Goal: Transaction & Acquisition: Purchase product/service

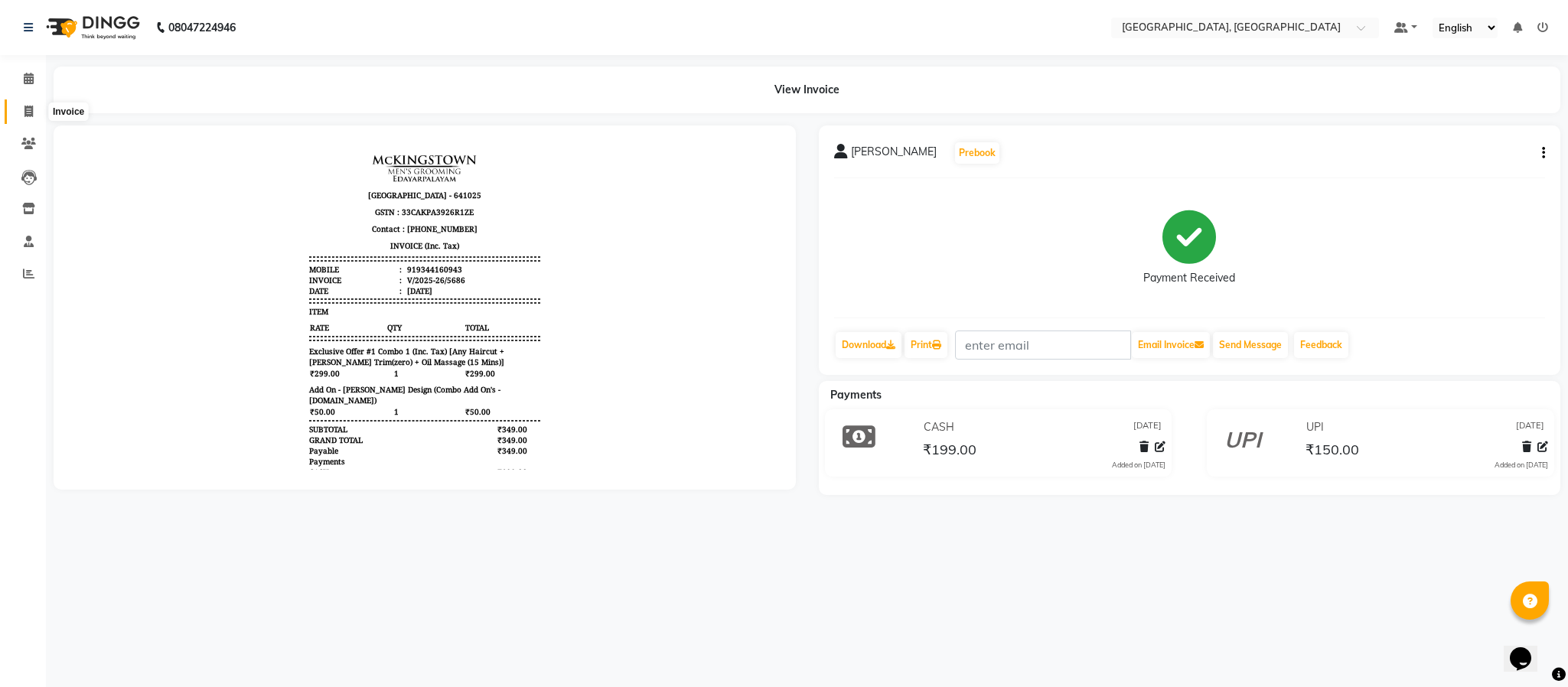
click at [37, 103] on span at bounding box center [28, 112] width 27 height 17
select select "4977"
select select "service"
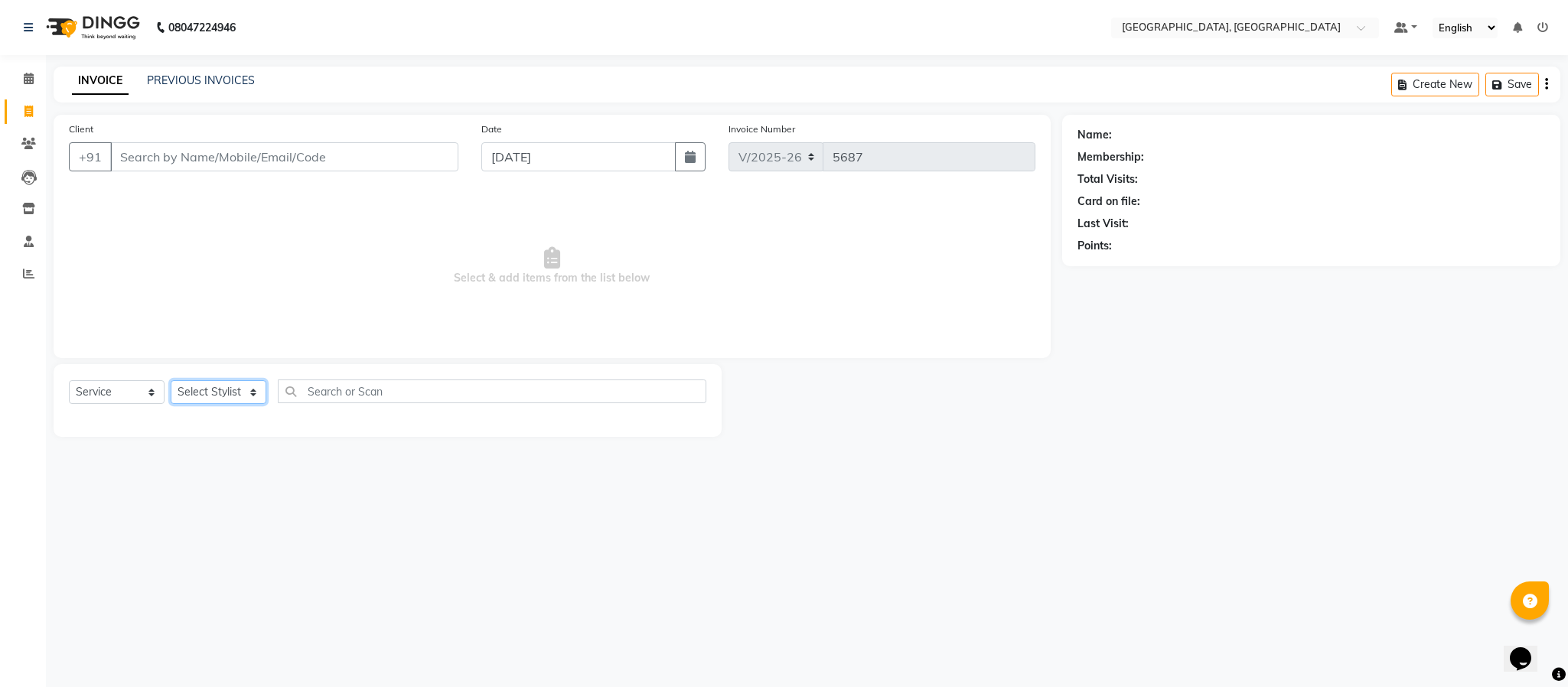
click at [253, 390] on select "Select Stylist Ameen House Keeping [PERSON_NAME] [PERSON_NAME] Prathiswar [PERS…" at bounding box center [218, 392] width 95 height 24
select select "66371"
click at [170, 381] on select "Select Stylist Ameen House Keeping [PERSON_NAME] [PERSON_NAME] Prathiswar [PERS…" at bounding box center [218, 392] width 95 height 24
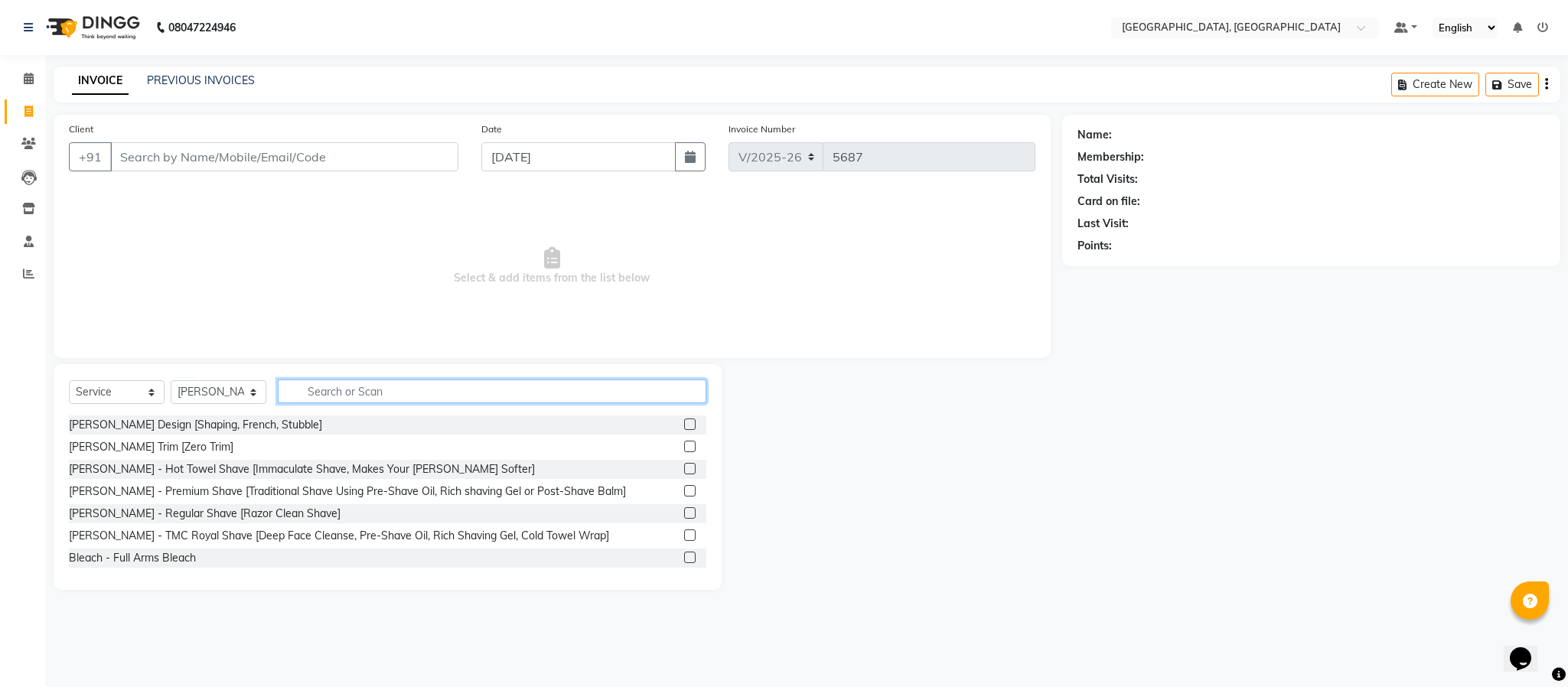
click at [385, 383] on input "text" at bounding box center [492, 391] width 428 height 24
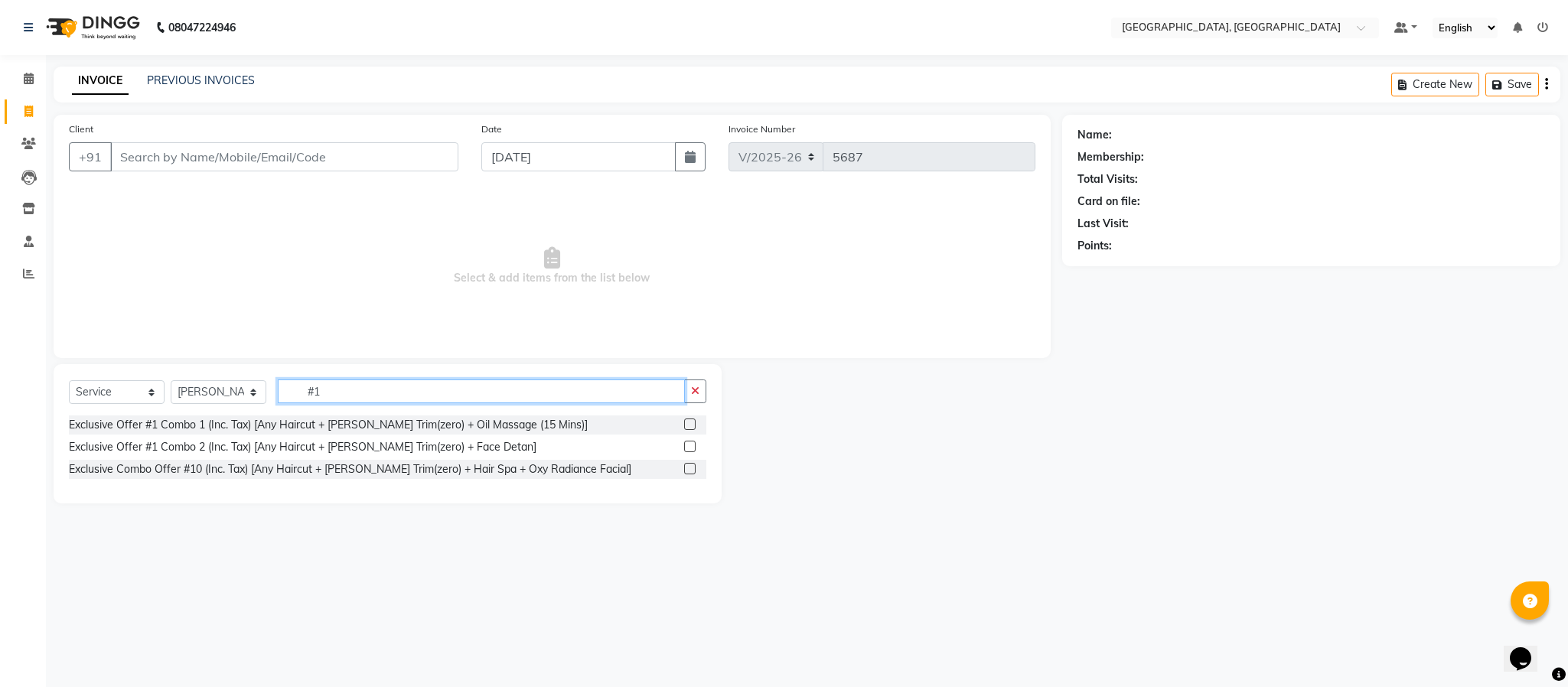
type input "#1"
click at [689, 422] on label at bounding box center [689, 424] width 11 height 11
click at [689, 422] on input "checkbox" at bounding box center [689, 425] width 10 height 10
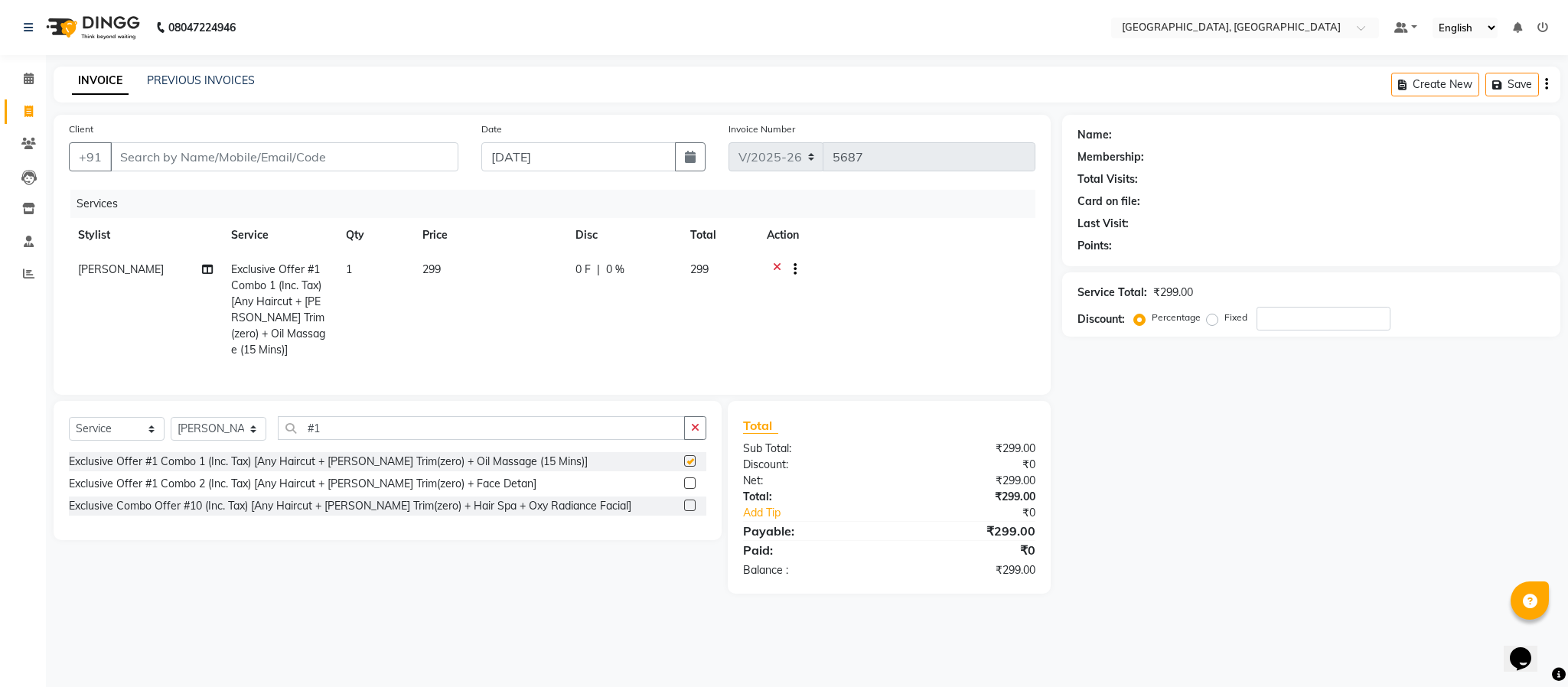
checkbox input "false"
click at [691, 433] on icon "button" at bounding box center [695, 427] width 9 height 10
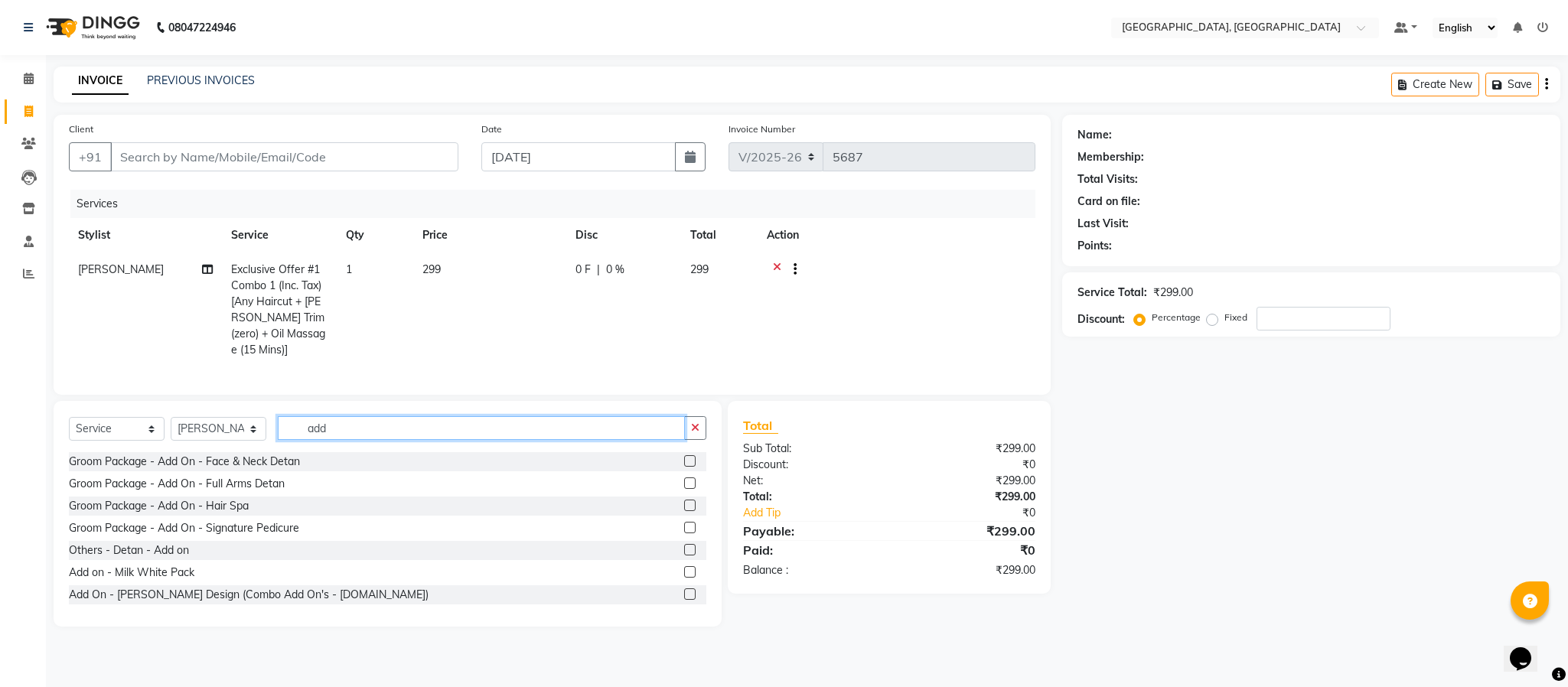
type input "add"
click at [684, 599] on label at bounding box center [689, 593] width 11 height 11
click at [684, 599] on input "checkbox" at bounding box center [689, 595] width 10 height 10
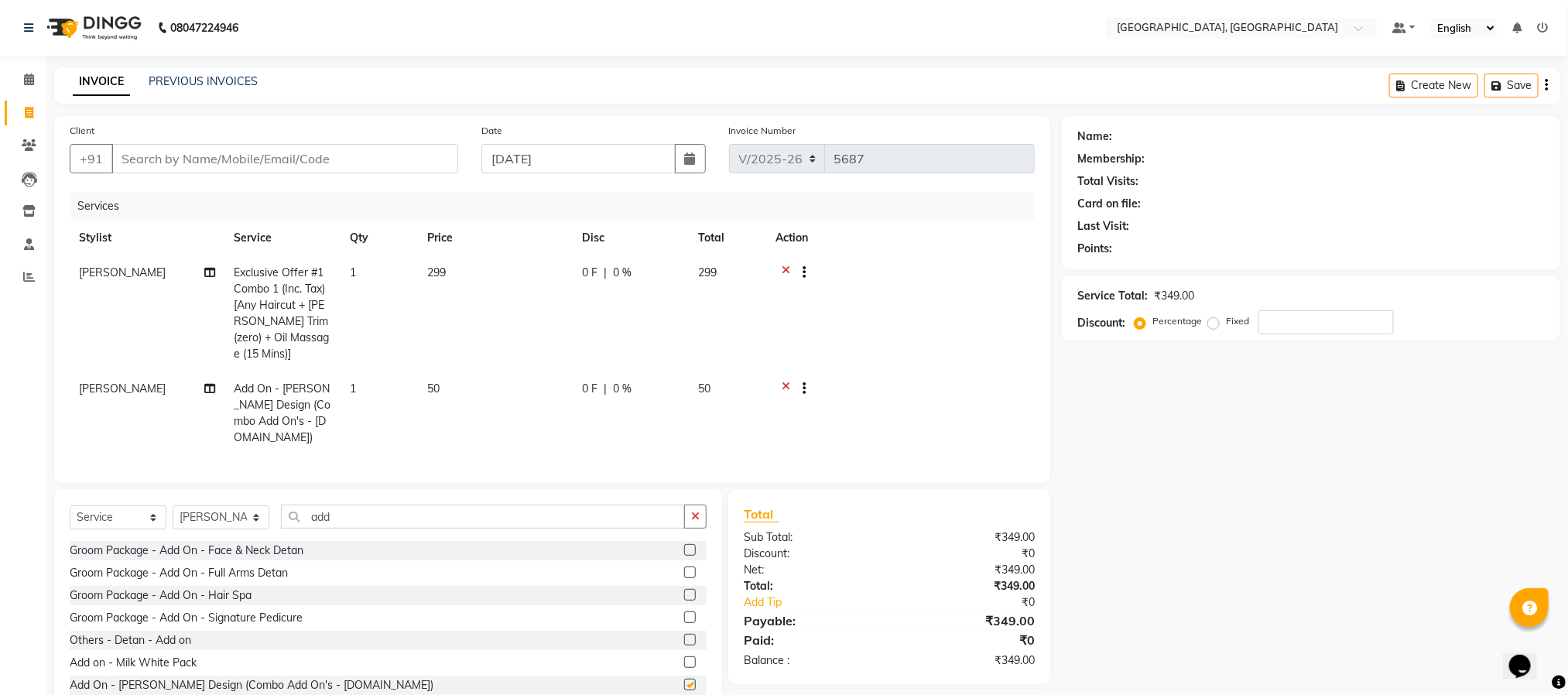
checkbox input "false"
click at [692, 525] on button "button" at bounding box center [695, 517] width 23 height 24
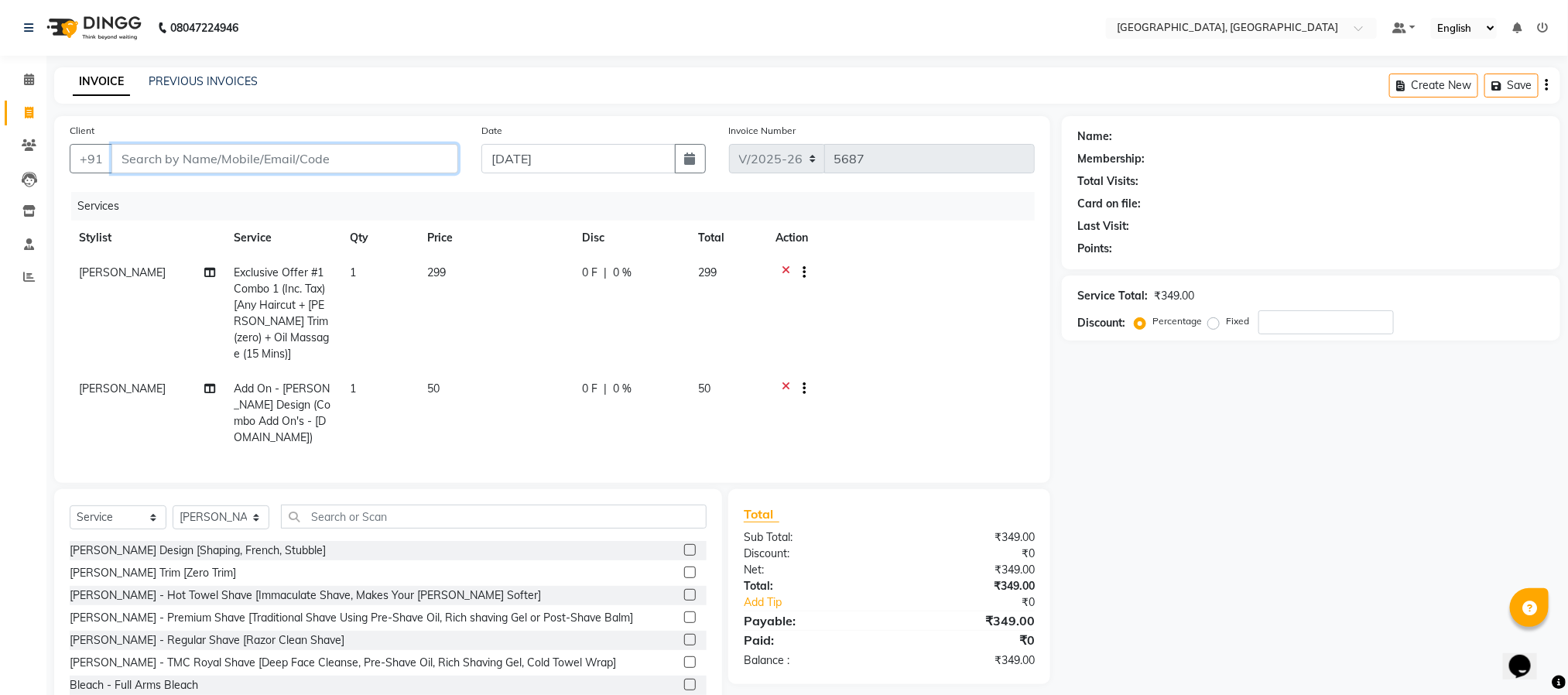
click at [296, 151] on input "Client" at bounding box center [285, 158] width 347 height 30
type input "9"
type input "0"
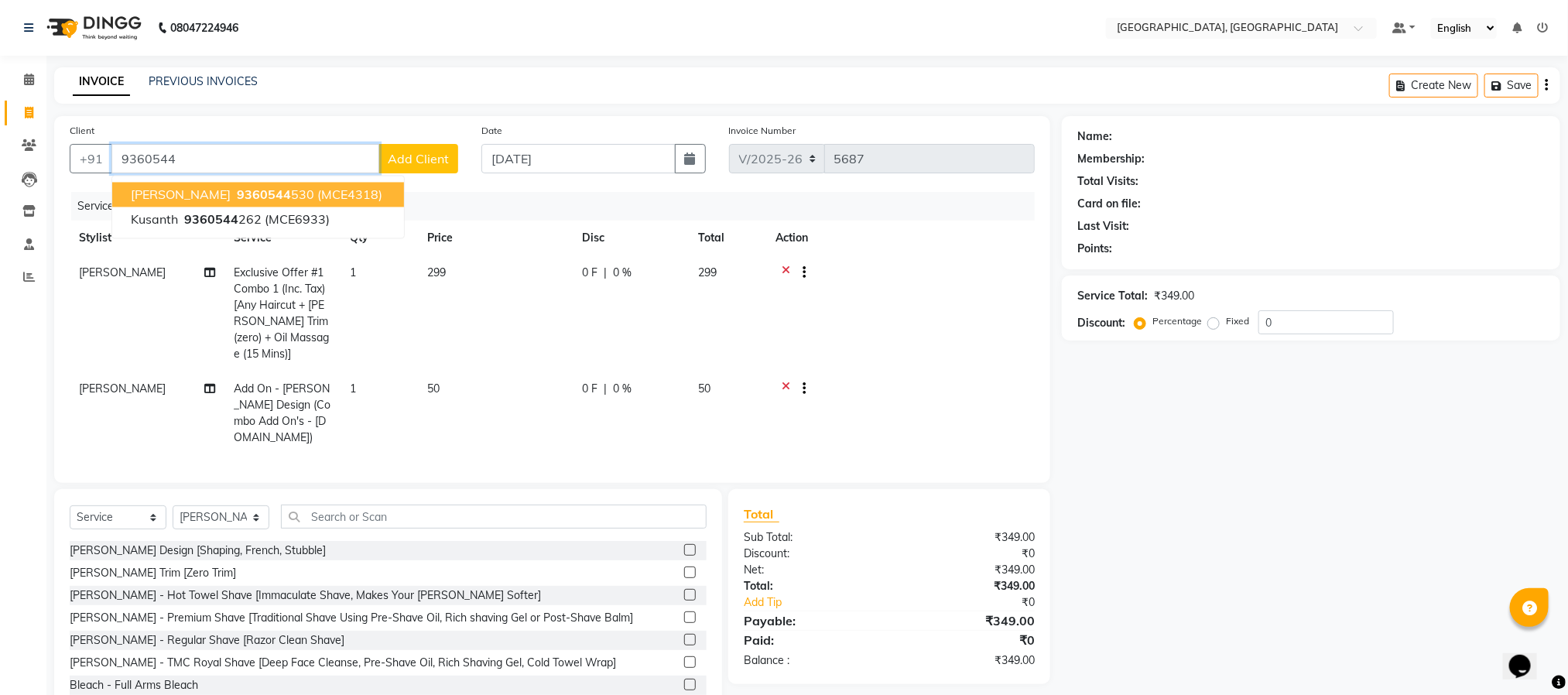
click at [318, 189] on span "(MCE4318)" at bounding box center [350, 195] width 65 height 16
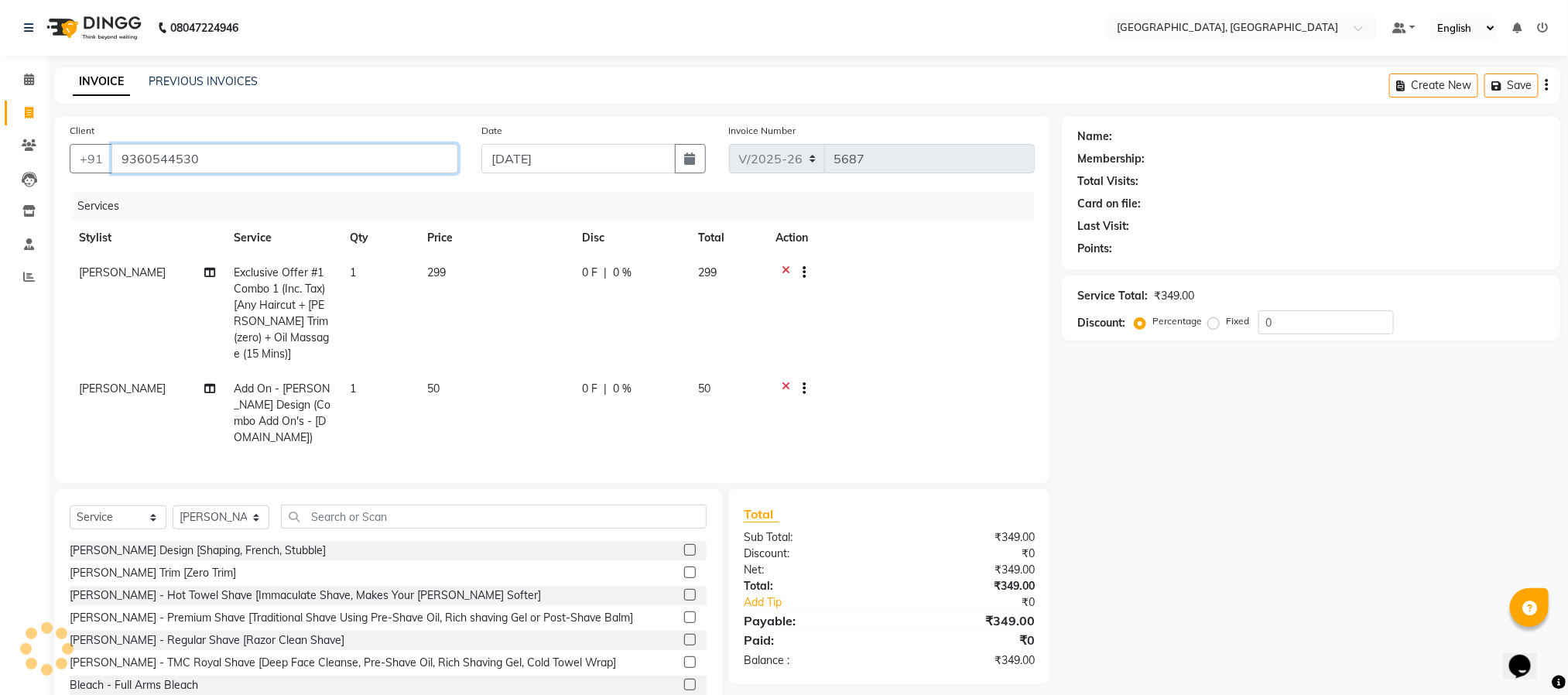
type input "9360544530"
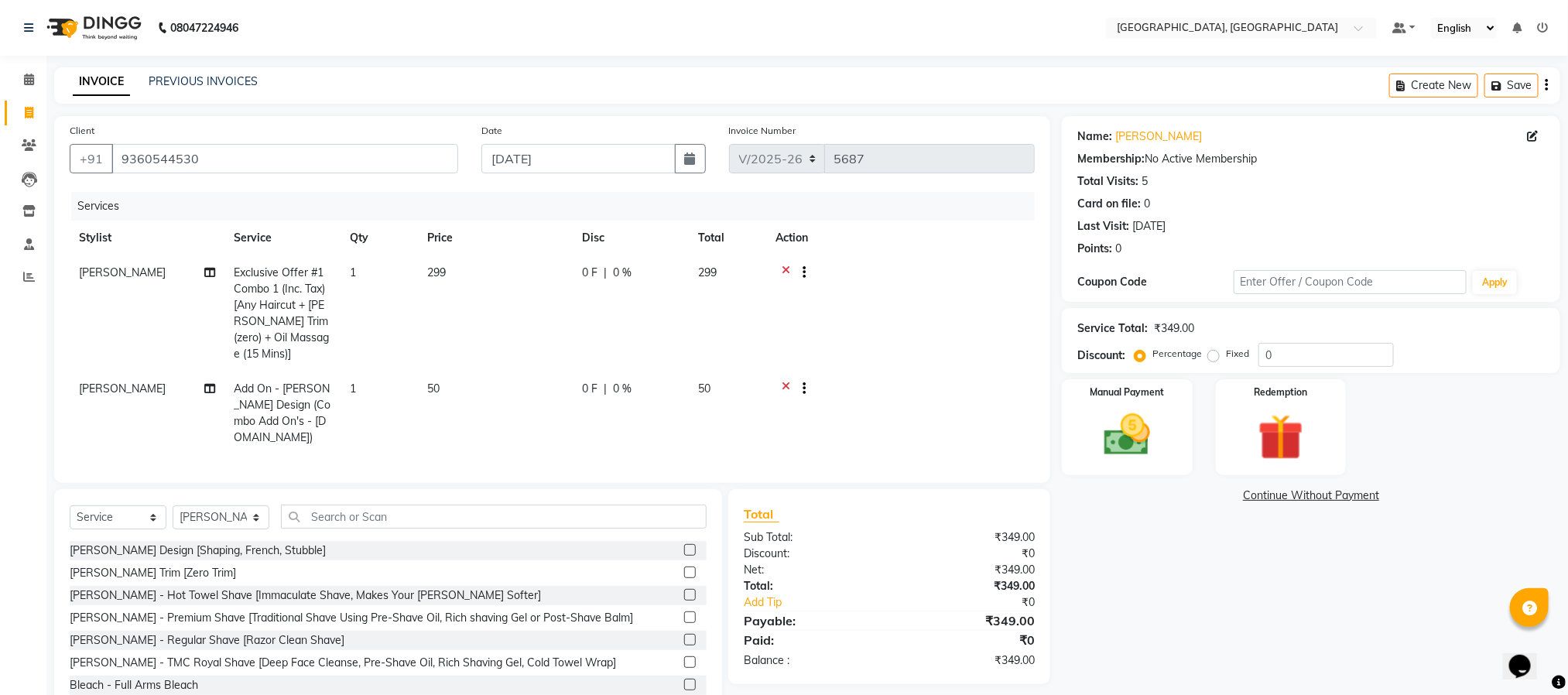
click at [1055, 449] on div "Manual Payment Redemption" at bounding box center [1311, 427] width 522 height 96
click at [1131, 462] on img at bounding box center [1127, 435] width 77 height 55
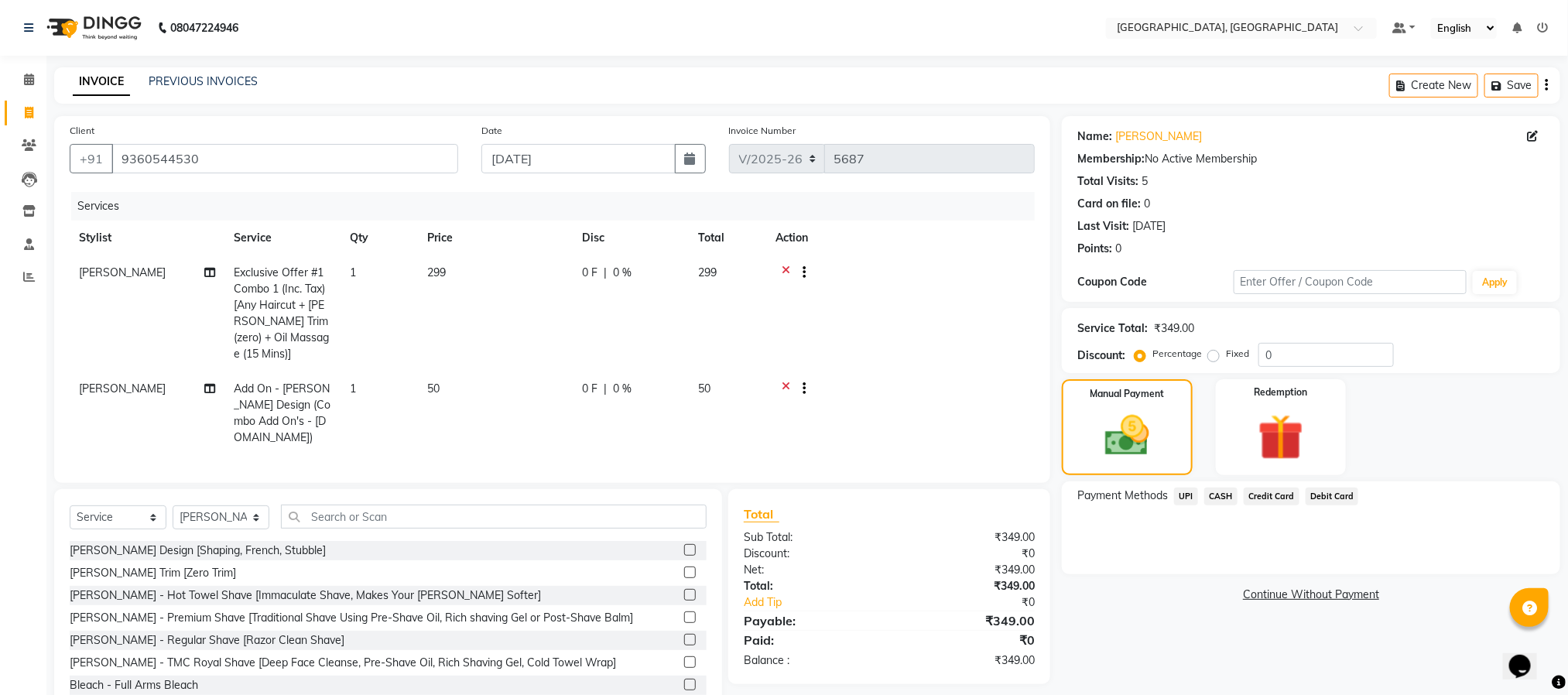
click at [1183, 492] on span "UPI" at bounding box center [1187, 496] width 24 height 17
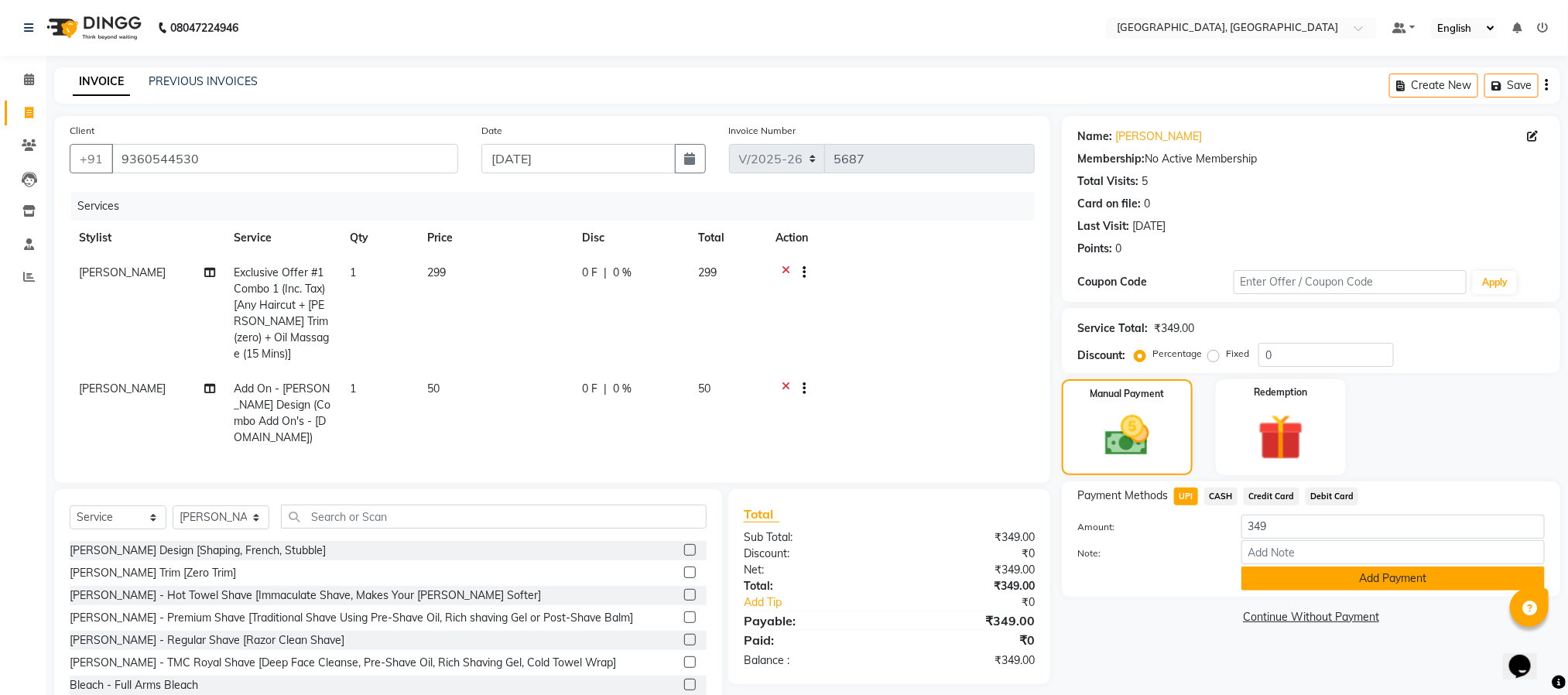
click at [1258, 584] on button "Add Payment" at bounding box center [1393, 578] width 304 height 24
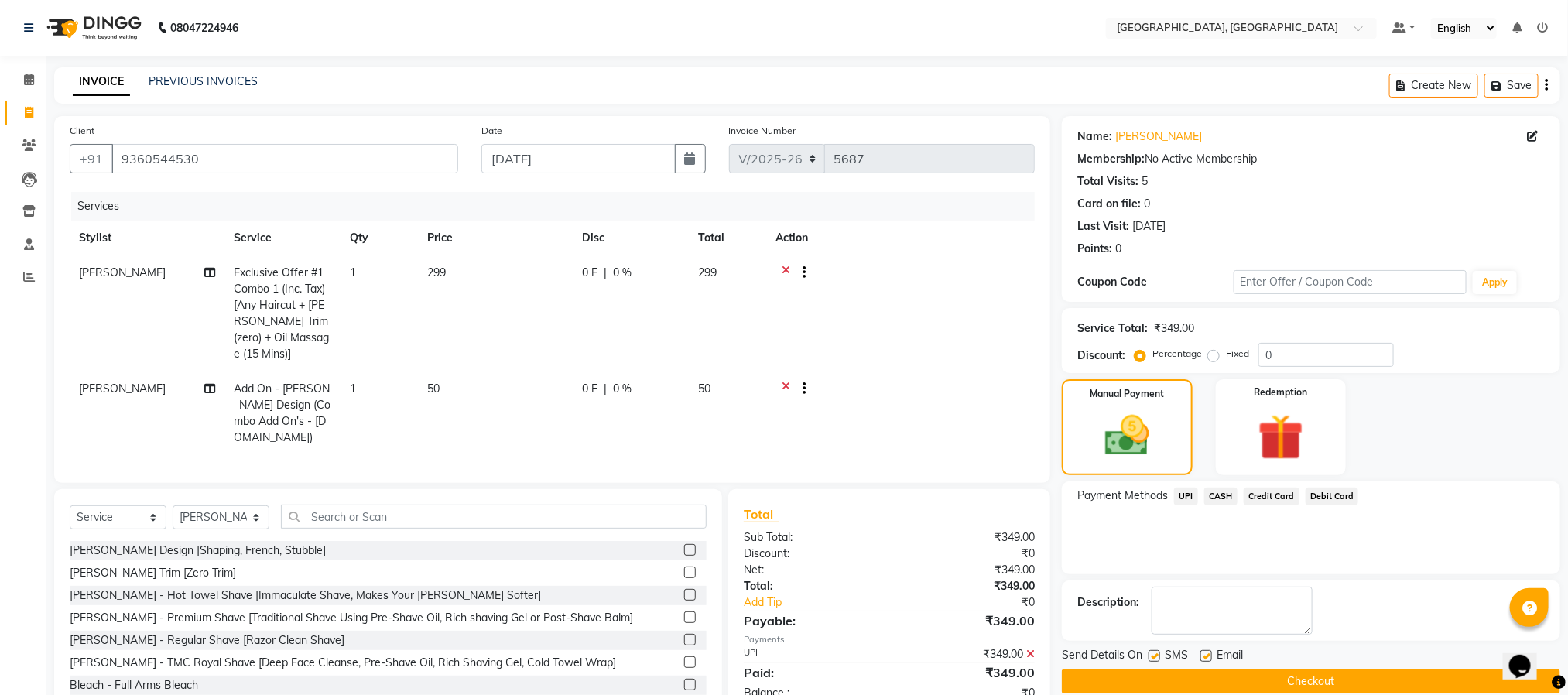
scroll to position [46, 0]
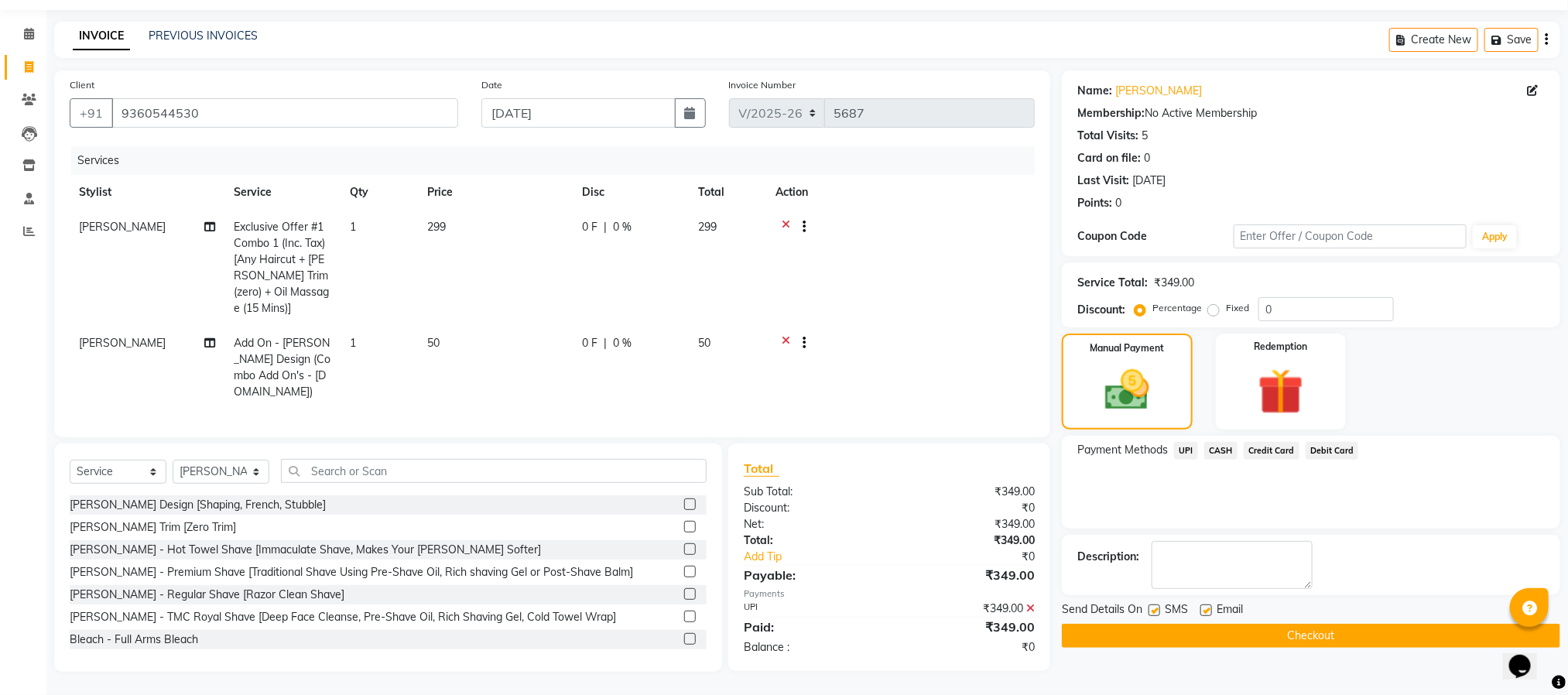
click at [1338, 637] on button "Checkout" at bounding box center [1311, 636] width 499 height 24
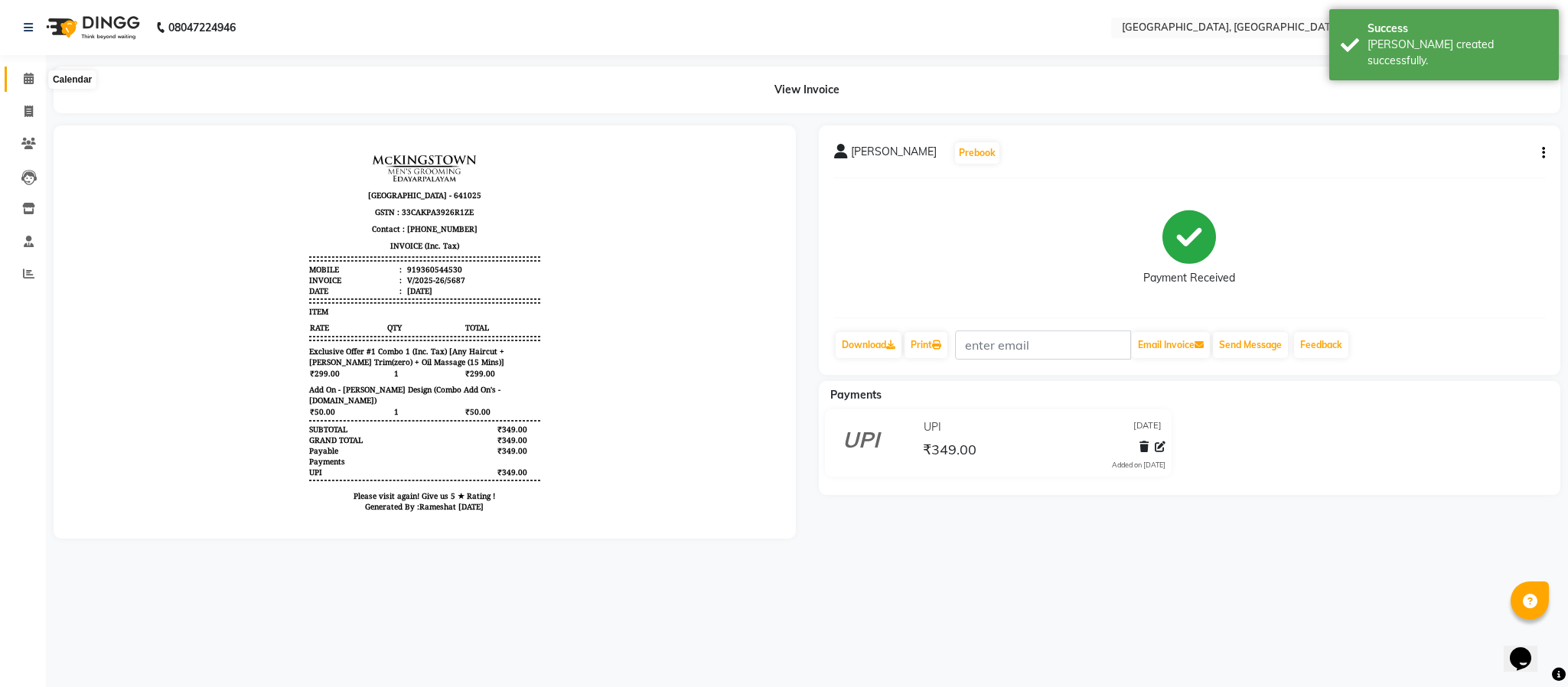
click at [35, 77] on span at bounding box center [28, 79] width 27 height 17
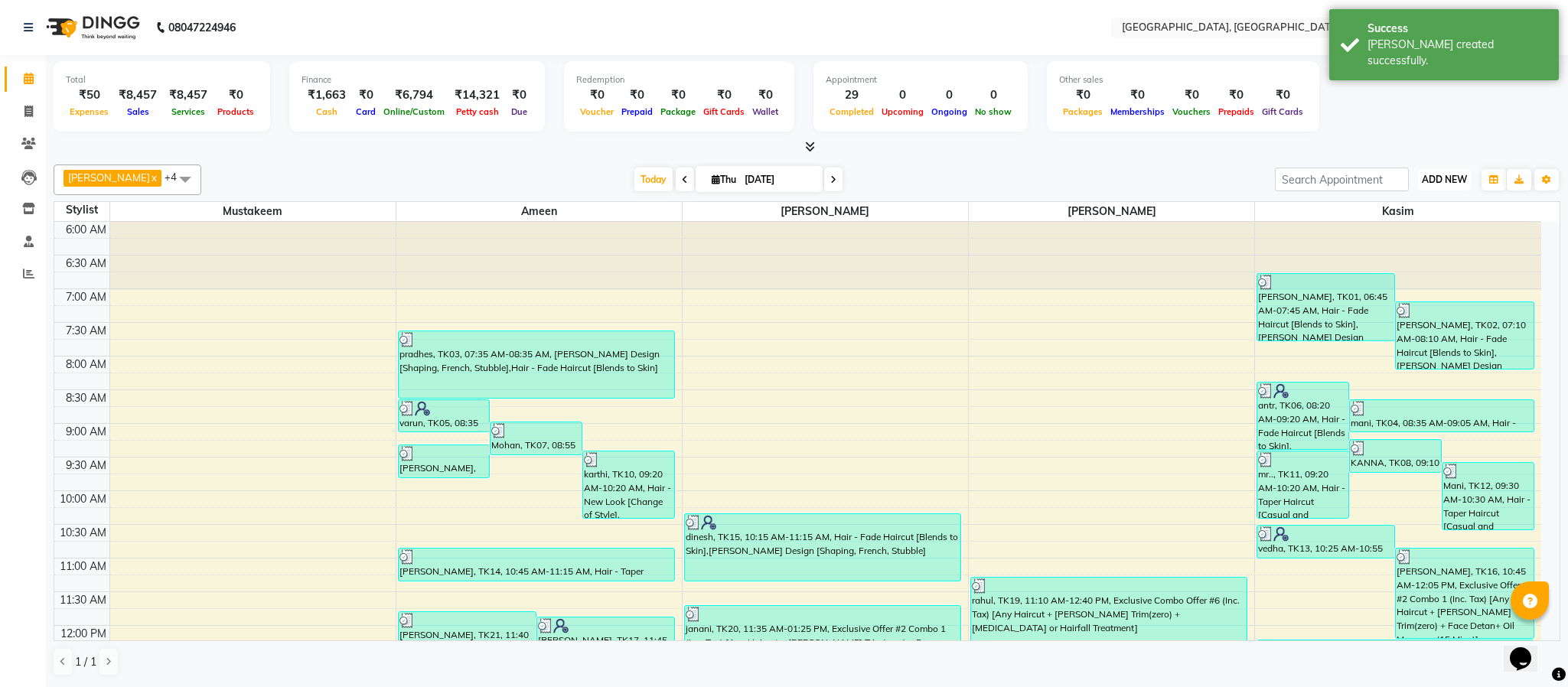
click at [1442, 175] on span "ADD NEW" at bounding box center [1444, 179] width 45 height 11
click at [1426, 250] on link "Add Expense" at bounding box center [1409, 248] width 121 height 20
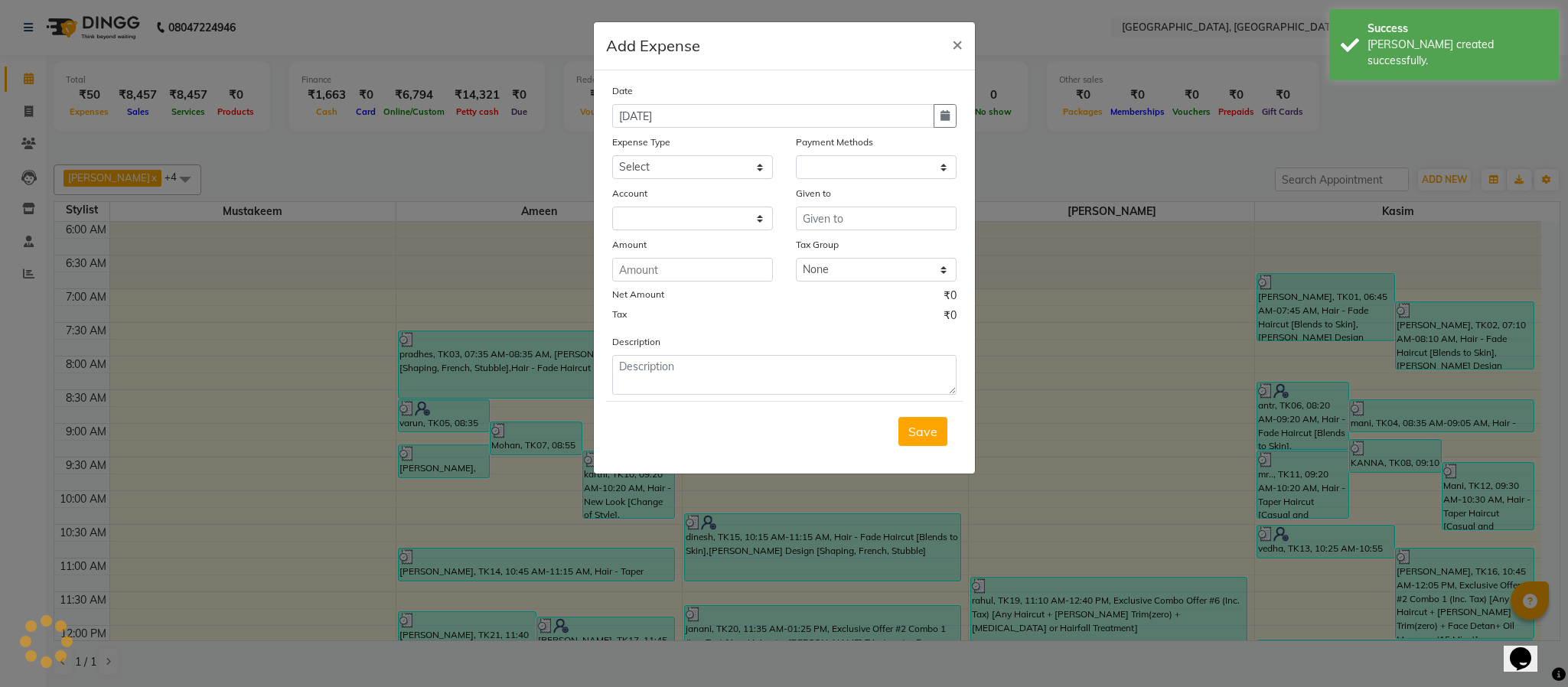
select select "1"
select select "3862"
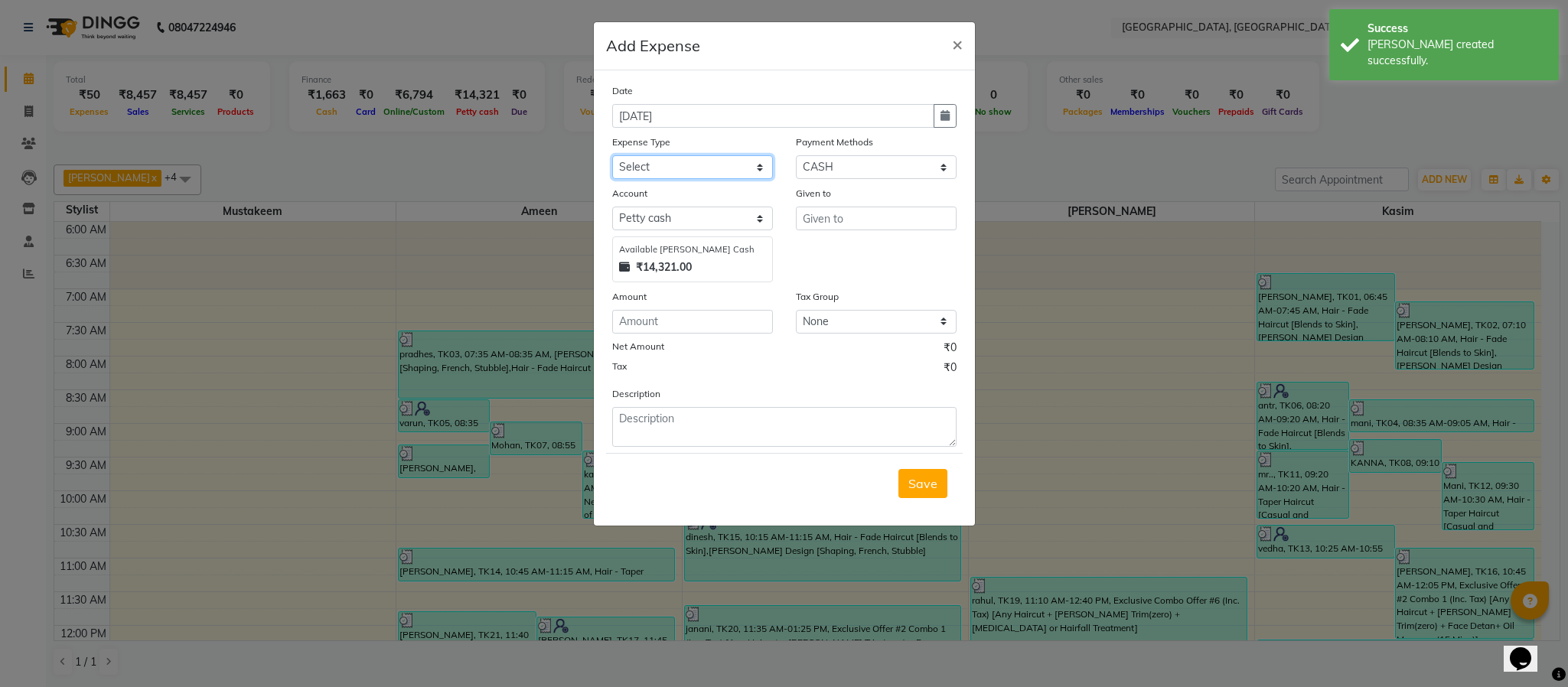
click at [766, 169] on select "Select Advance Salary Bank charges Cash Exchange Cash transfer to bank Customer…" at bounding box center [692, 168] width 161 height 24
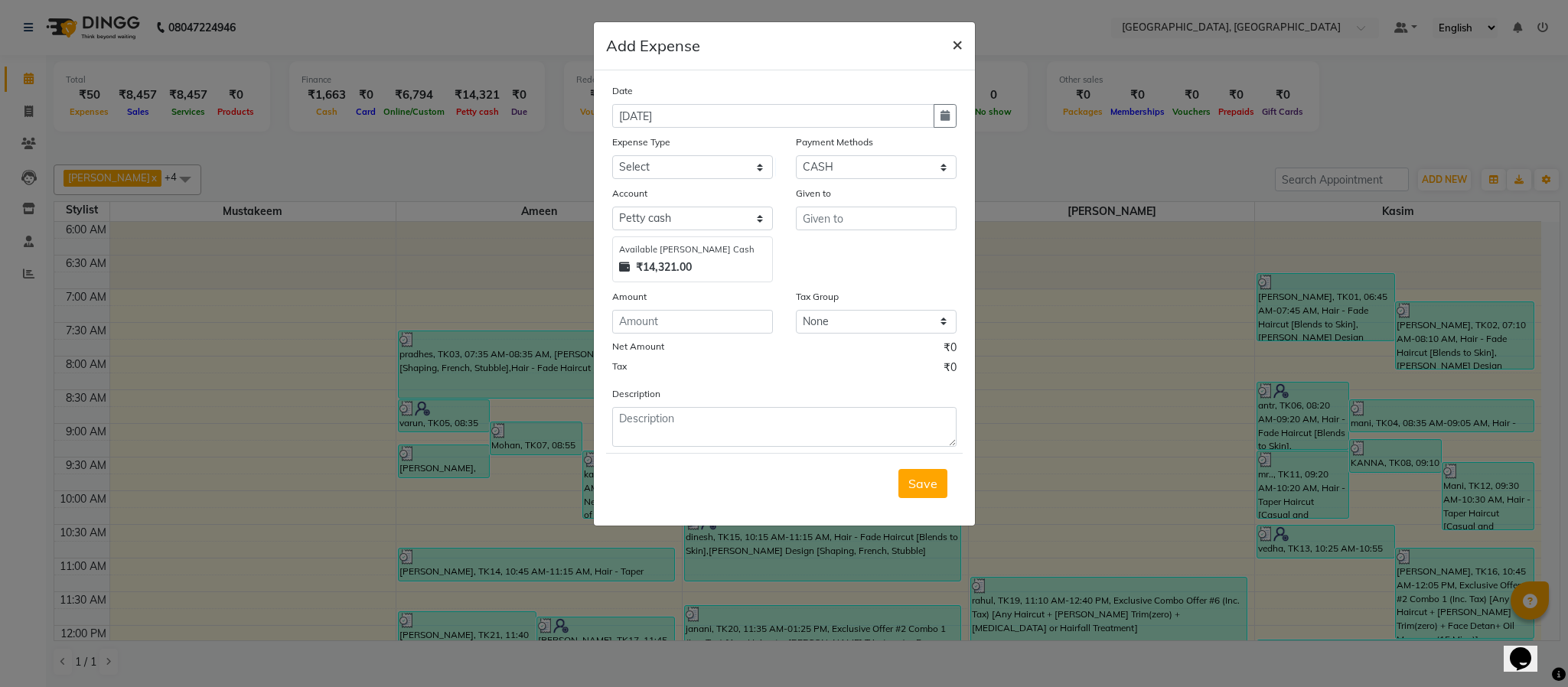
click at [962, 42] on button "×" at bounding box center [956, 44] width 35 height 43
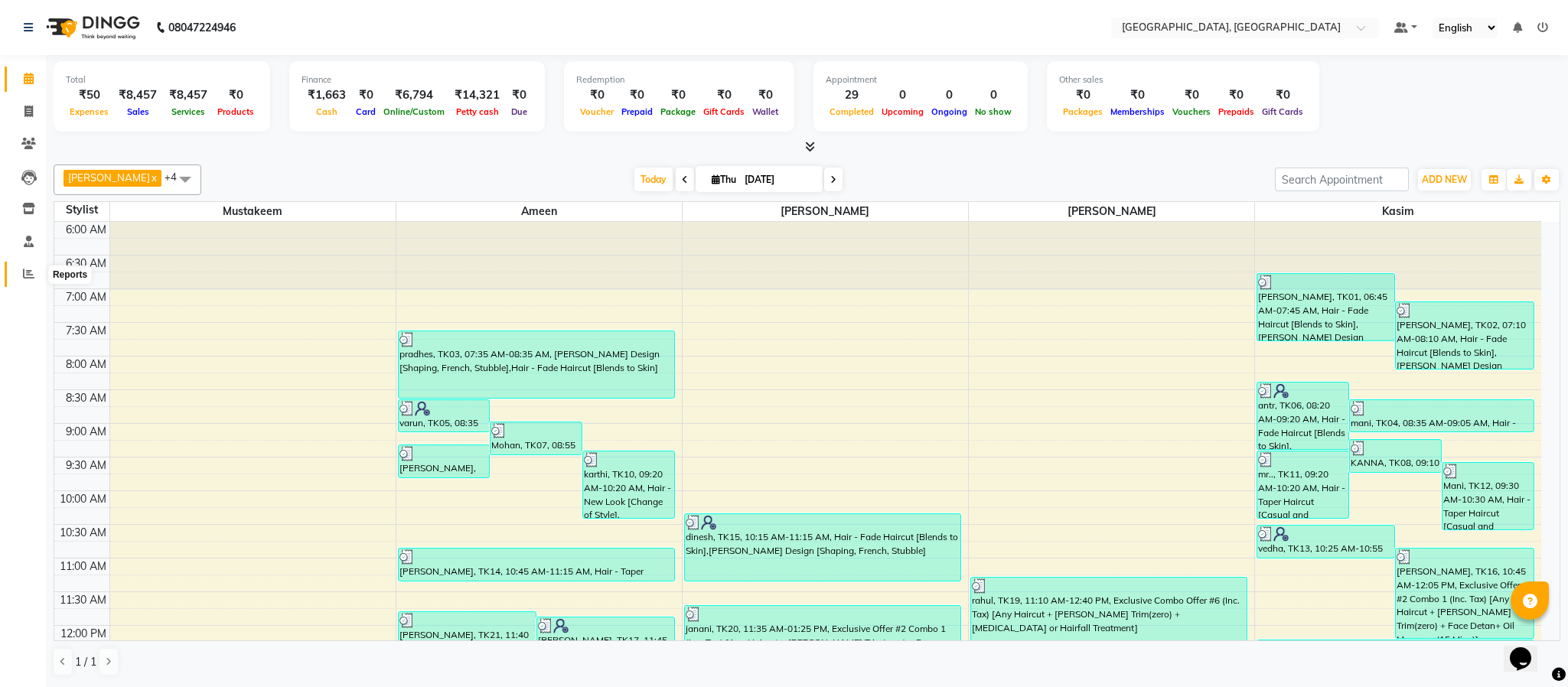
click at [32, 271] on icon at bounding box center [28, 273] width 11 height 11
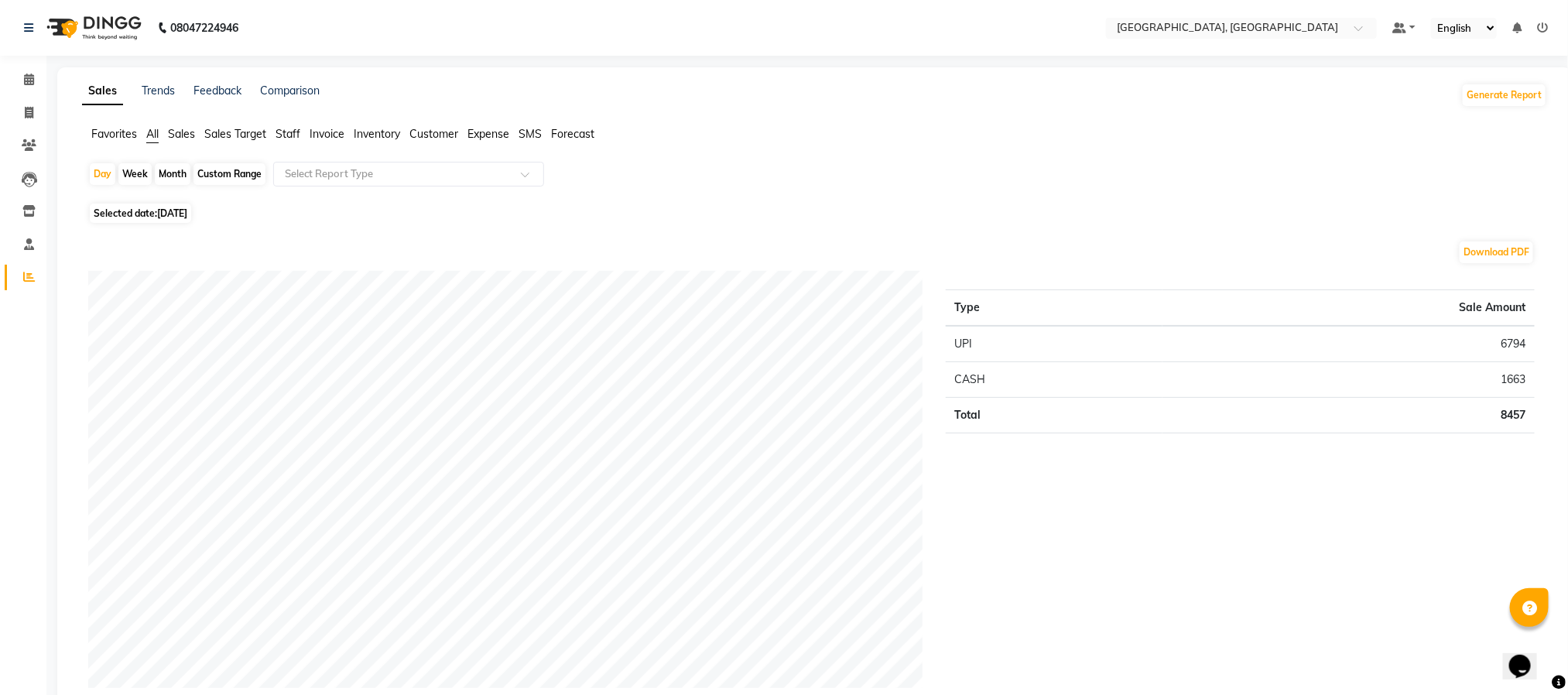
click at [284, 130] on span "Staff" at bounding box center [288, 134] width 24 height 14
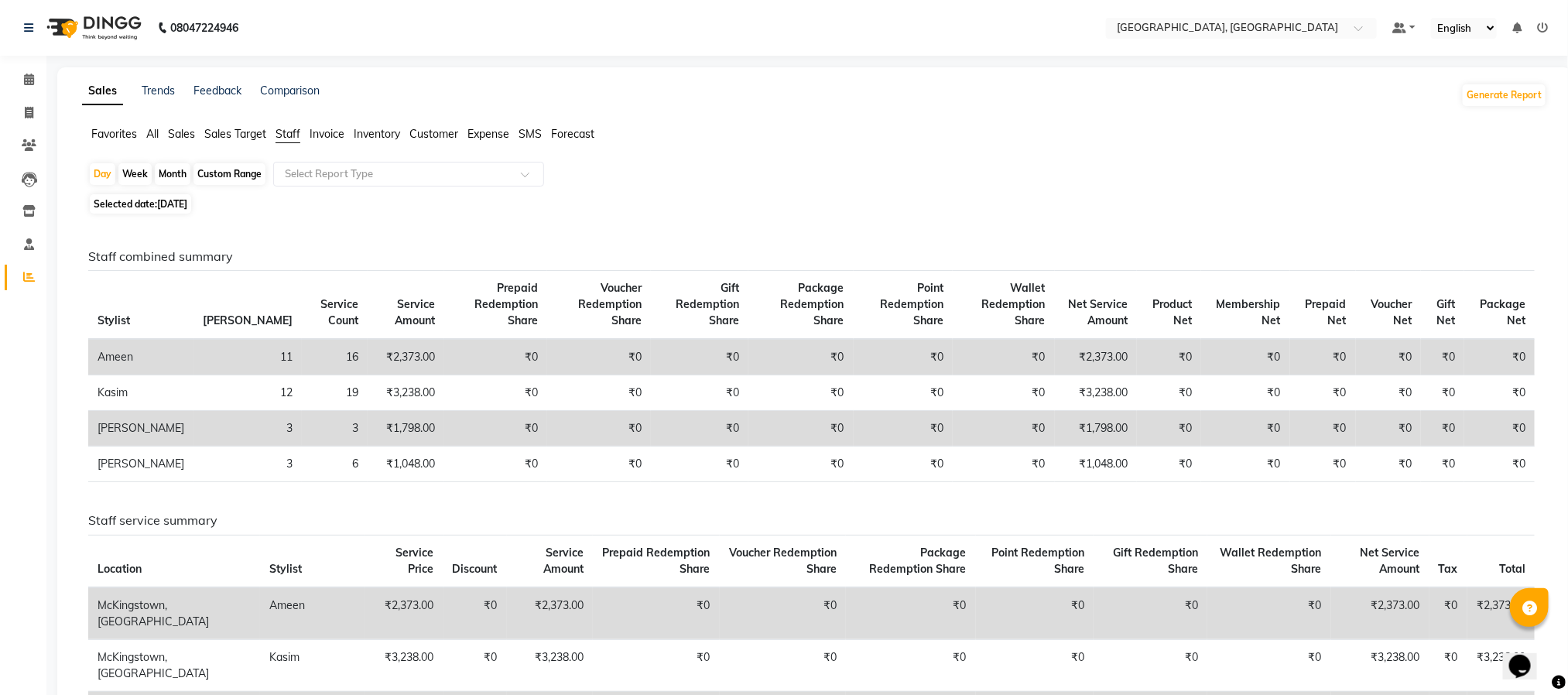
drag, startPoint x: 33, startPoint y: 70, endPoint x: 49, endPoint y: 73, distance: 16.3
click at [49, 73] on main "Sales Trends Feedback Comparison Generate Report Favorites All Sales Sales Targ…" at bounding box center [807, 481] width 1522 height 829
click at [31, 74] on icon at bounding box center [30, 79] width 10 height 11
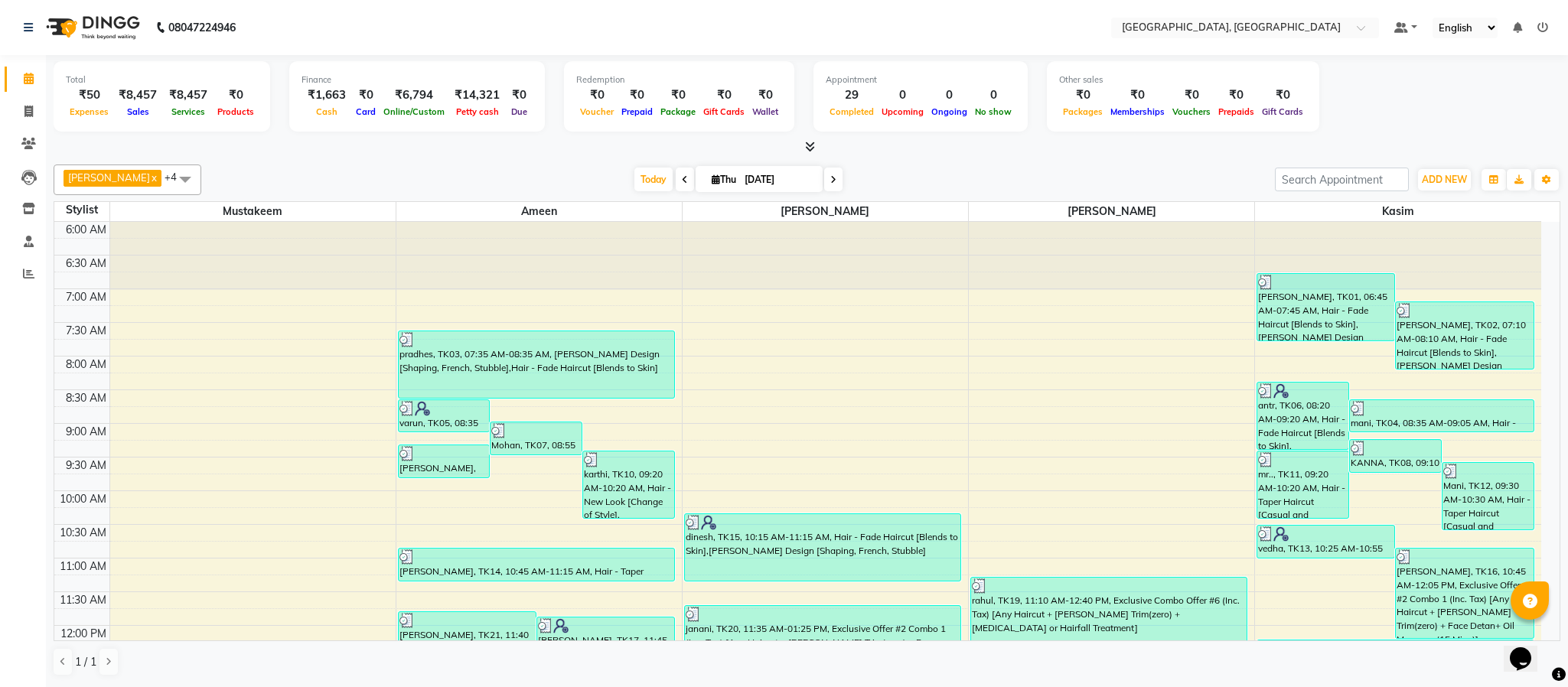
click at [1442, 165] on div "[PERSON_NAME] x [PERSON_NAME] x Kasim x +4 Select All [PERSON_NAME] McKingstown…" at bounding box center [807, 180] width 1507 height 31
click at [1442, 170] on div "ADD NEW Toggle Dropdown Add Appointment Add Invoice Add Expense Add Attendance …" at bounding box center [1444, 180] width 56 height 24
click at [1442, 179] on span "ADD NEW" at bounding box center [1444, 179] width 45 height 11
click at [1426, 253] on link "Add Expense" at bounding box center [1409, 248] width 121 height 20
select select "1"
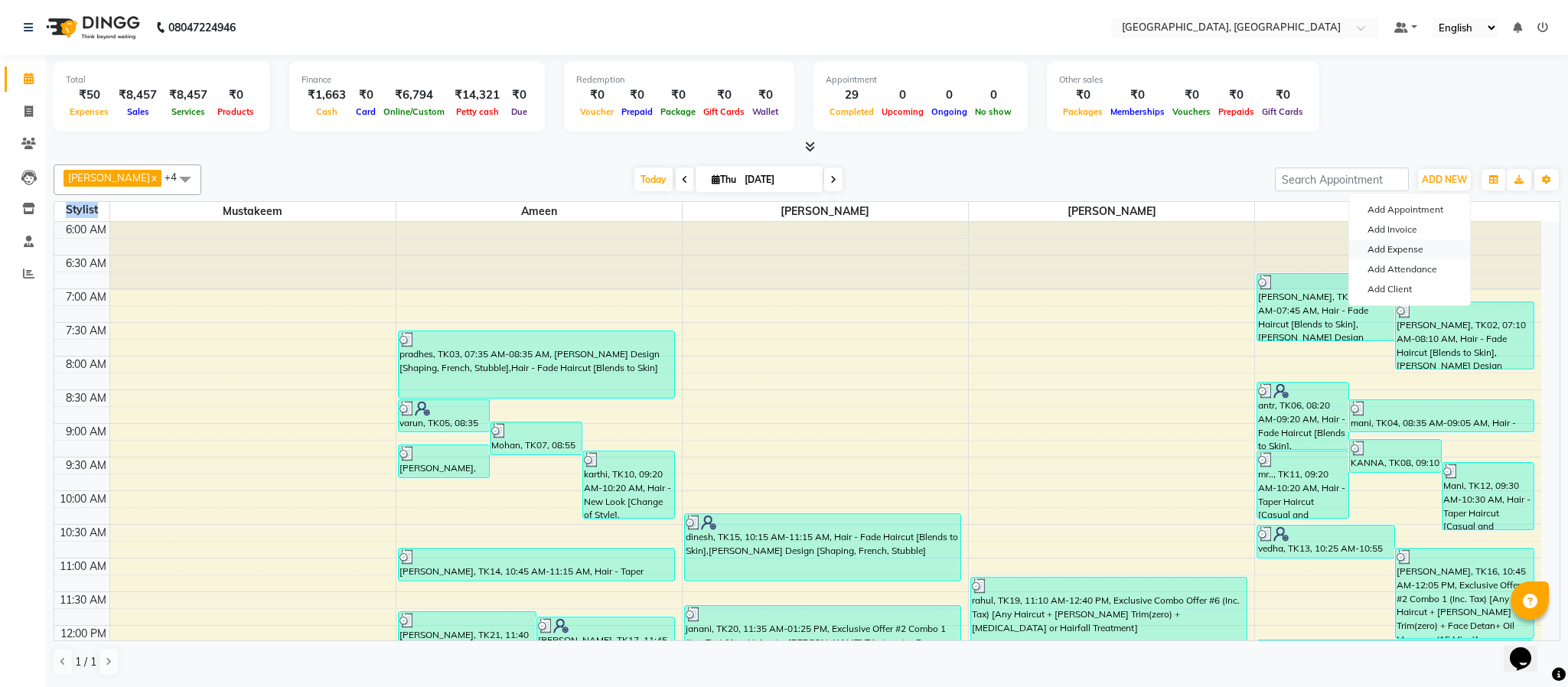
select select "3862"
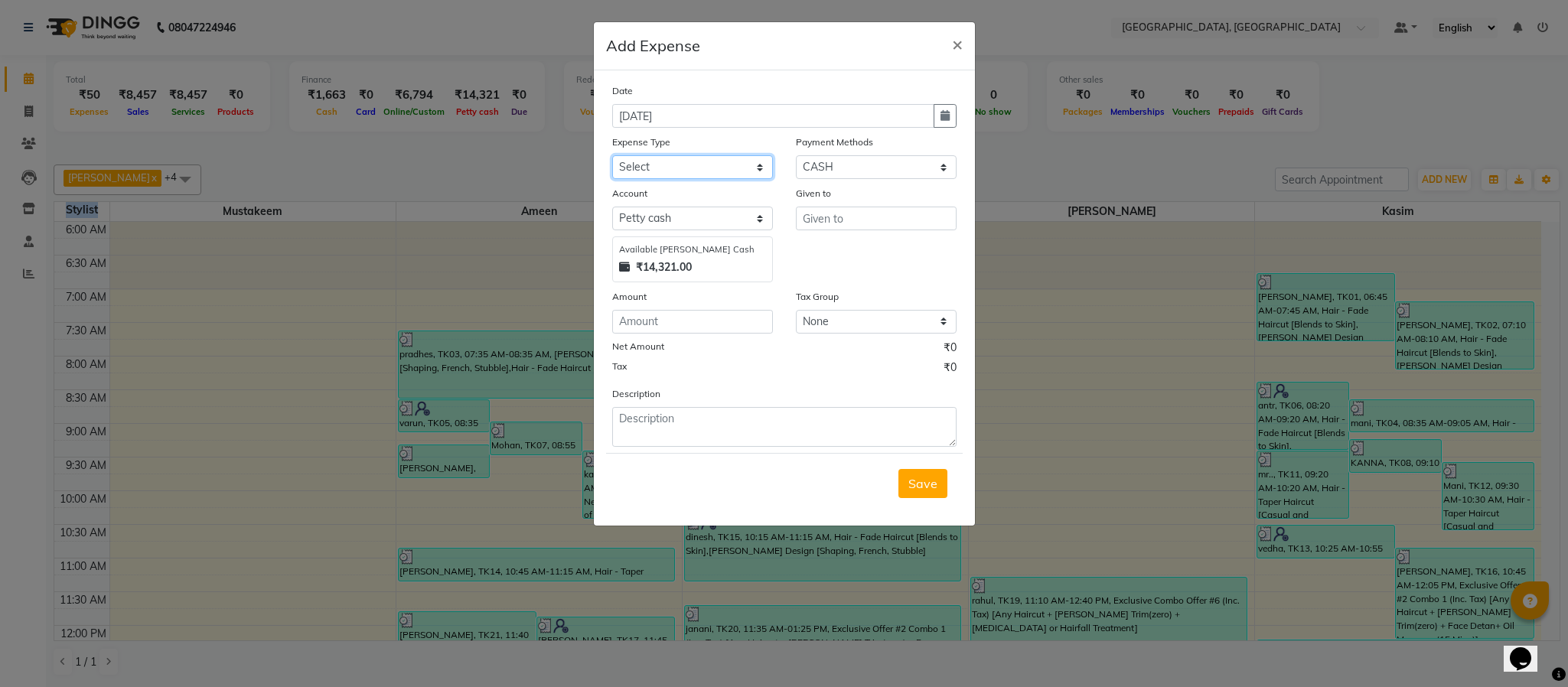
click at [733, 172] on select "Select Advance Salary Bank charges Cash Exchange Cash transfer to bank Customer…" at bounding box center [692, 168] width 161 height 24
select select "15307"
click at [612, 156] on select "Select Advance Salary Bank charges Cash Exchange Cash transfer to bank Customer…" at bounding box center [692, 168] width 161 height 24
click at [831, 214] on input "text" at bounding box center [876, 218] width 161 height 24
click at [744, 207] on select "Select [PERSON_NAME] [PERSON_NAME] Enterprises" at bounding box center [692, 218] width 161 height 24
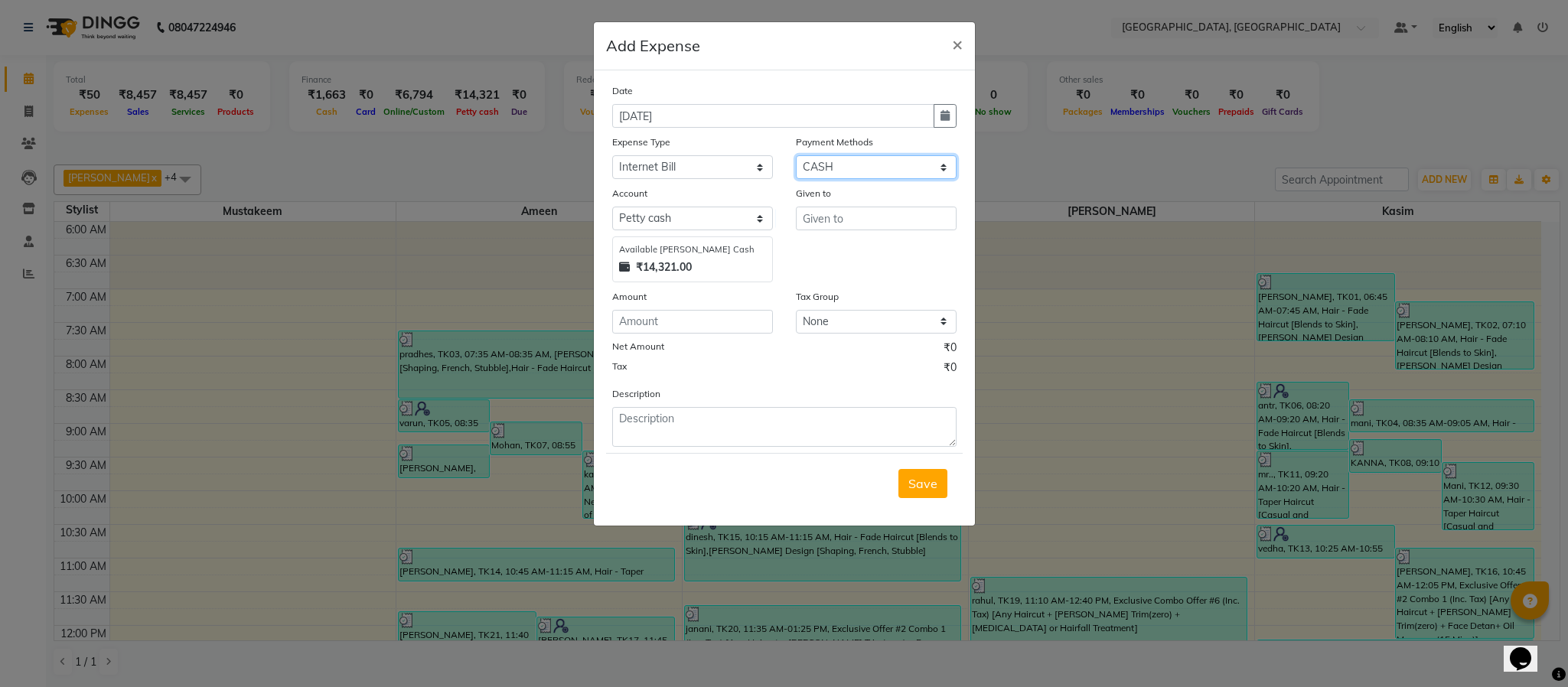
click at [905, 156] on select "Select UPI CASH Credit Card Debit Card Wallet" at bounding box center [876, 168] width 161 height 24
select select "8"
click at [796, 156] on select "Select UPI CASH Credit Card Debit Card Wallet" at bounding box center [876, 168] width 161 height 24
select select "3863"
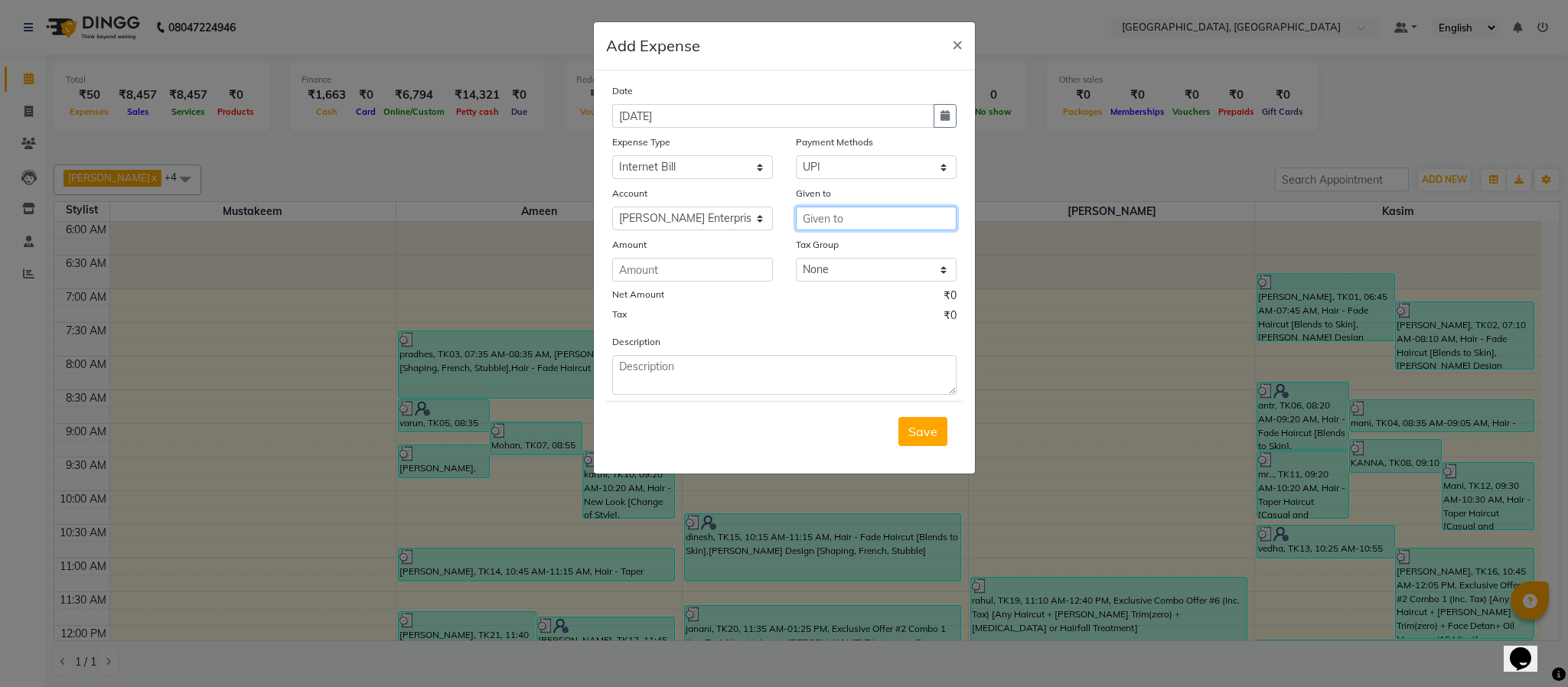
click at [876, 223] on input "text" at bounding box center [876, 218] width 161 height 24
click at [905, 216] on input "mobile rechargre" at bounding box center [876, 218] width 161 height 24
type input "mobile recharge"
click at [726, 260] on input "number" at bounding box center [692, 270] width 161 height 24
type input "2249"
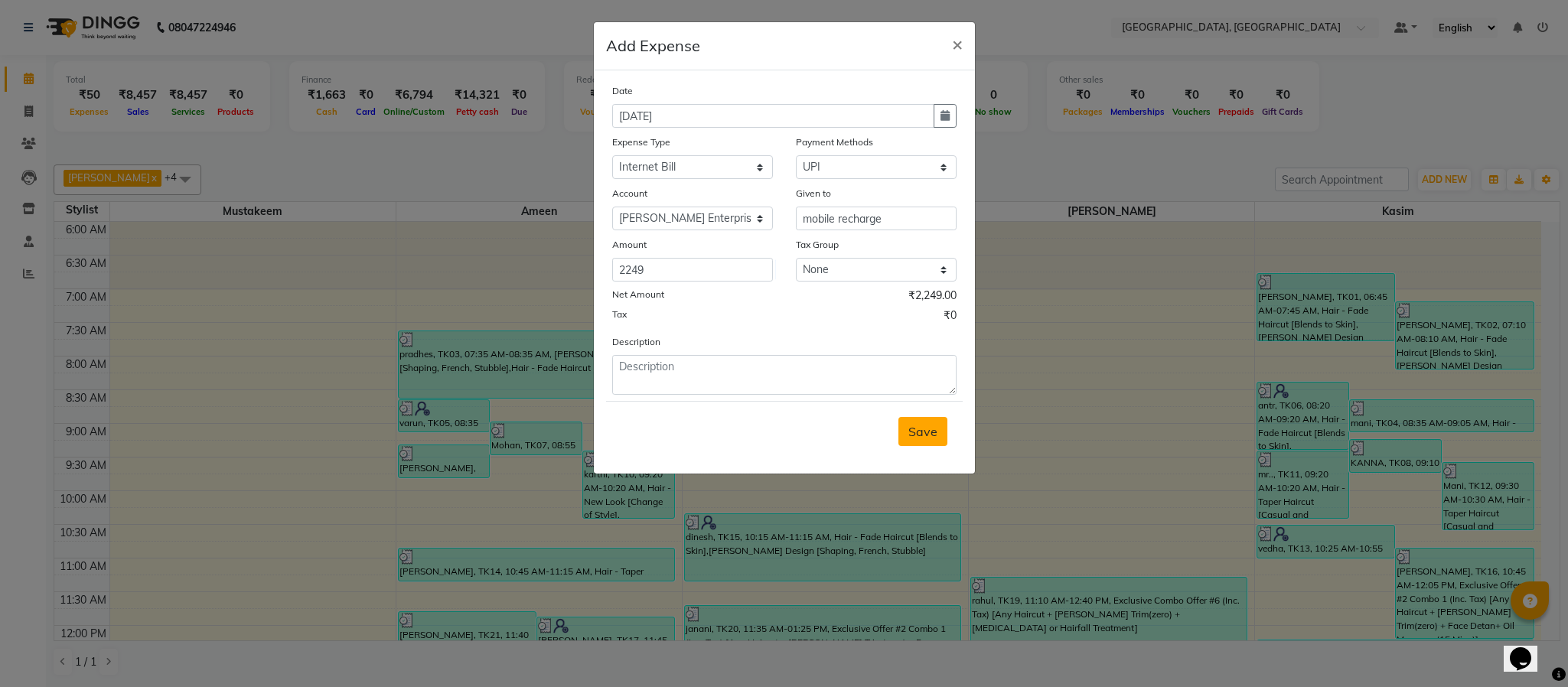
click at [914, 430] on span "Save" at bounding box center [923, 432] width 29 height 15
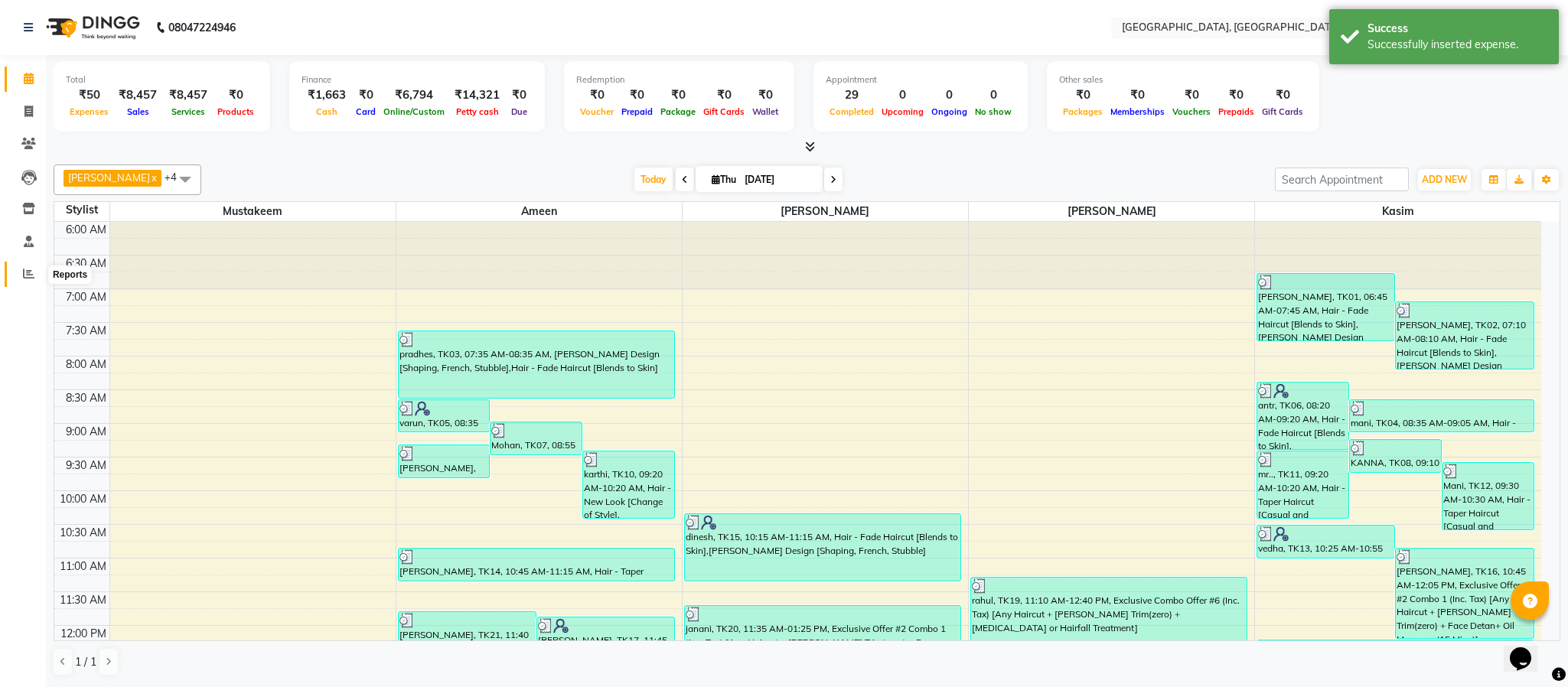
click at [21, 276] on span at bounding box center [28, 274] width 27 height 17
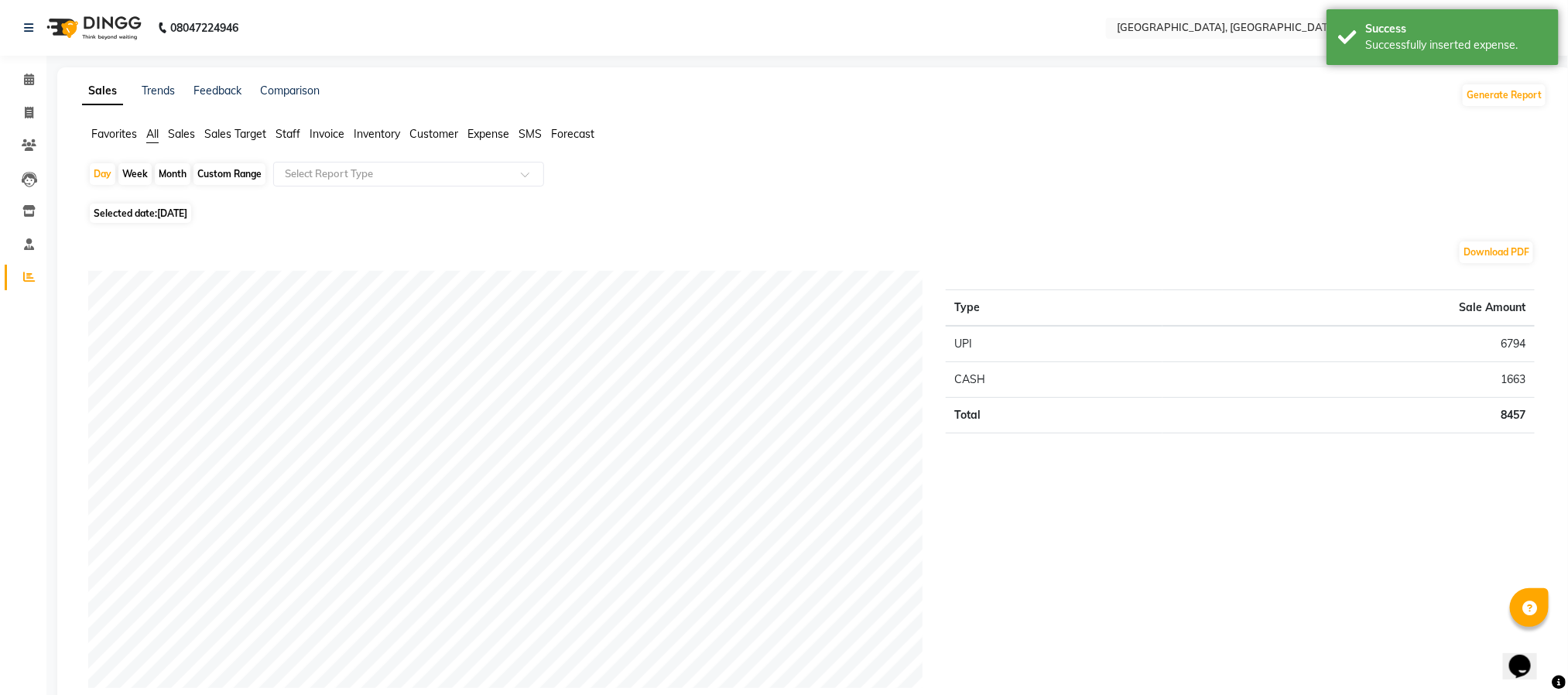
click at [469, 132] on span "Expense" at bounding box center [488, 134] width 42 height 14
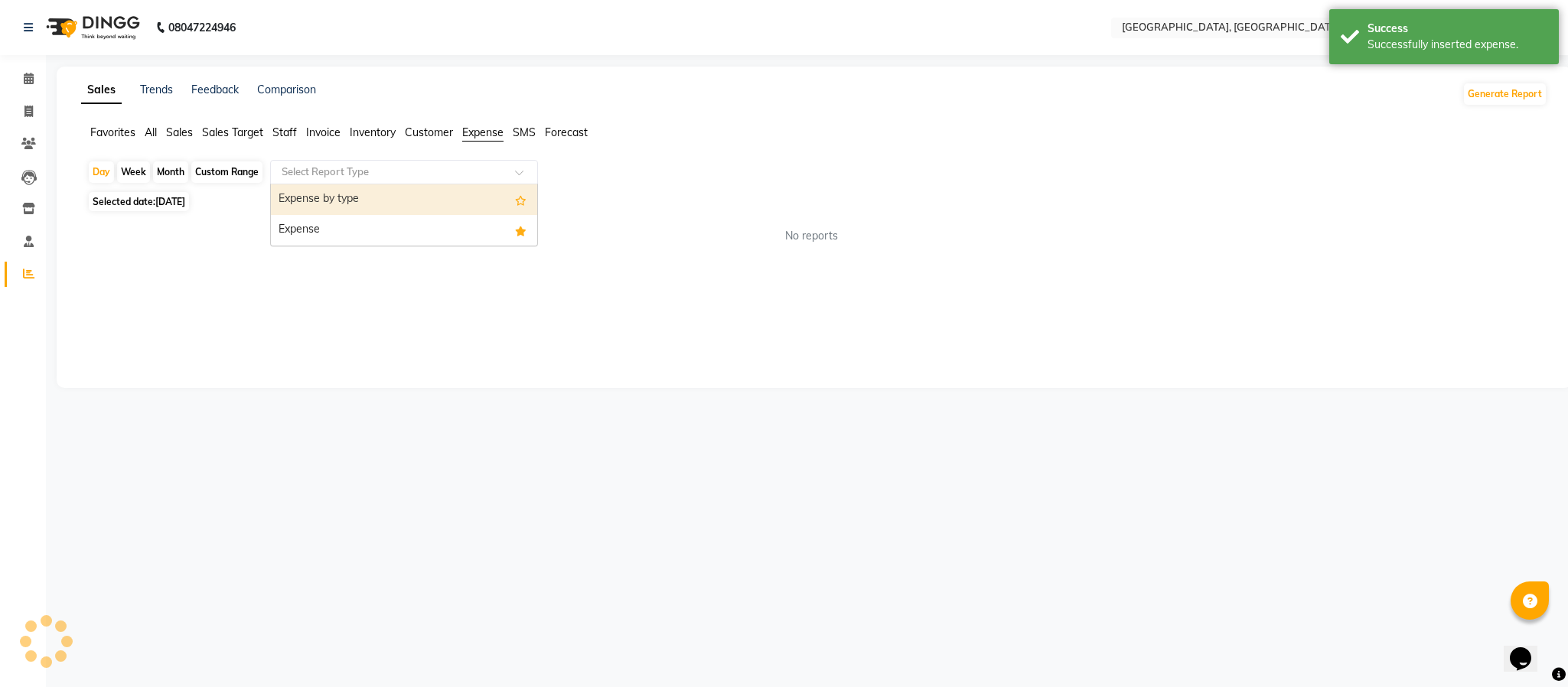
click at [488, 165] on input "text" at bounding box center [389, 172] width 220 height 15
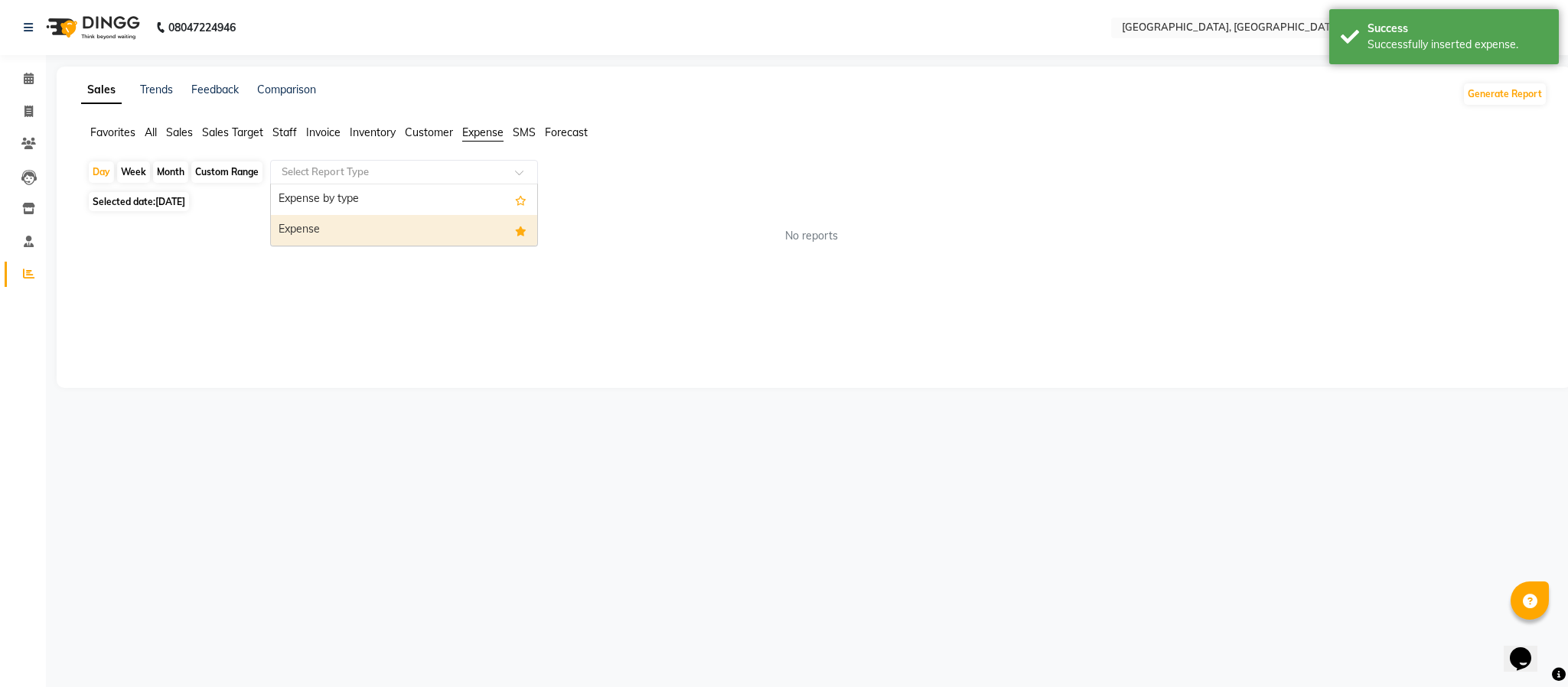
click at [476, 218] on div "Expense" at bounding box center [404, 230] width 267 height 31
select select "full_report"
select select "csv"
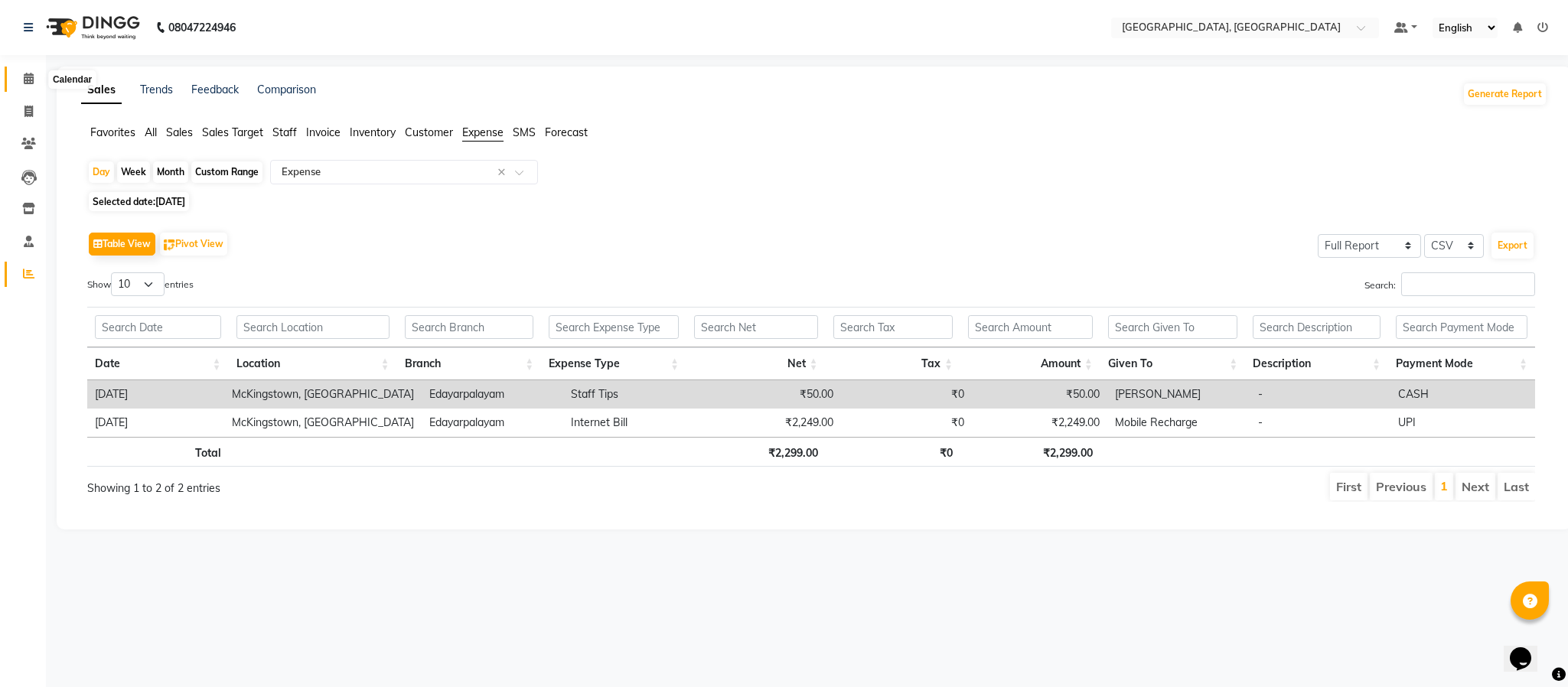
click at [24, 77] on icon at bounding box center [29, 78] width 10 height 11
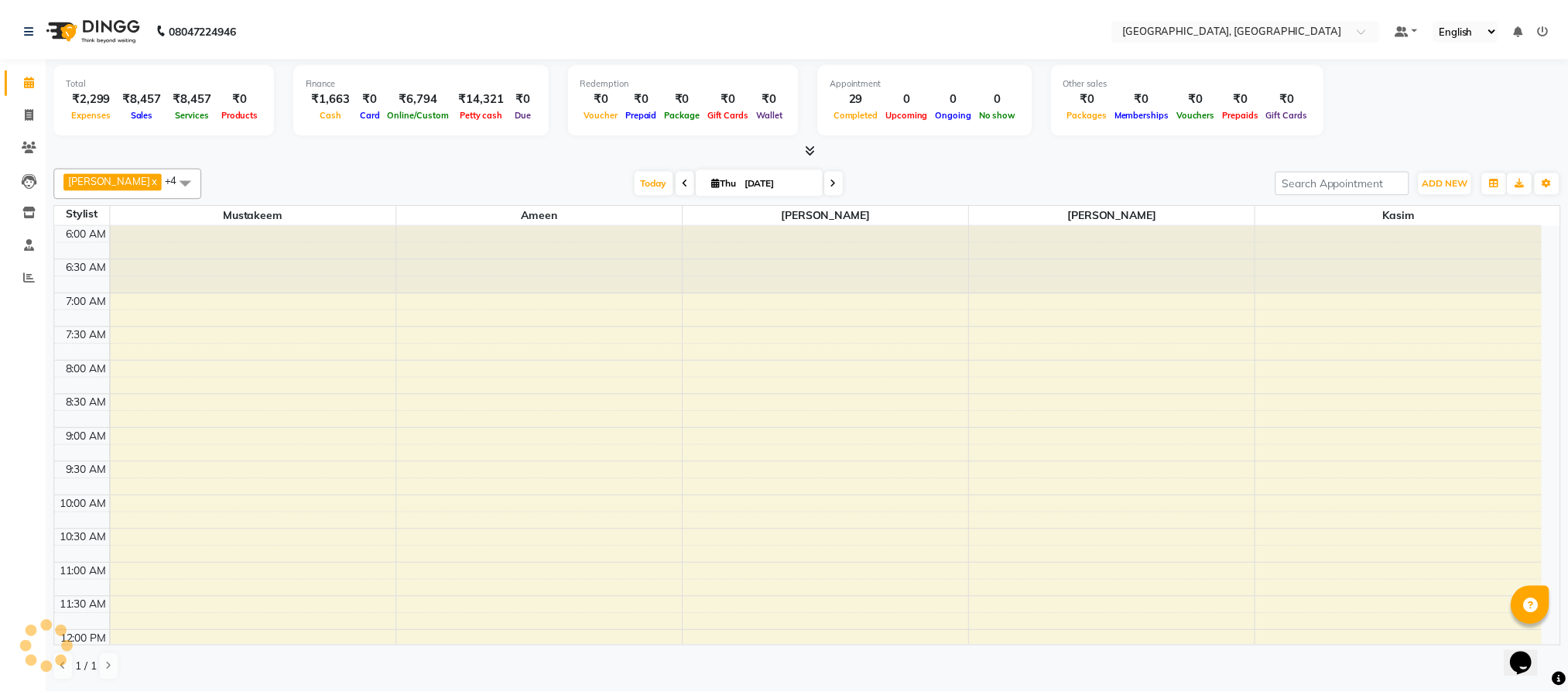
scroll to position [660, 0]
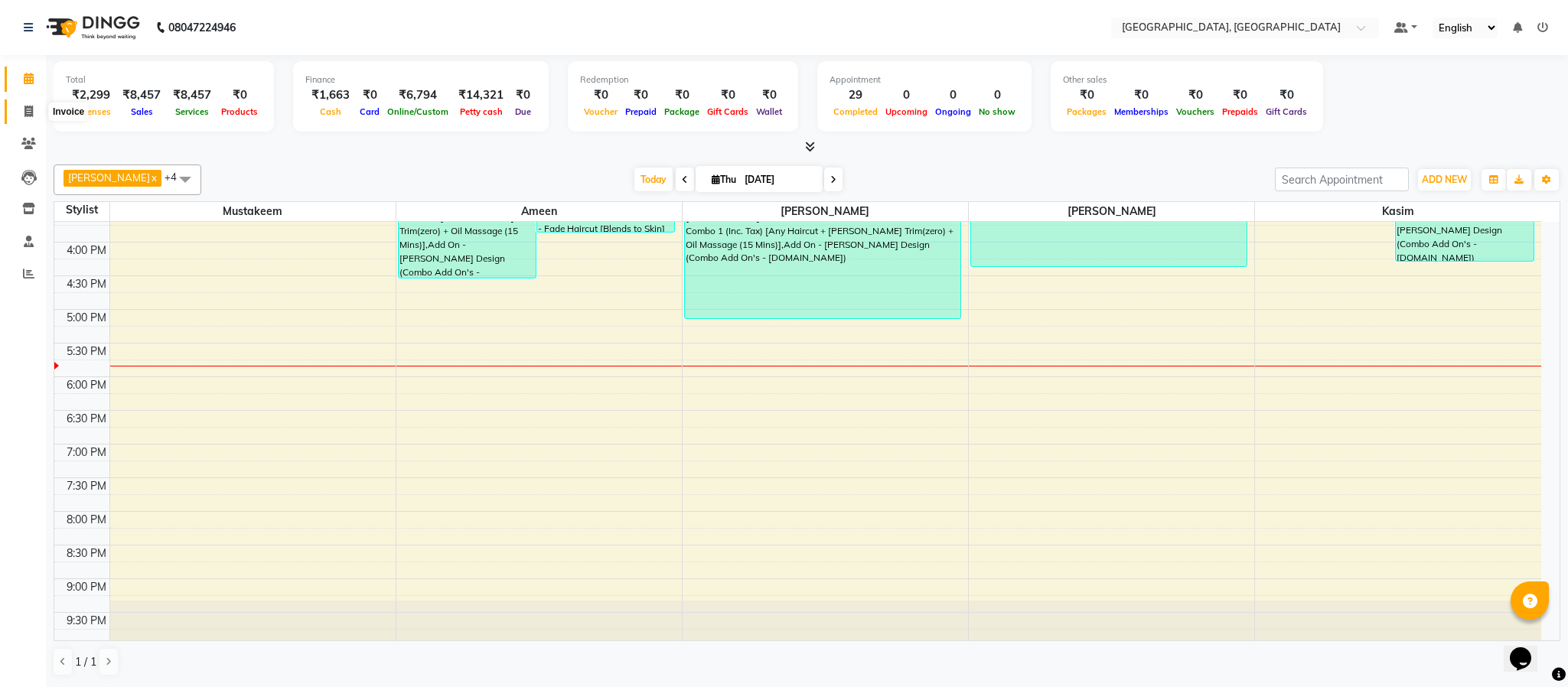
click at [38, 110] on span at bounding box center [28, 112] width 27 height 17
select select "4977"
select select "service"
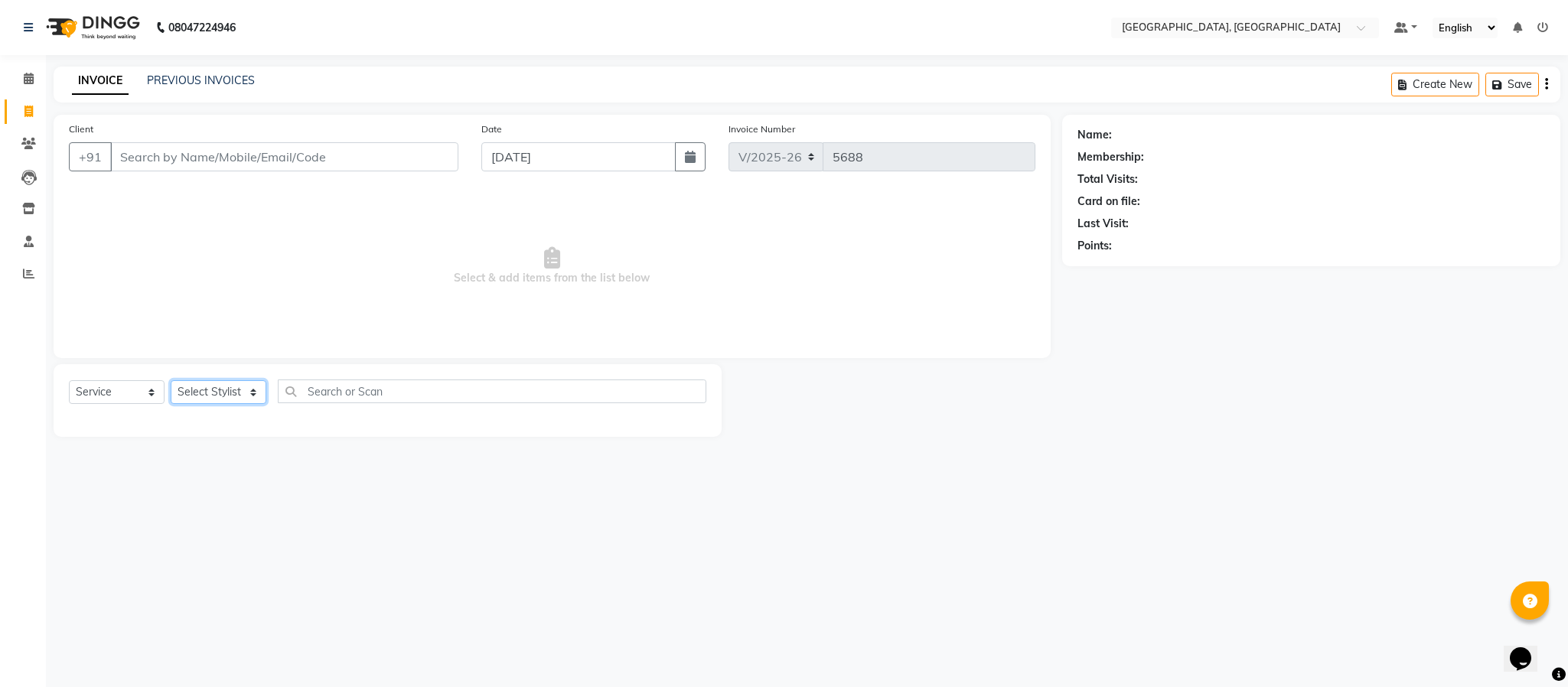
click at [243, 395] on select "Select Stylist Ameen House Keeping [PERSON_NAME] [PERSON_NAME] Prathiswar [PERS…" at bounding box center [218, 392] width 95 height 24
select select "84531"
click at [170, 381] on select "Select Stylist Ameen House Keeping [PERSON_NAME] [PERSON_NAME] Prathiswar [PERS…" at bounding box center [218, 392] width 95 height 24
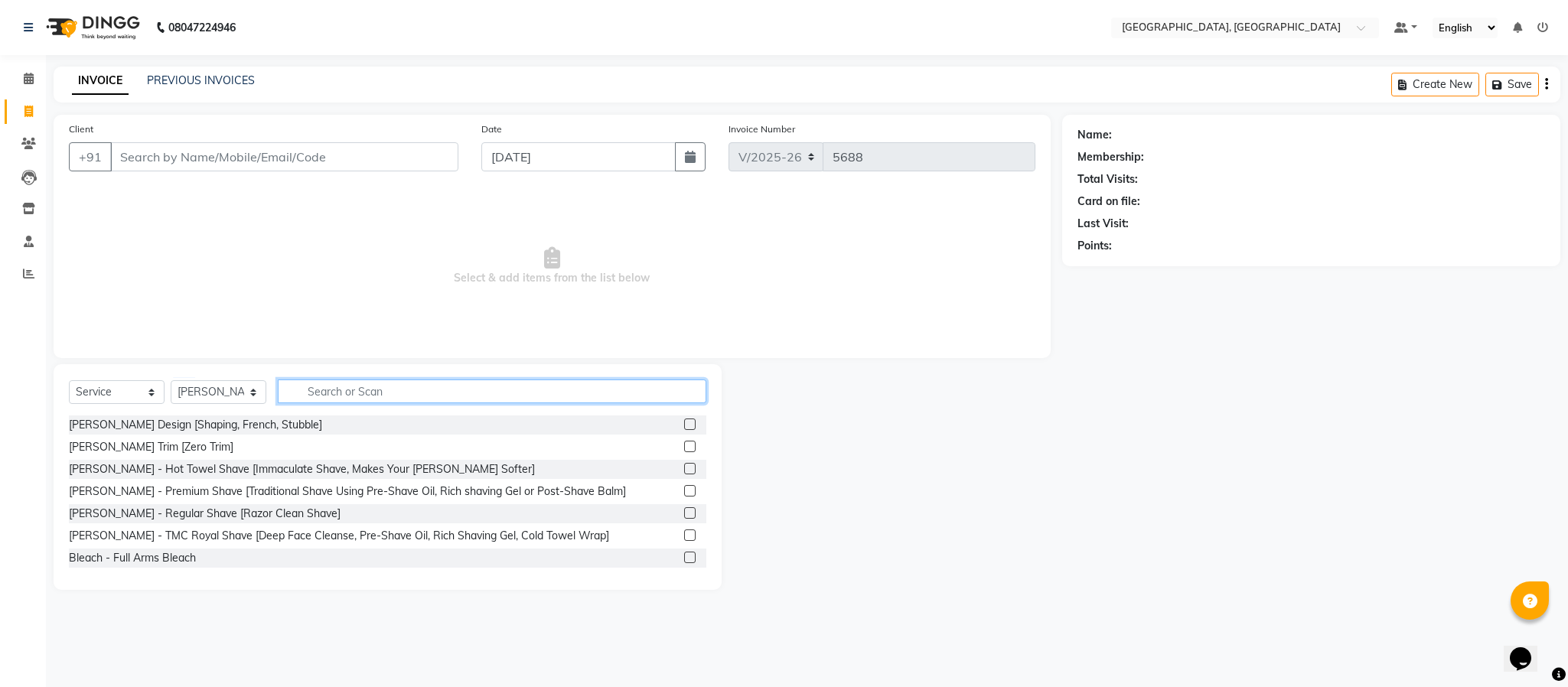
click at [354, 388] on input "text" at bounding box center [492, 391] width 428 height 24
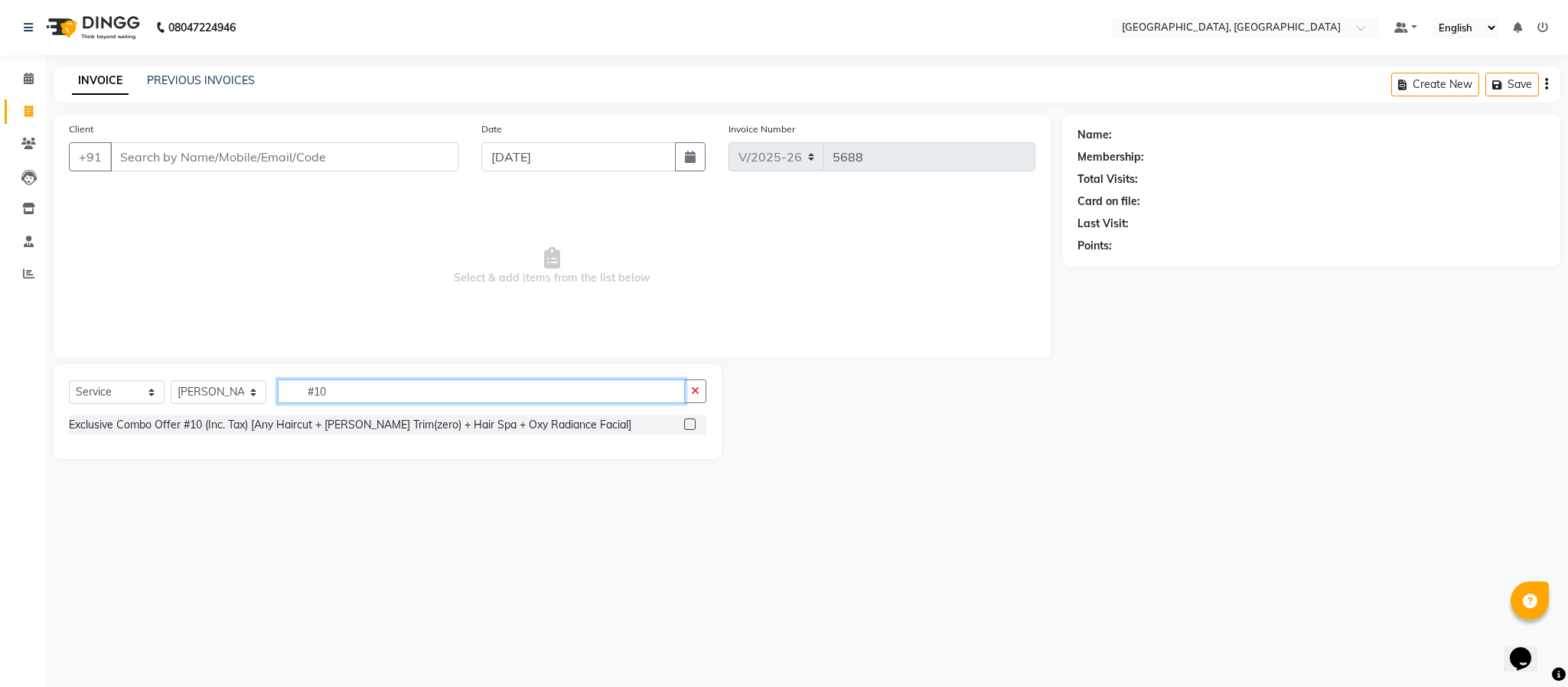
type input "#10"
click at [693, 423] on label at bounding box center [689, 424] width 11 height 11
click at [693, 423] on input "checkbox" at bounding box center [689, 425] width 10 height 10
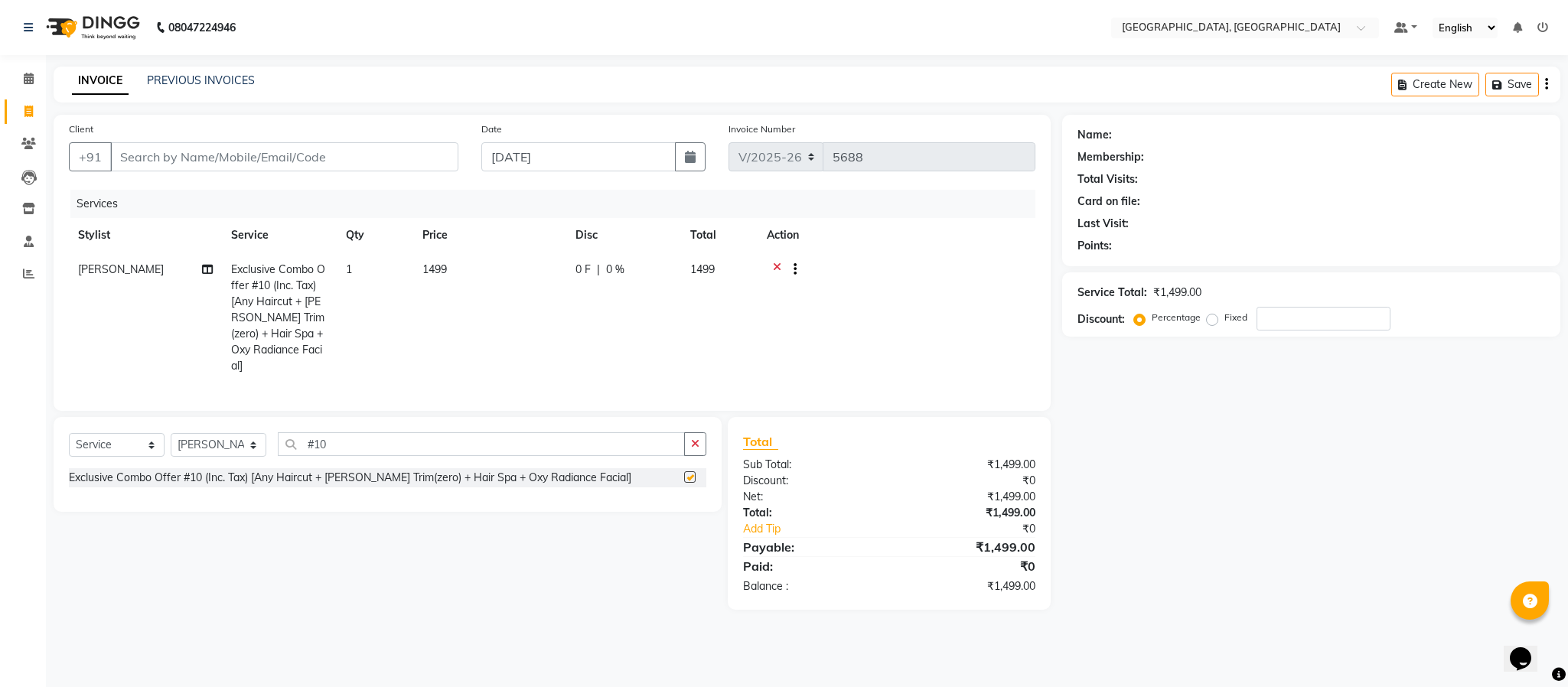
checkbox input "false"
click at [687, 432] on div "Select Service Product Membership Package Voucher Prepaid Gift Card Select Styl…" at bounding box center [387, 464] width 668 height 95
click at [696, 448] on icon "button" at bounding box center [695, 444] width 9 height 10
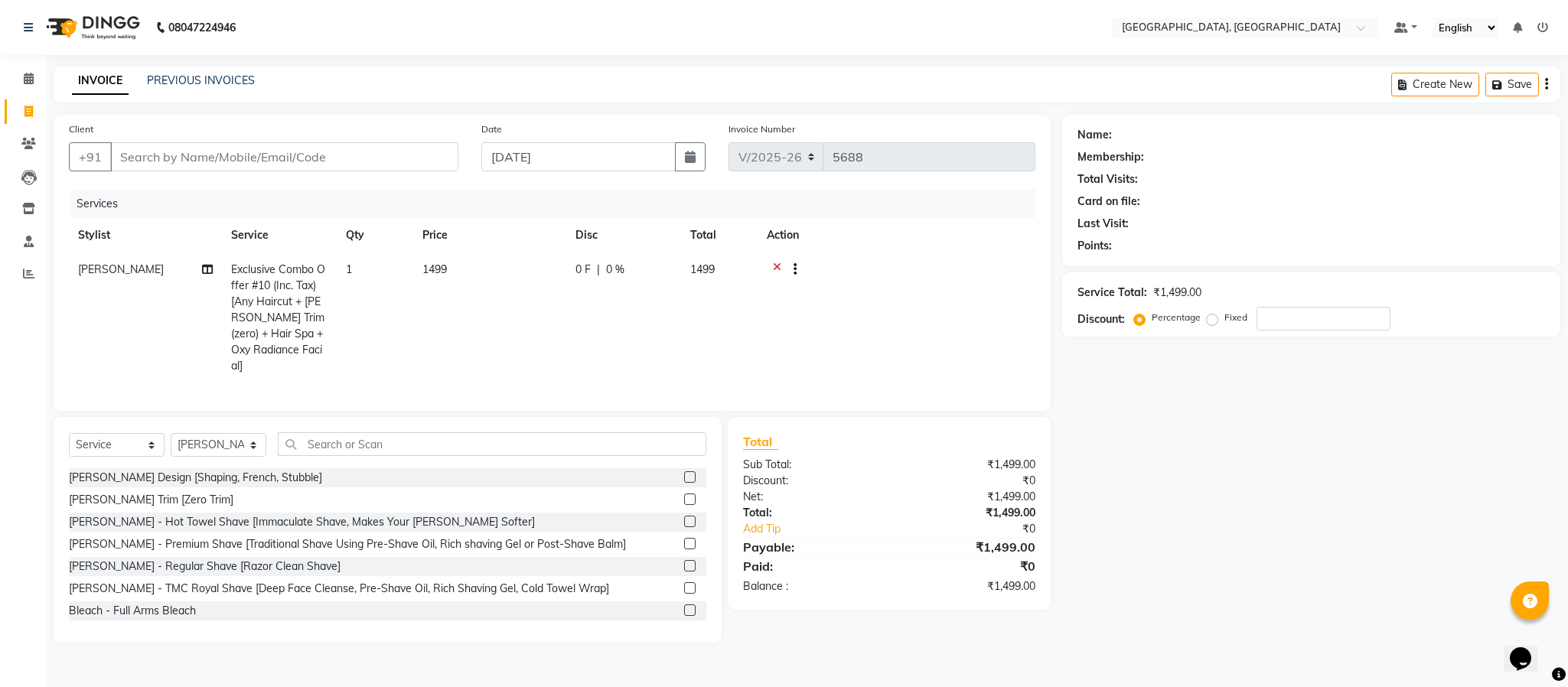
click at [613, 434] on div "Select Service Product Membership Package Voucher Prepaid Gift Card Select Styl…" at bounding box center [387, 530] width 668 height 225
click at [606, 445] on input "text" at bounding box center [492, 445] width 428 height 24
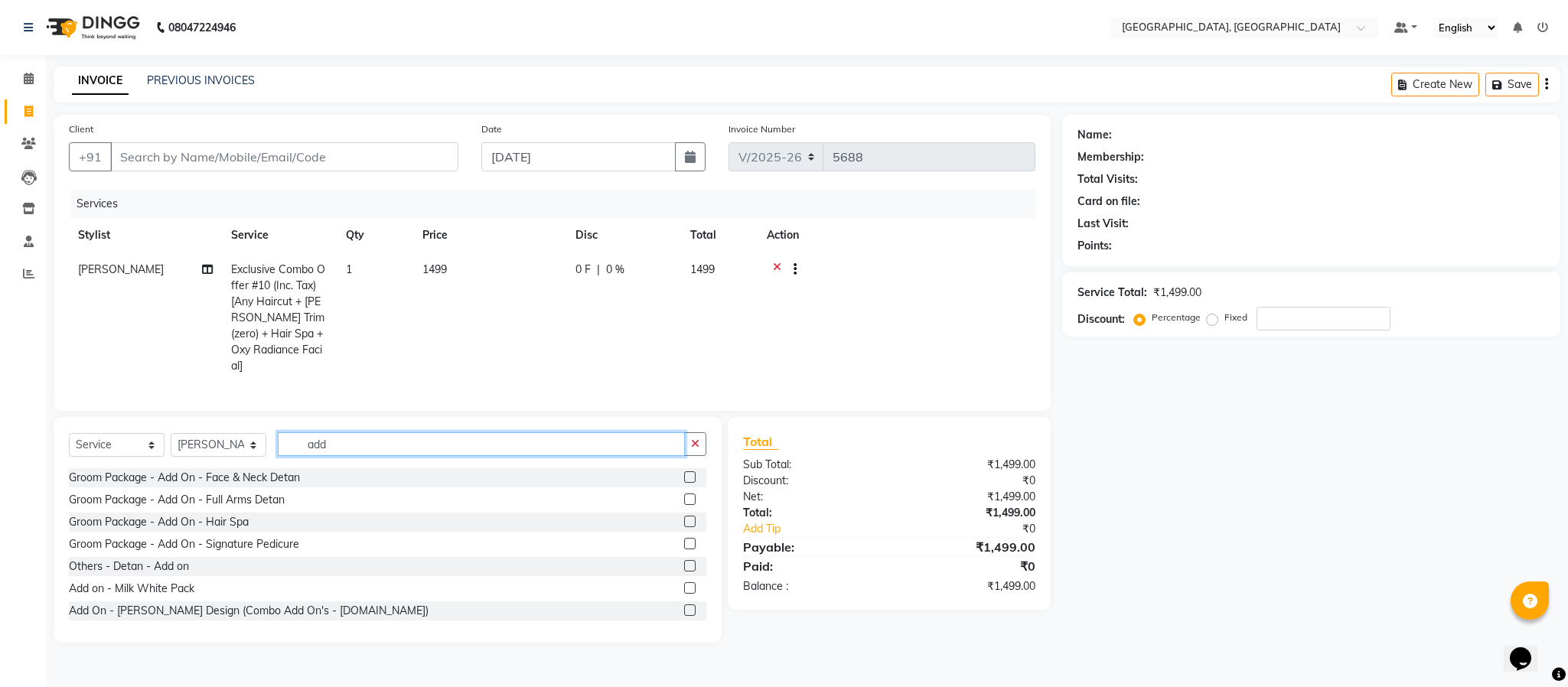
type input "add"
click at [684, 613] on label at bounding box center [689, 610] width 11 height 11
click at [684, 613] on input "checkbox" at bounding box center [689, 611] width 10 height 10
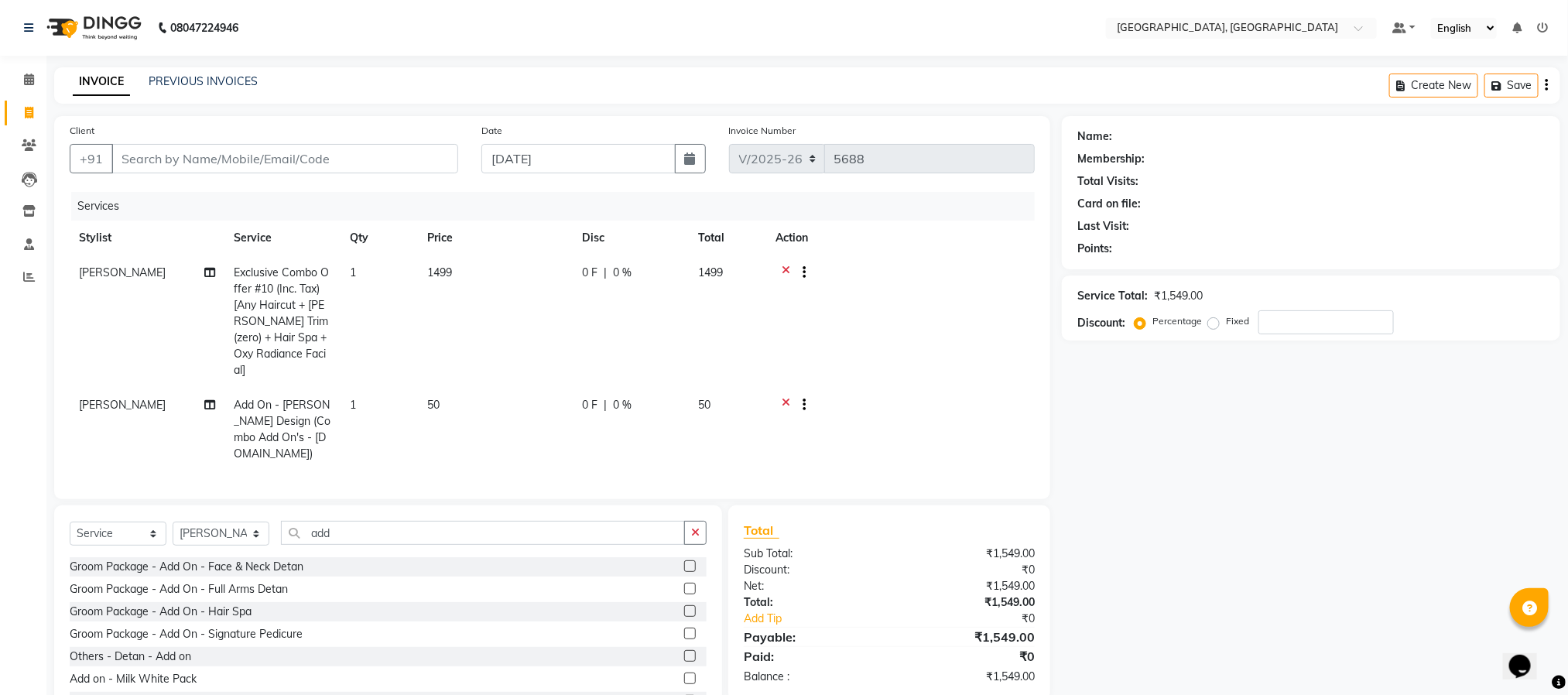
checkbox input "false"
click at [700, 521] on button "button" at bounding box center [695, 533] width 23 height 24
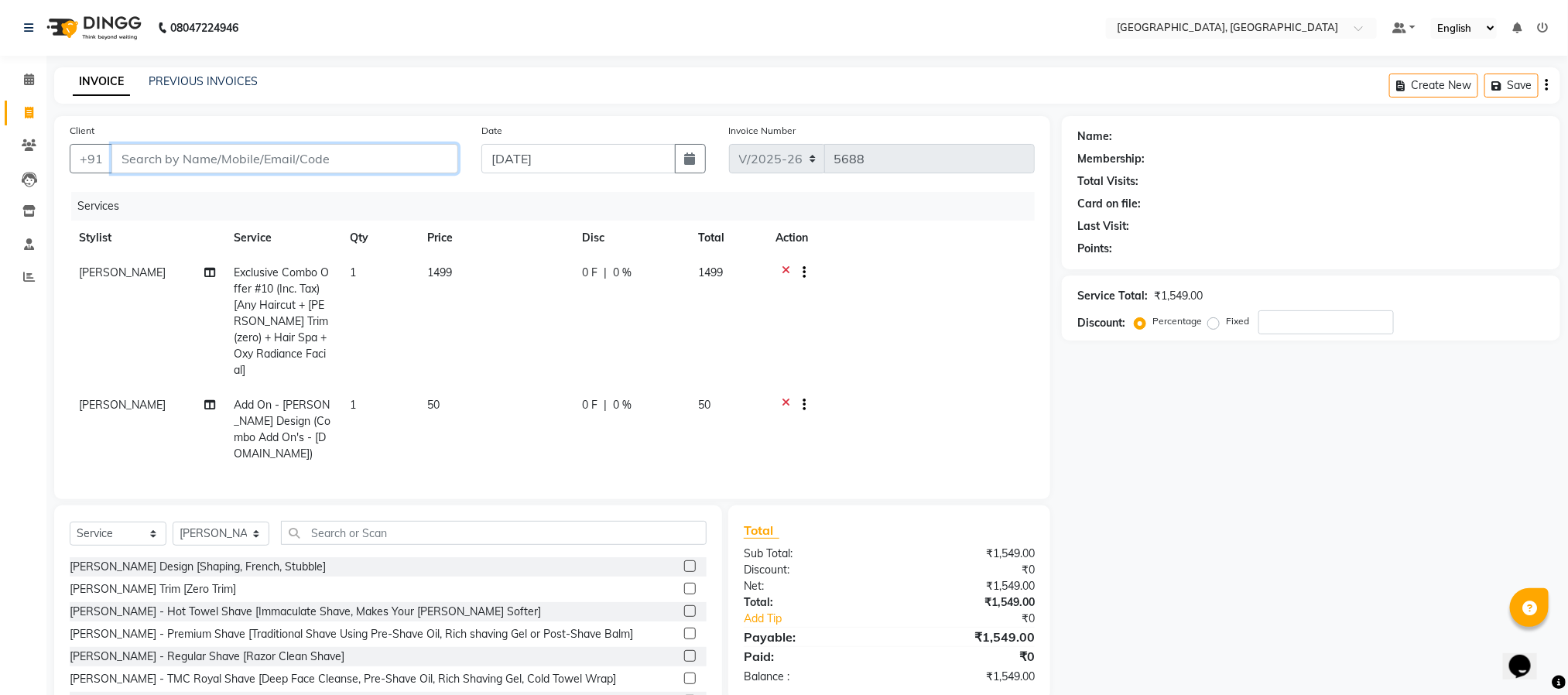
click at [389, 154] on input "Client" at bounding box center [285, 158] width 347 height 30
type input "1"
type input "0"
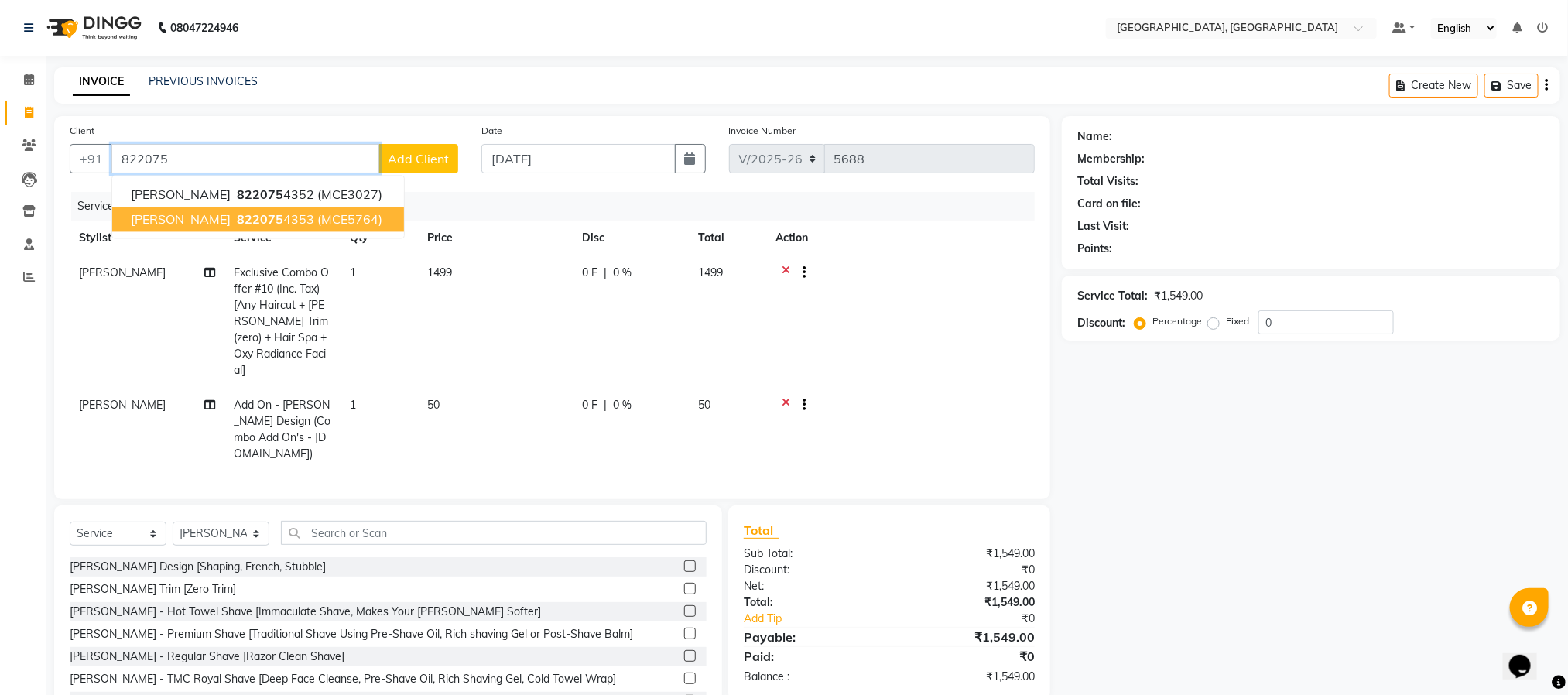
click at [318, 214] on span "(MCE5764)" at bounding box center [350, 220] width 65 height 16
type input "8220754353"
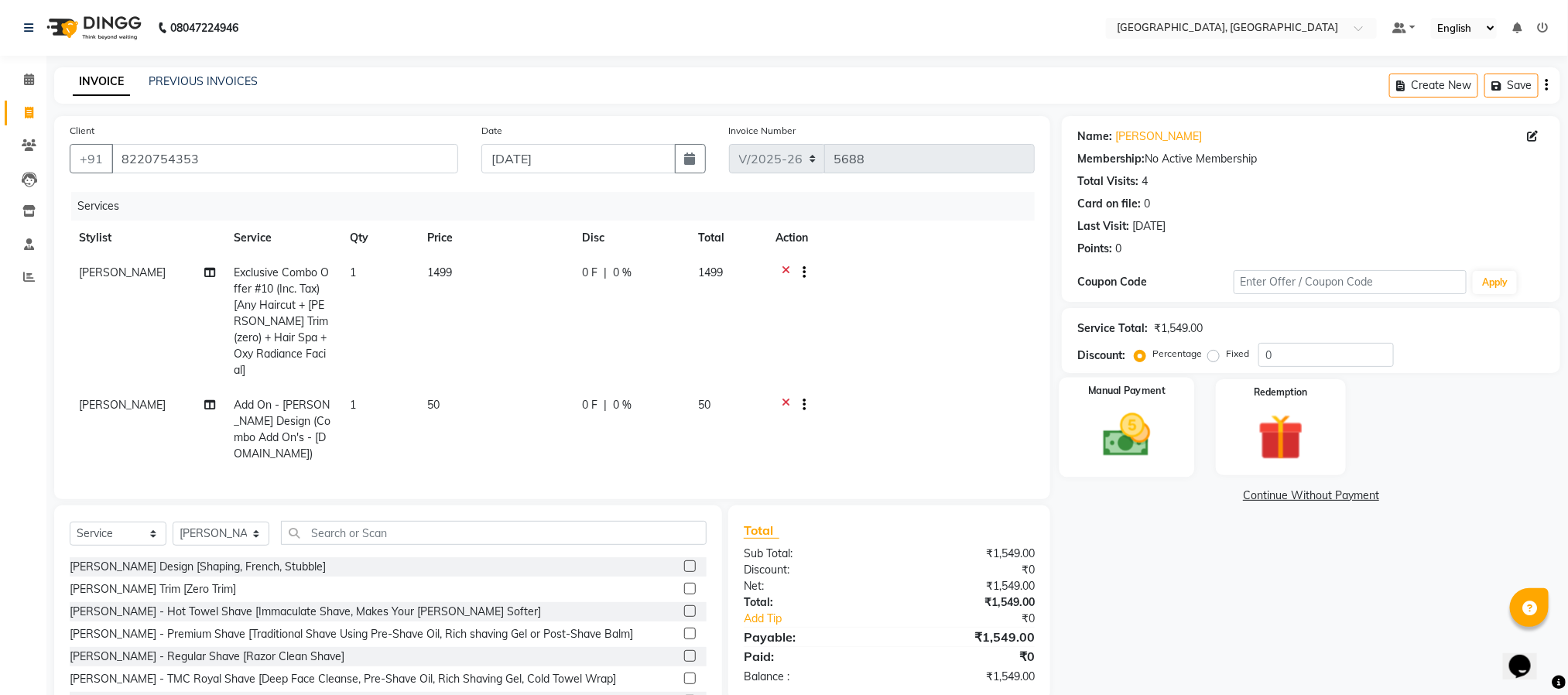
click at [1143, 432] on img at bounding box center [1127, 435] width 77 height 55
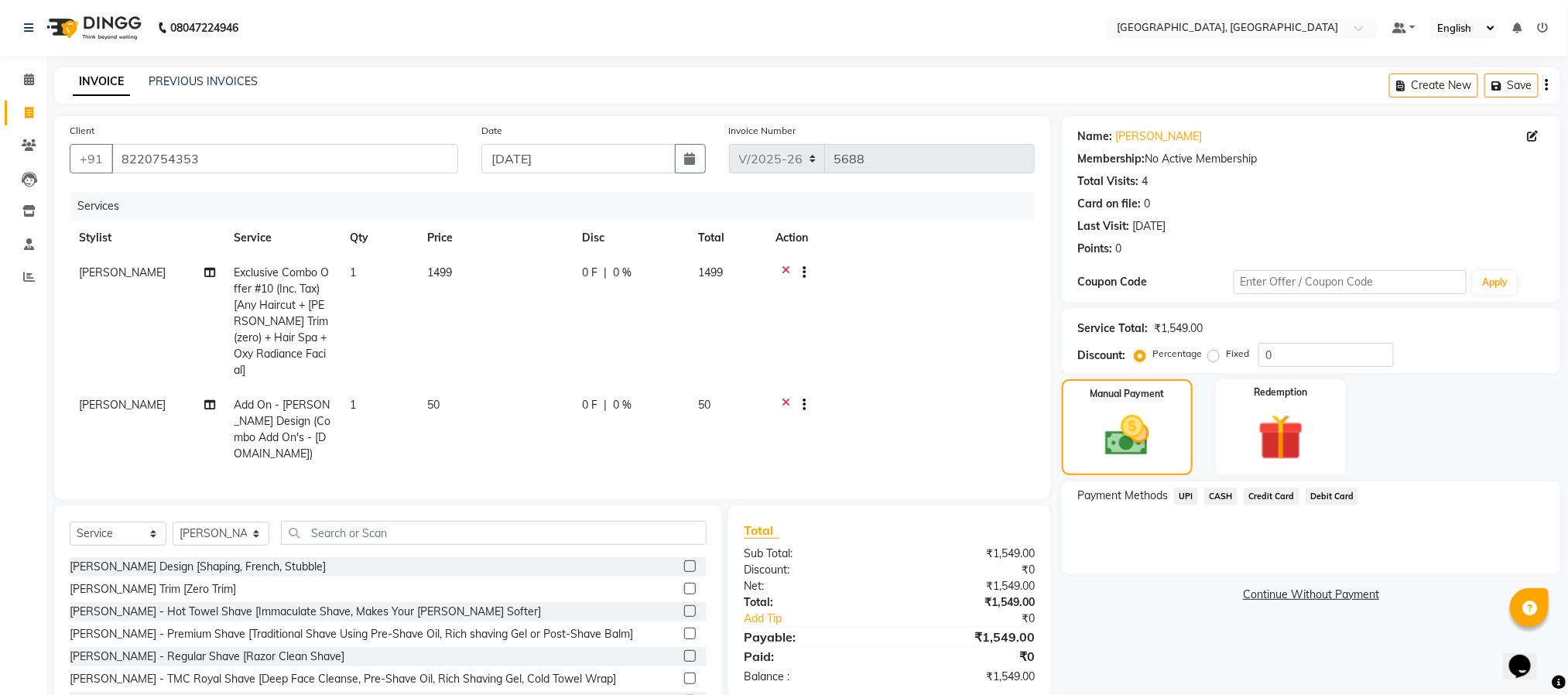
click at [1189, 500] on span "UPI" at bounding box center [1187, 496] width 24 height 17
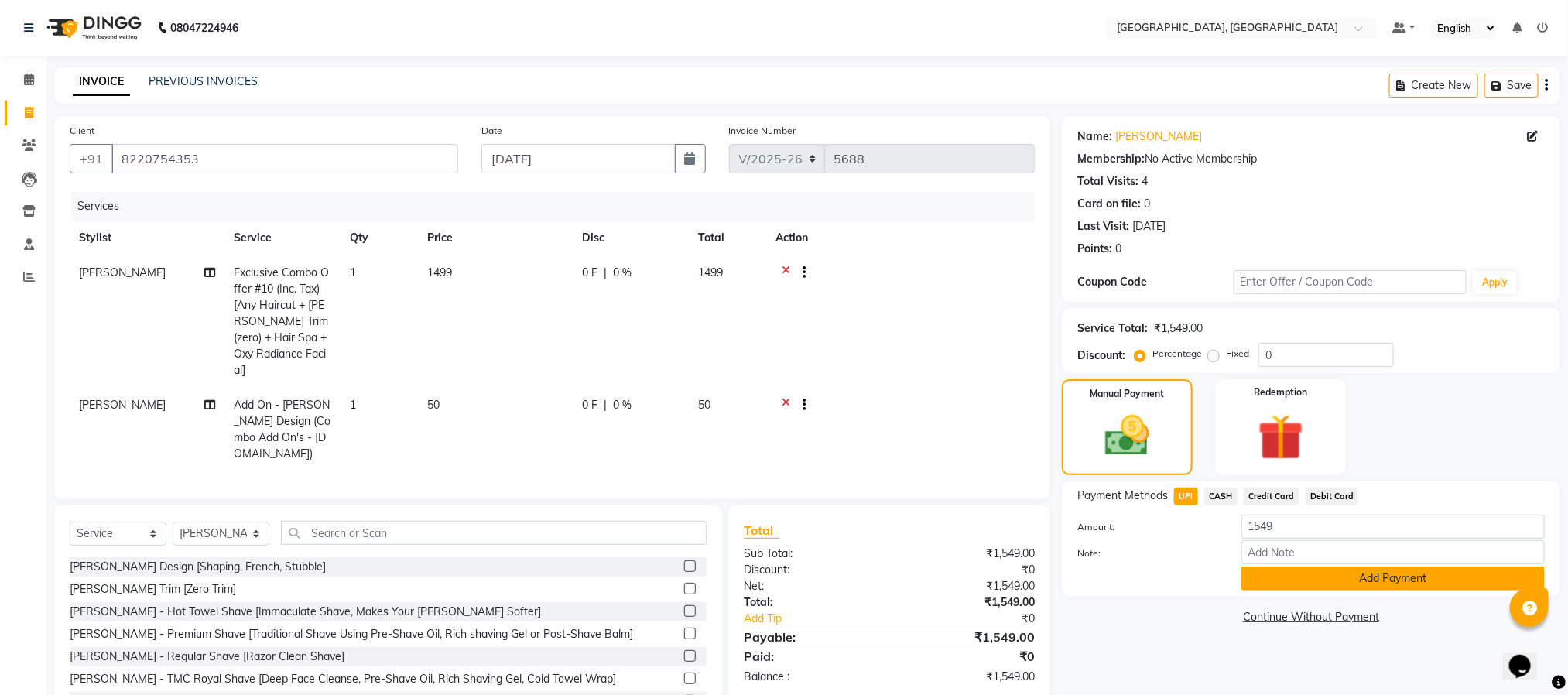
scroll to position [46, 0]
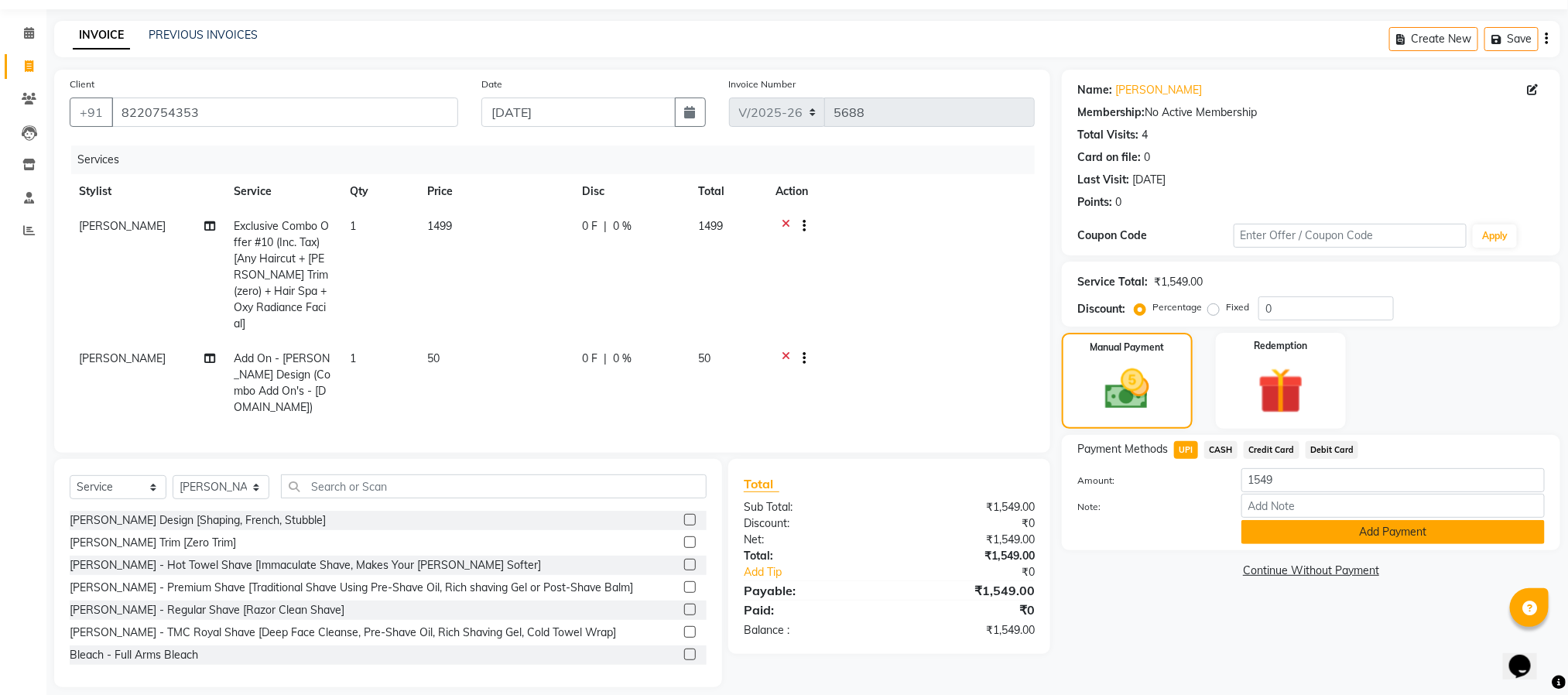
click at [1266, 522] on button "Add Payment" at bounding box center [1393, 532] width 304 height 24
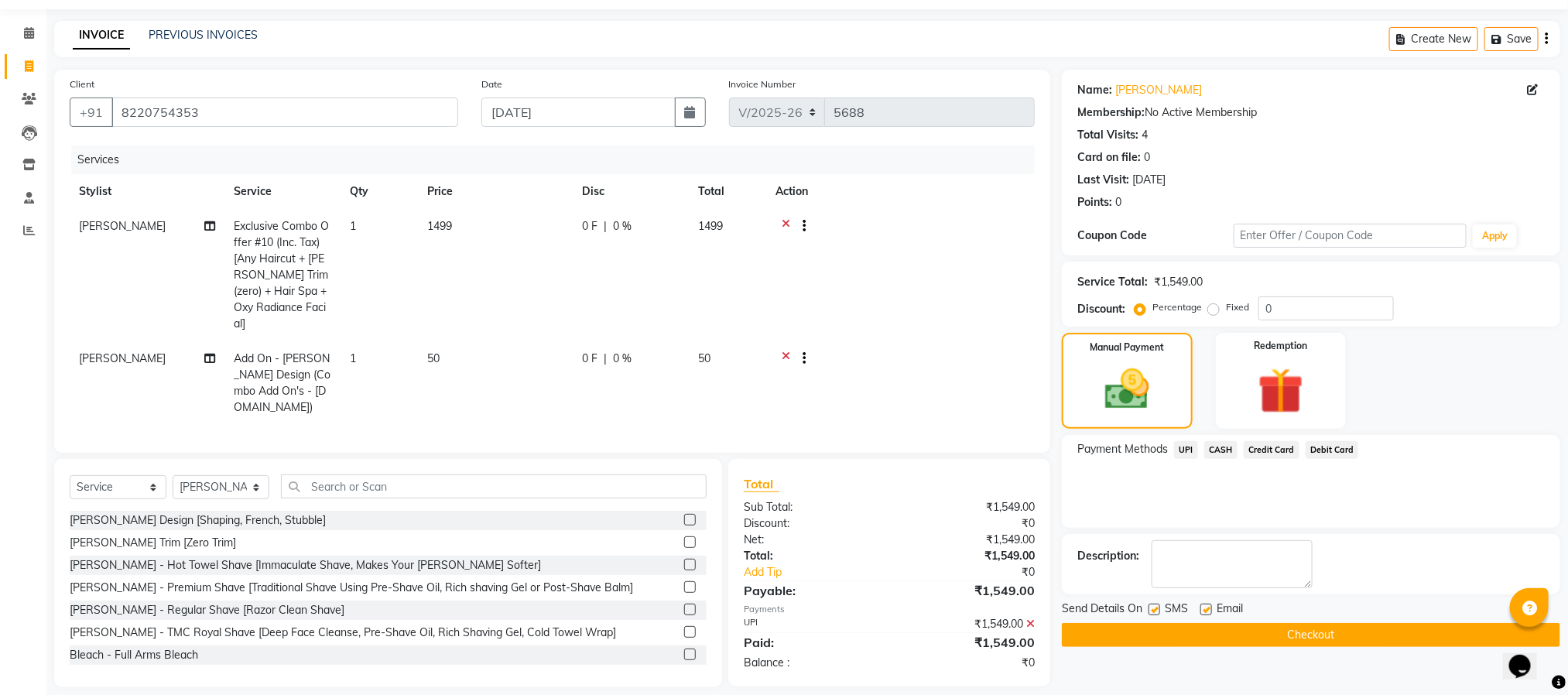
click at [1296, 638] on button "Checkout" at bounding box center [1311, 635] width 499 height 24
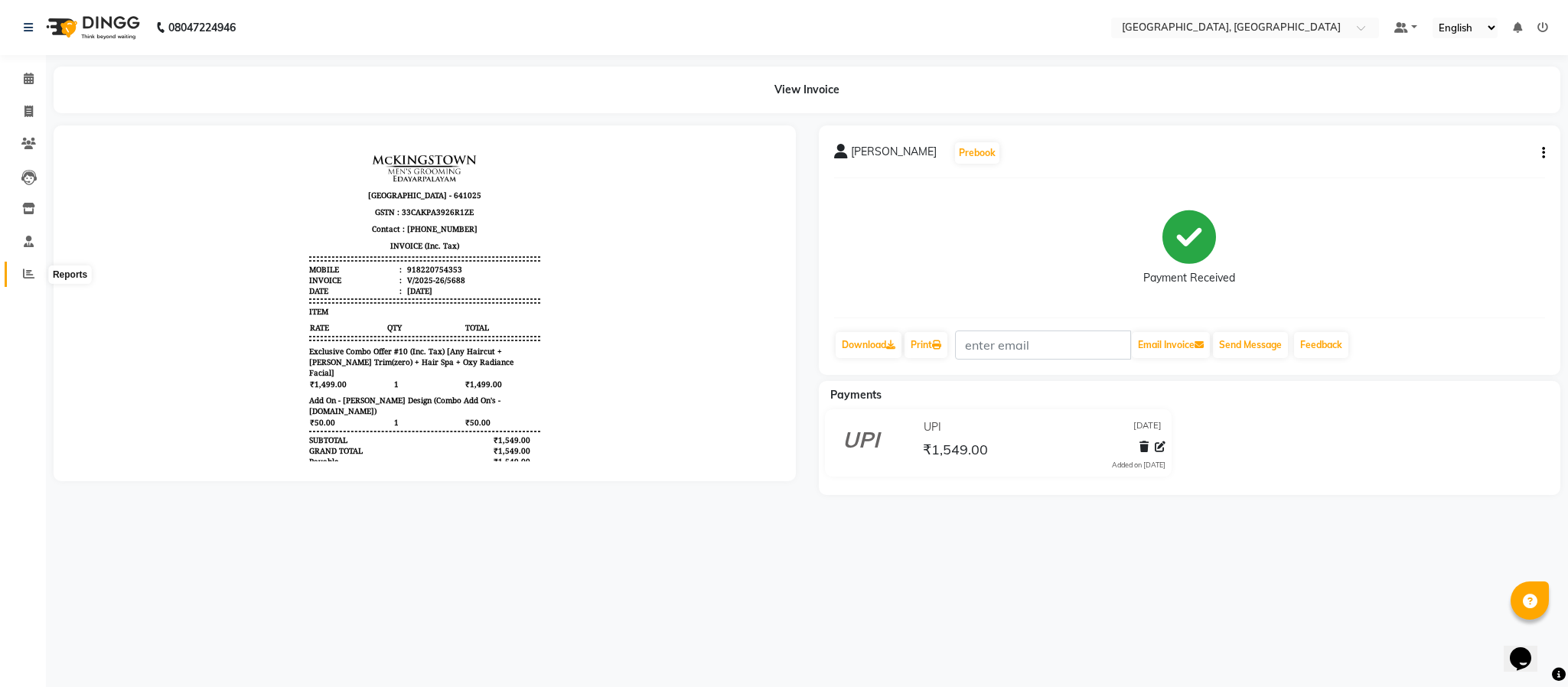
click at [30, 280] on span at bounding box center [28, 274] width 27 height 17
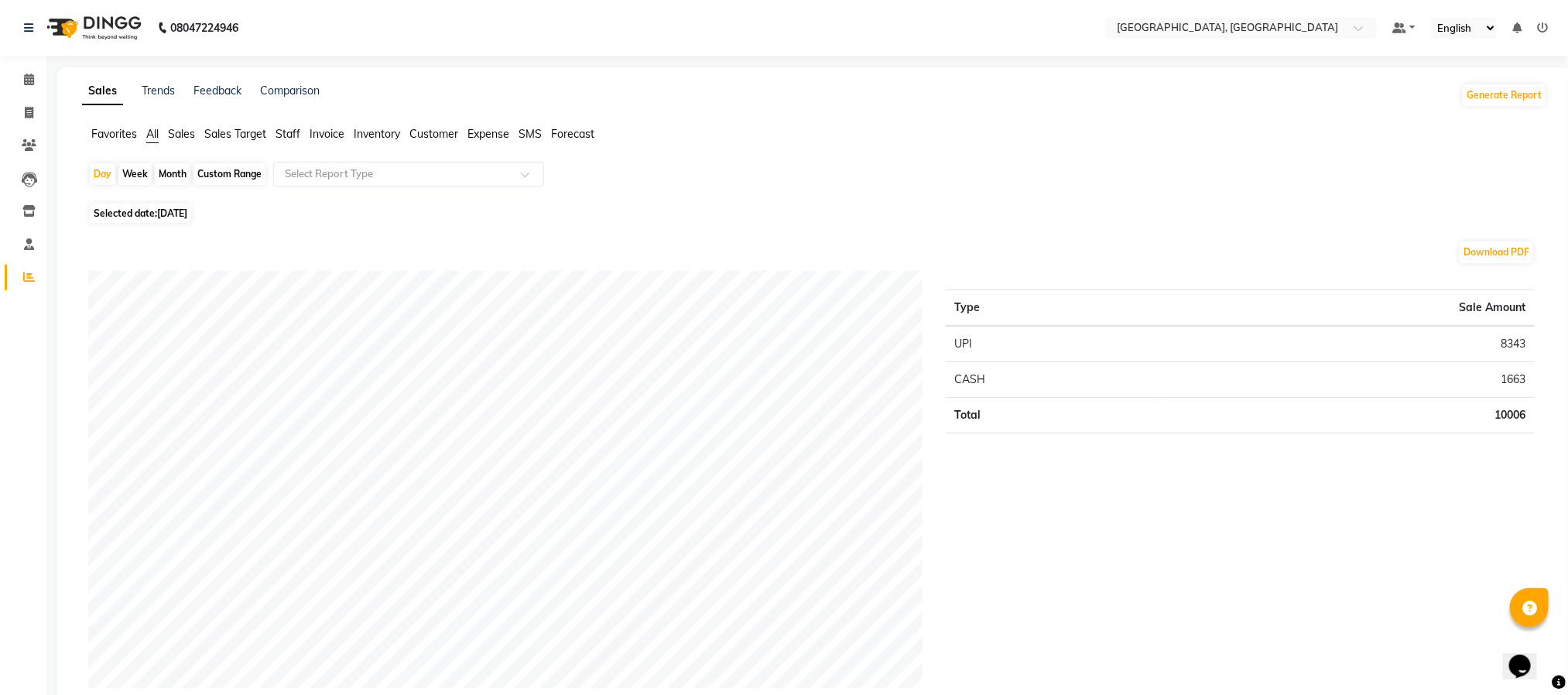
click at [292, 136] on span "Staff" at bounding box center [288, 134] width 24 height 14
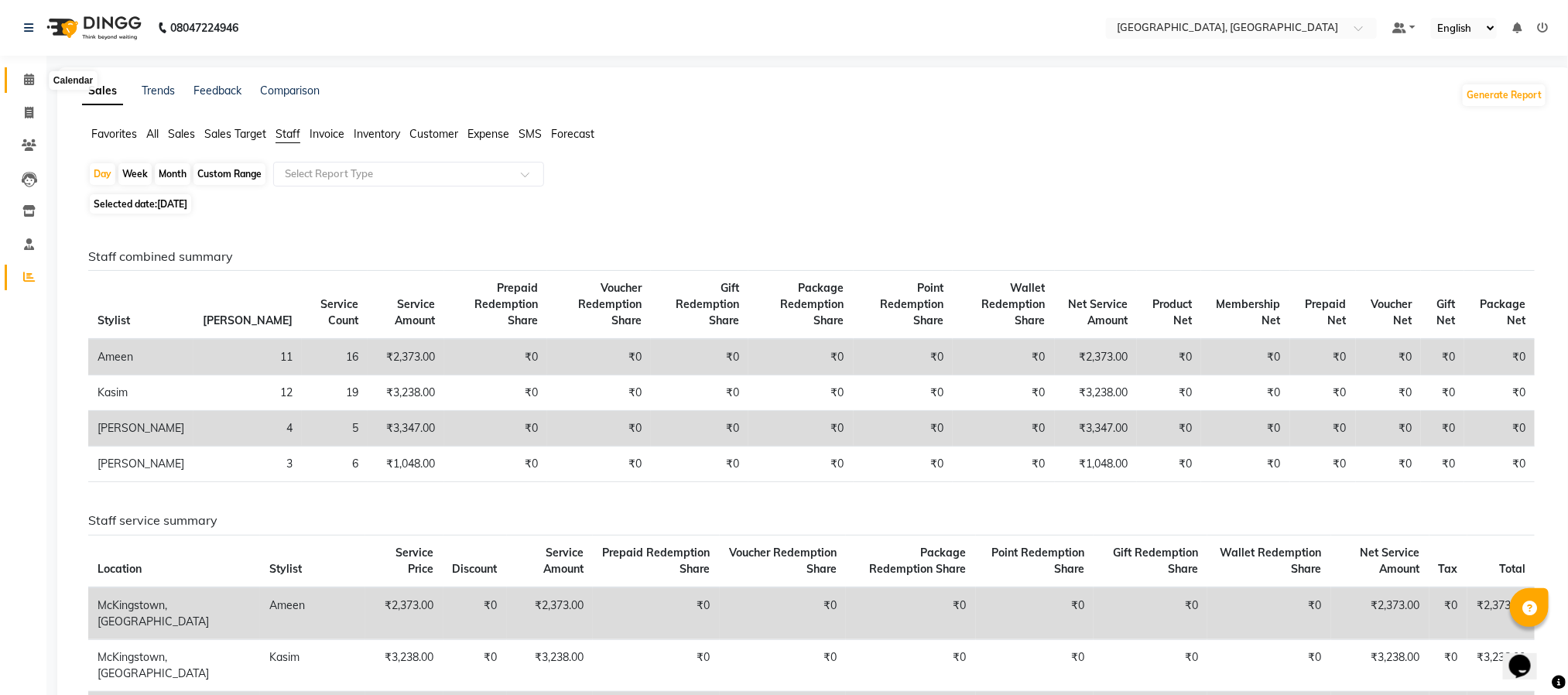
click at [29, 80] on icon at bounding box center [30, 79] width 10 height 11
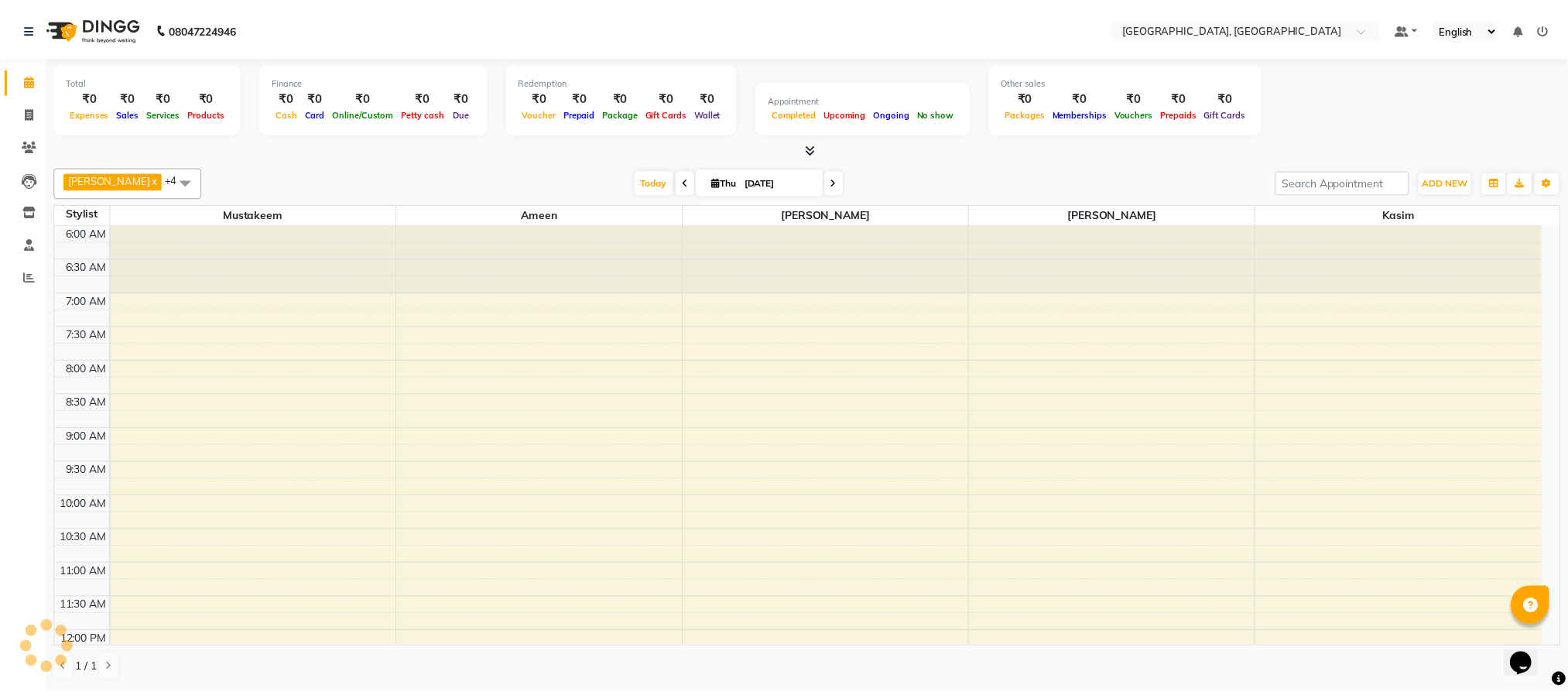
scroll to position [660, 0]
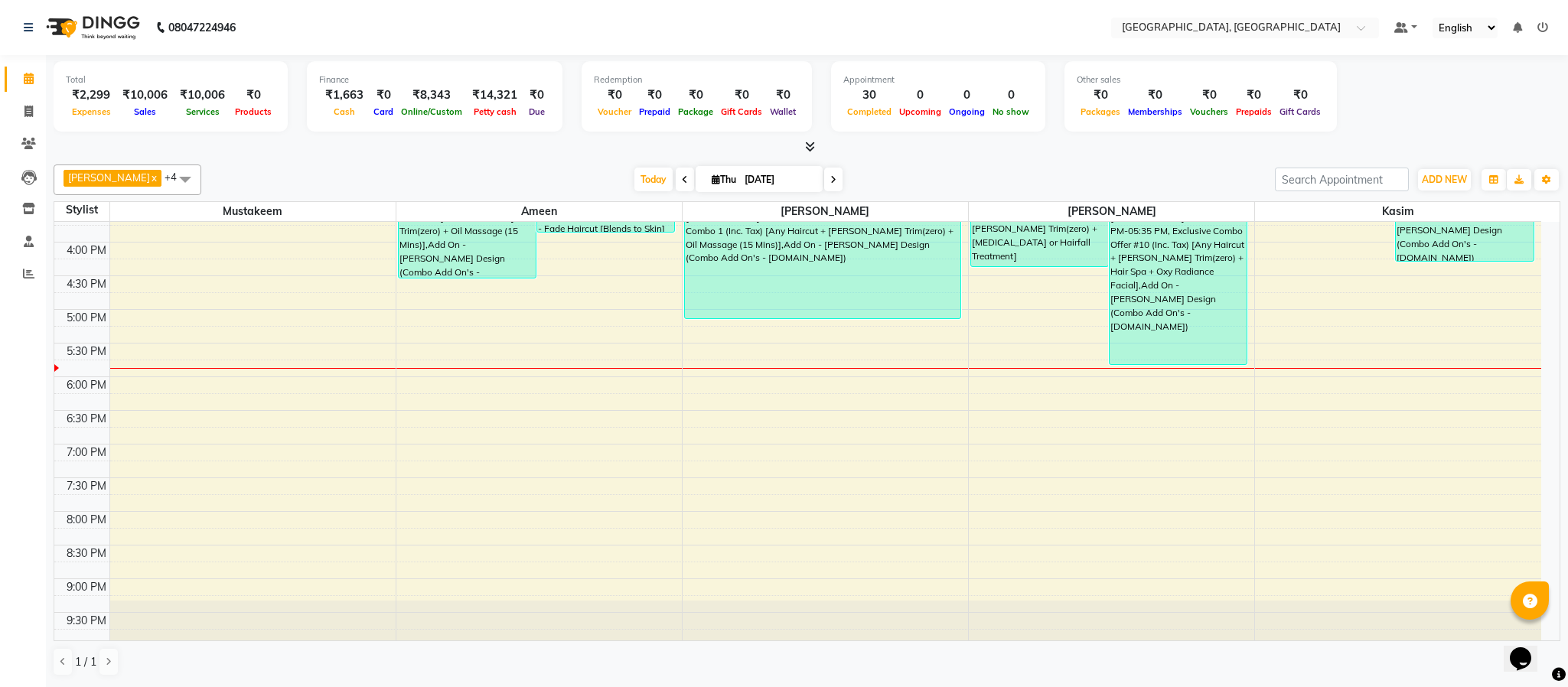
click at [810, 144] on icon at bounding box center [810, 146] width 10 height 11
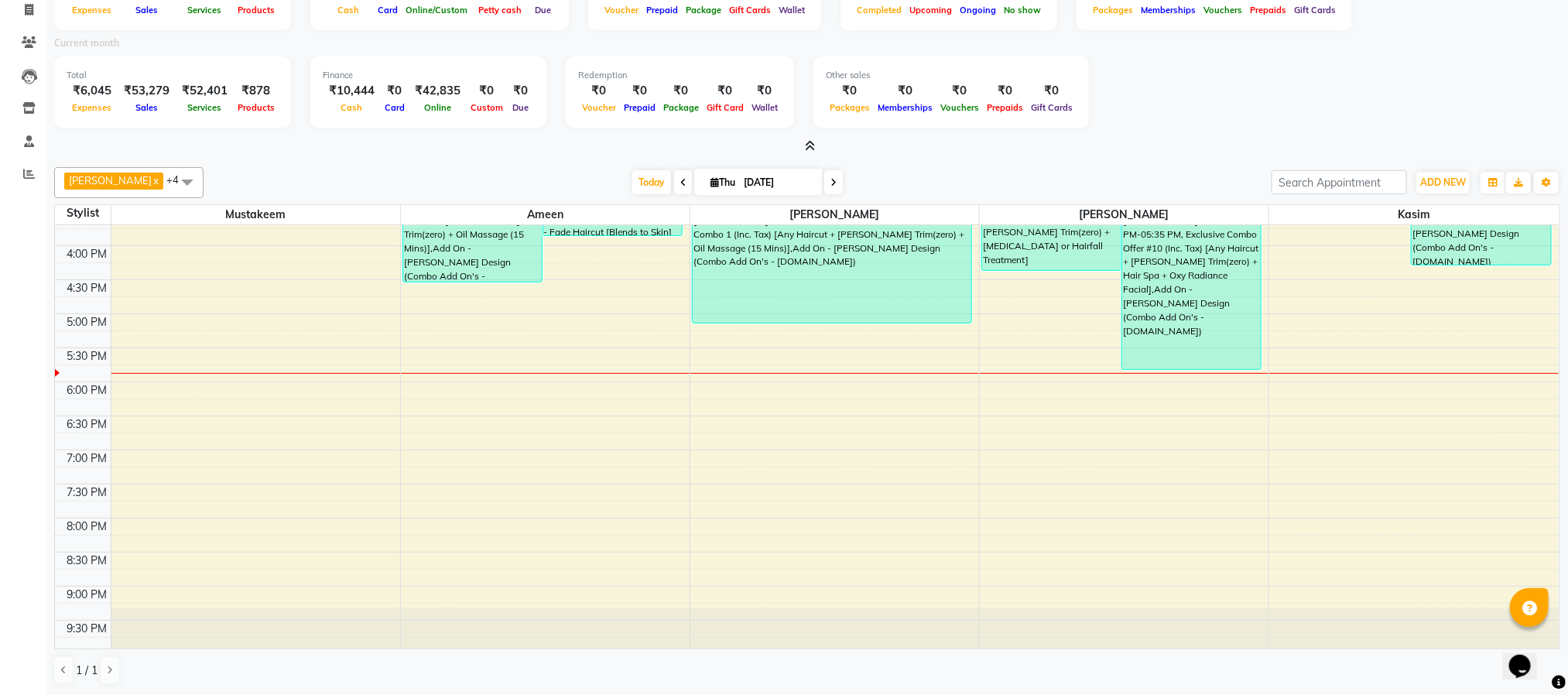
scroll to position [0, 0]
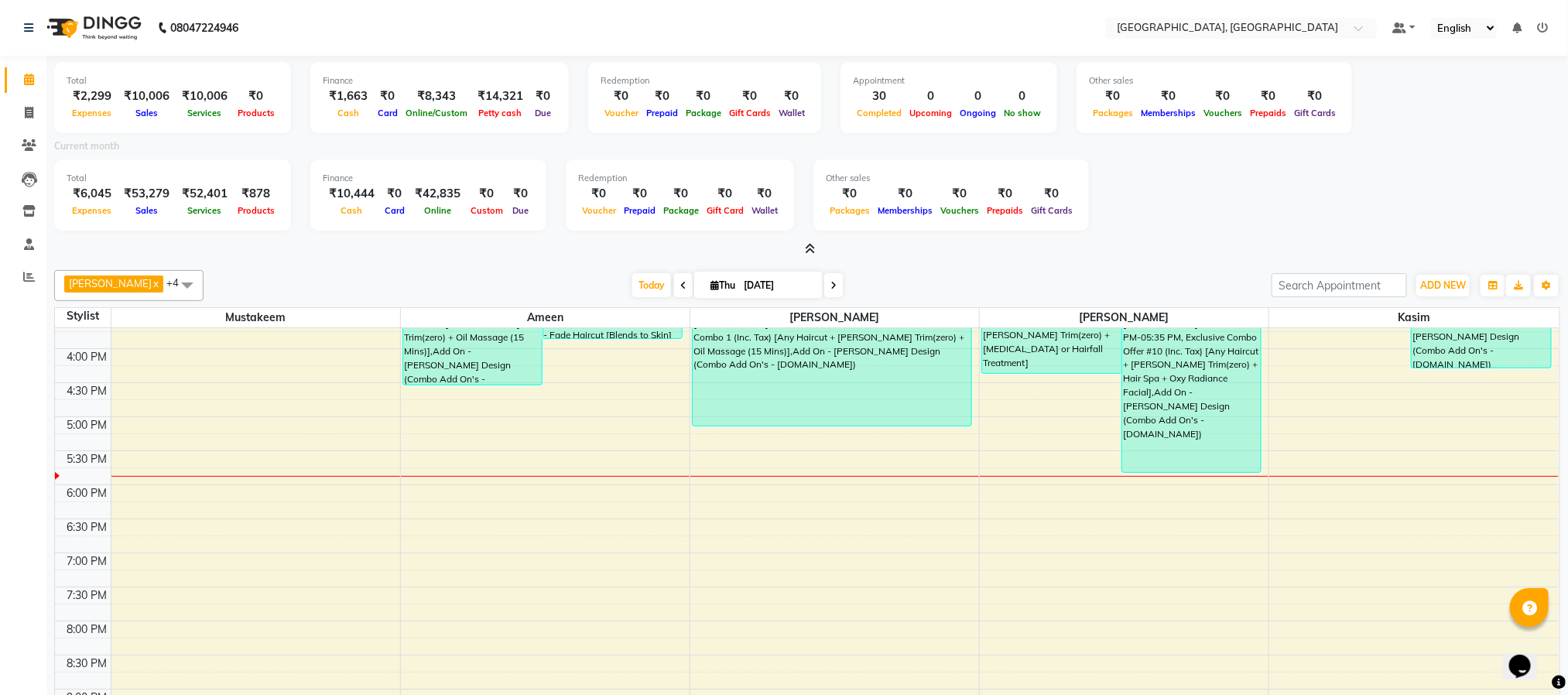
click at [810, 249] on icon at bounding box center [811, 248] width 10 height 11
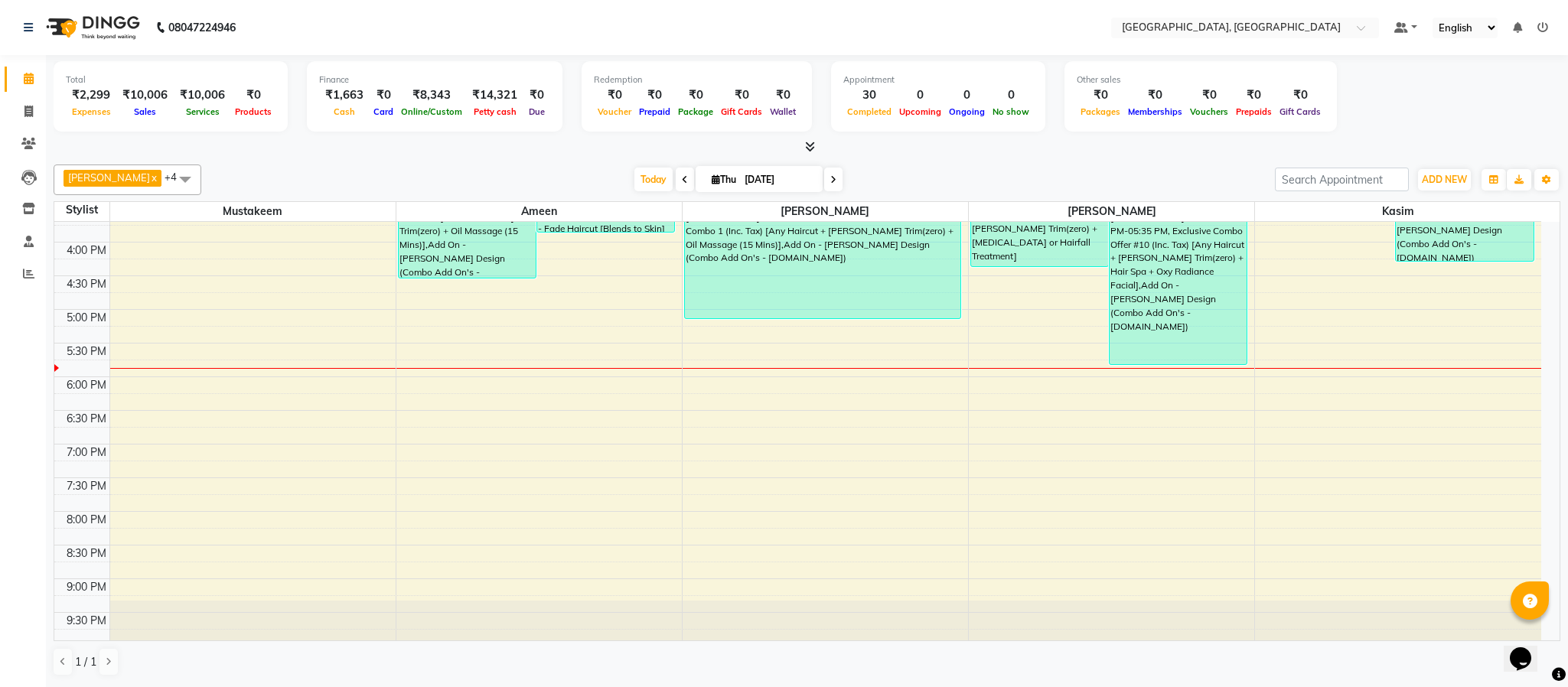
click at [808, 150] on icon at bounding box center [810, 146] width 10 height 11
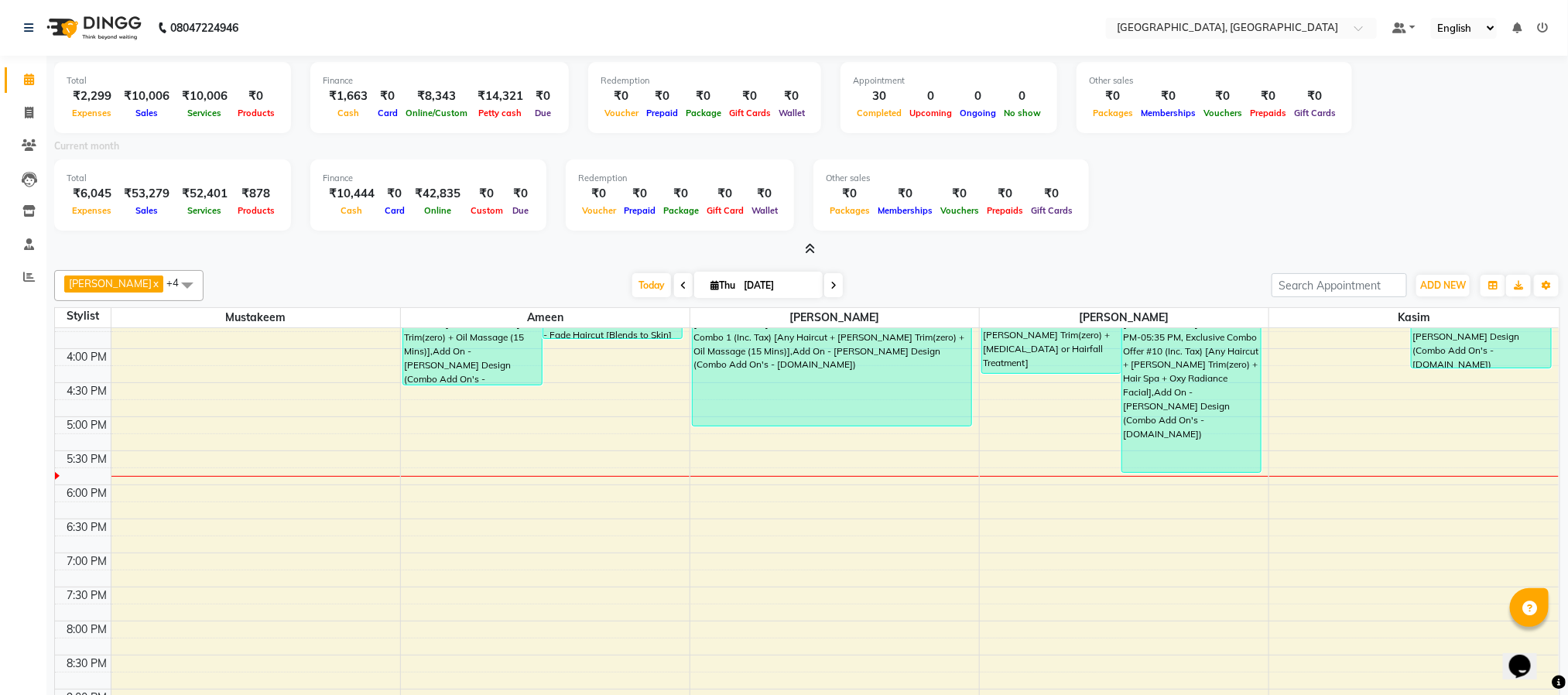
click at [814, 244] on icon at bounding box center [811, 248] width 10 height 11
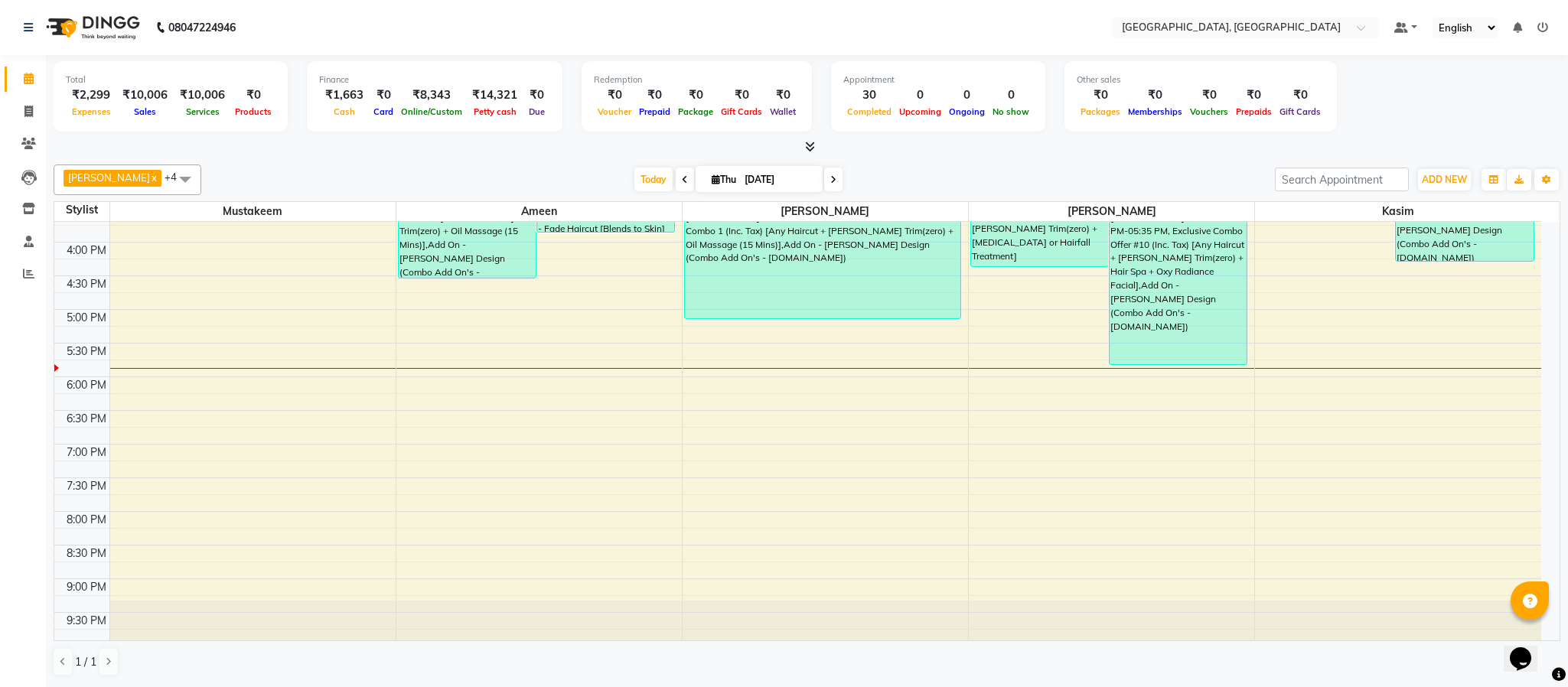
click at [806, 145] on icon at bounding box center [810, 146] width 10 height 11
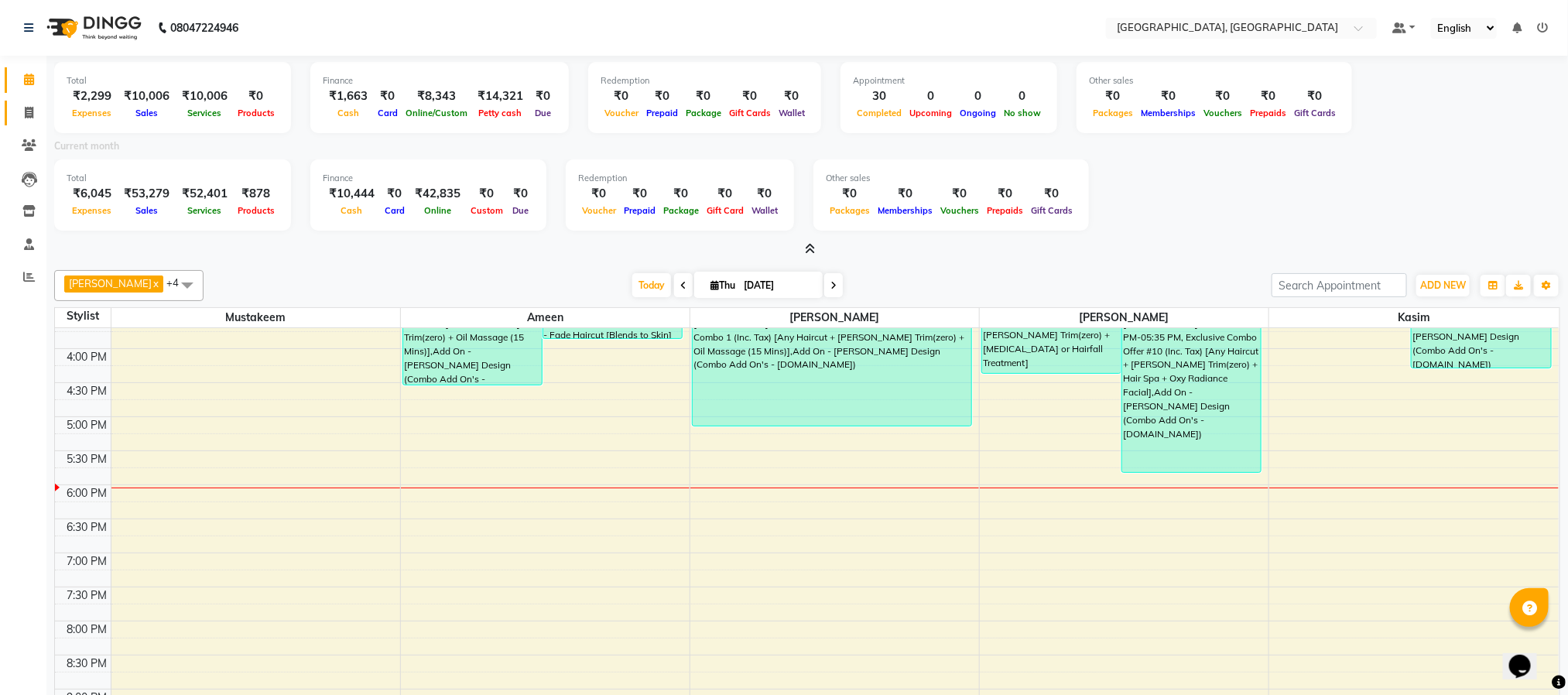
drag, startPoint x: 25, startPoint y: 102, endPoint x: 38, endPoint y: 115, distance: 18.4
click at [25, 102] on link "Invoice" at bounding box center [23, 113] width 37 height 25
select select "service"
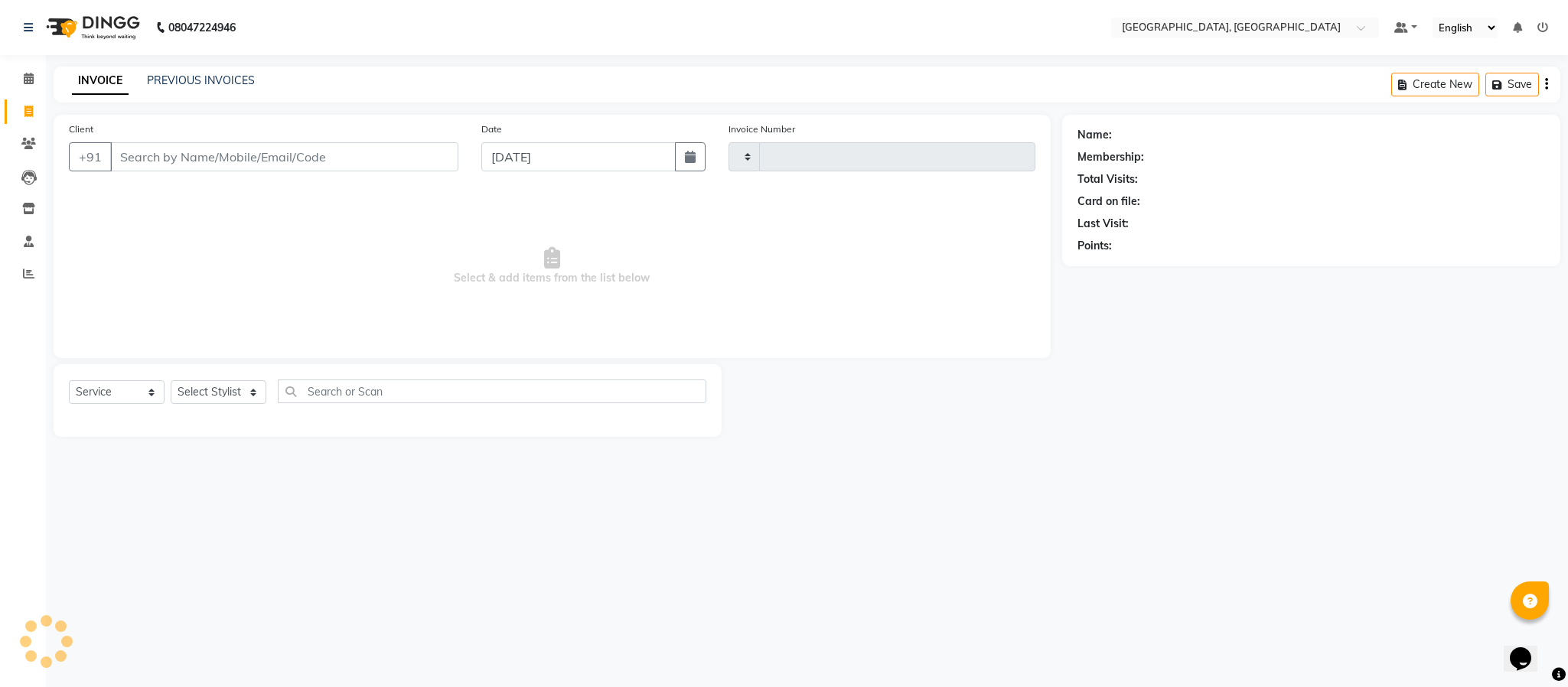
type input "5689"
select select "4977"
click at [297, 161] on input "Client" at bounding box center [284, 156] width 348 height 29
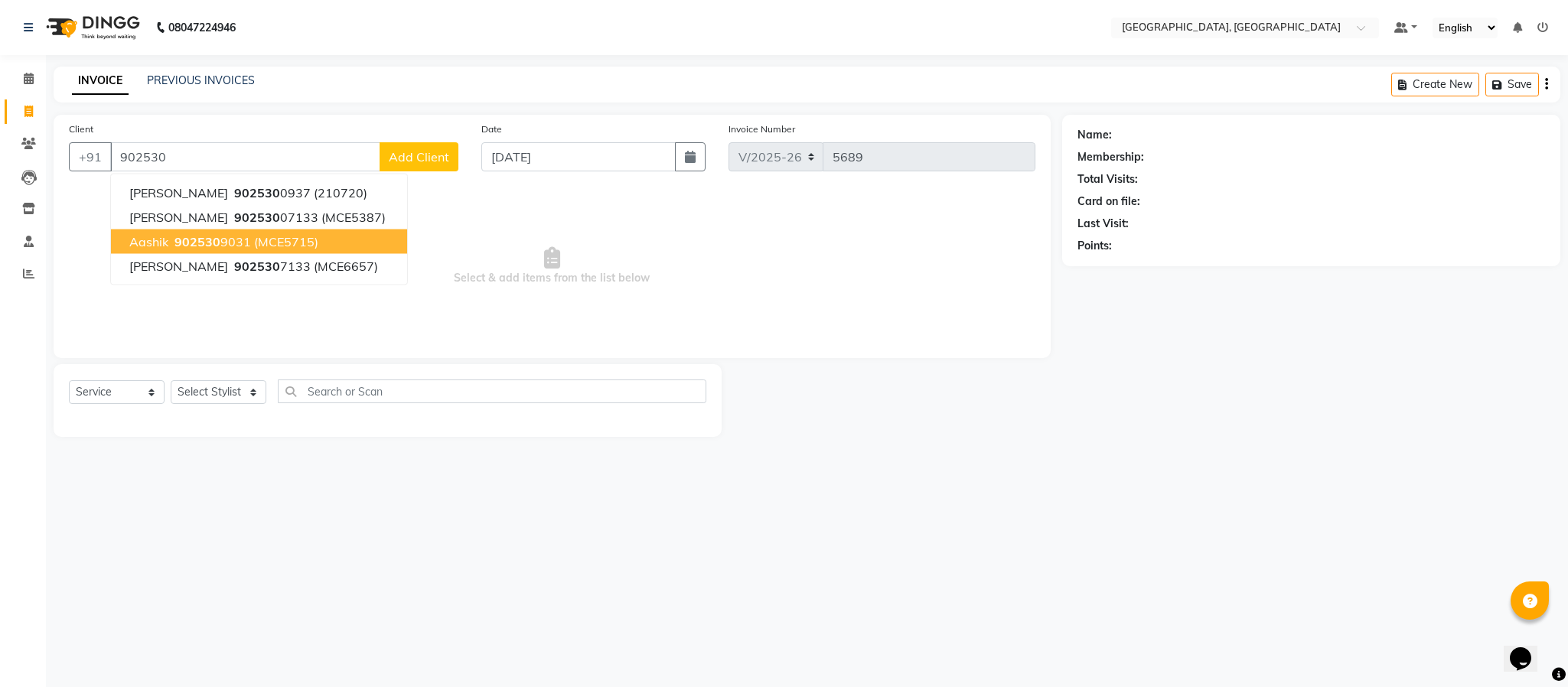
click at [286, 232] on button "aashik 902530 9031 (MCE5715)" at bounding box center [259, 242] width 296 height 24
type input "9025309031"
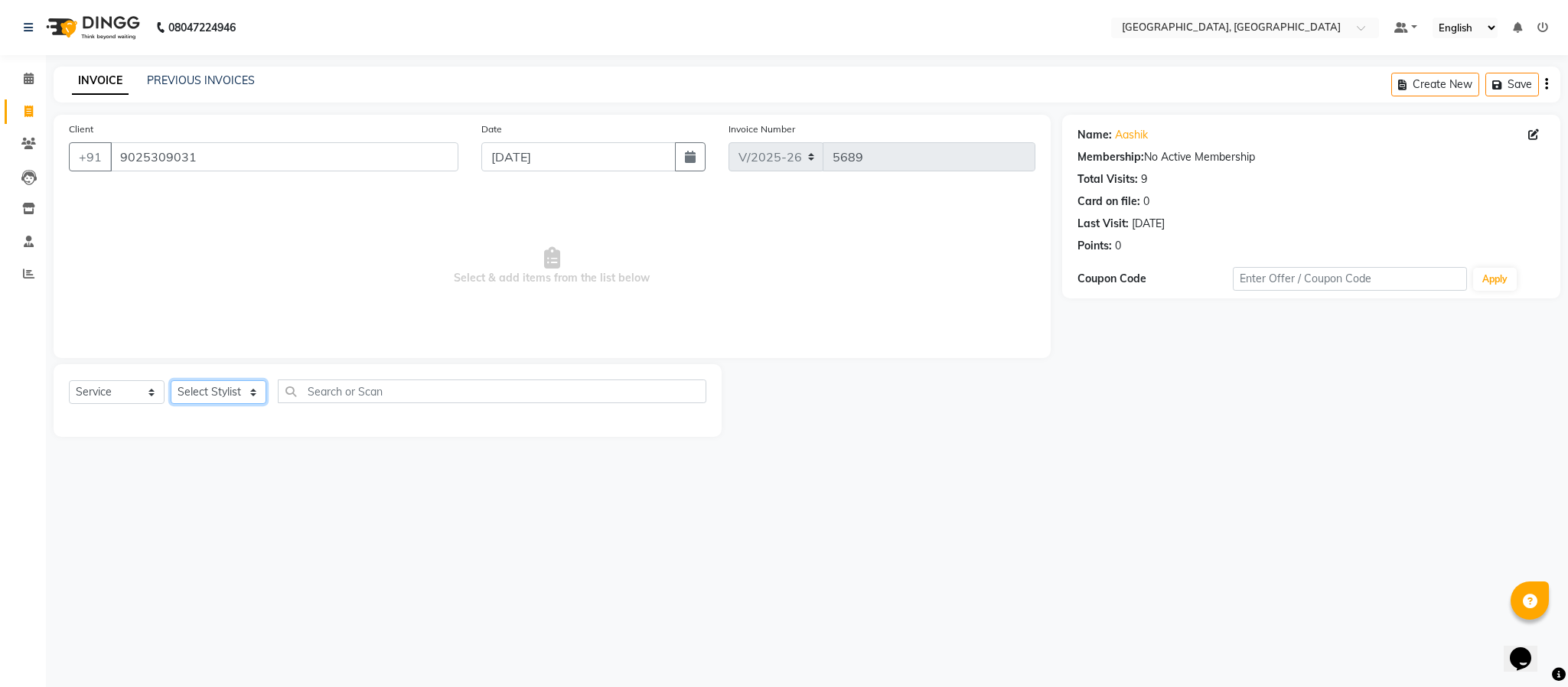
click at [228, 391] on select "Select Stylist Ameen House Keeping [PERSON_NAME] [PERSON_NAME] Prathiswar [PERS…" at bounding box center [218, 392] width 95 height 24
select select "66371"
click at [170, 381] on select "Select Stylist Ameen House Keeping [PERSON_NAME] [PERSON_NAME] Prathiswar [PERS…" at bounding box center [218, 392] width 95 height 24
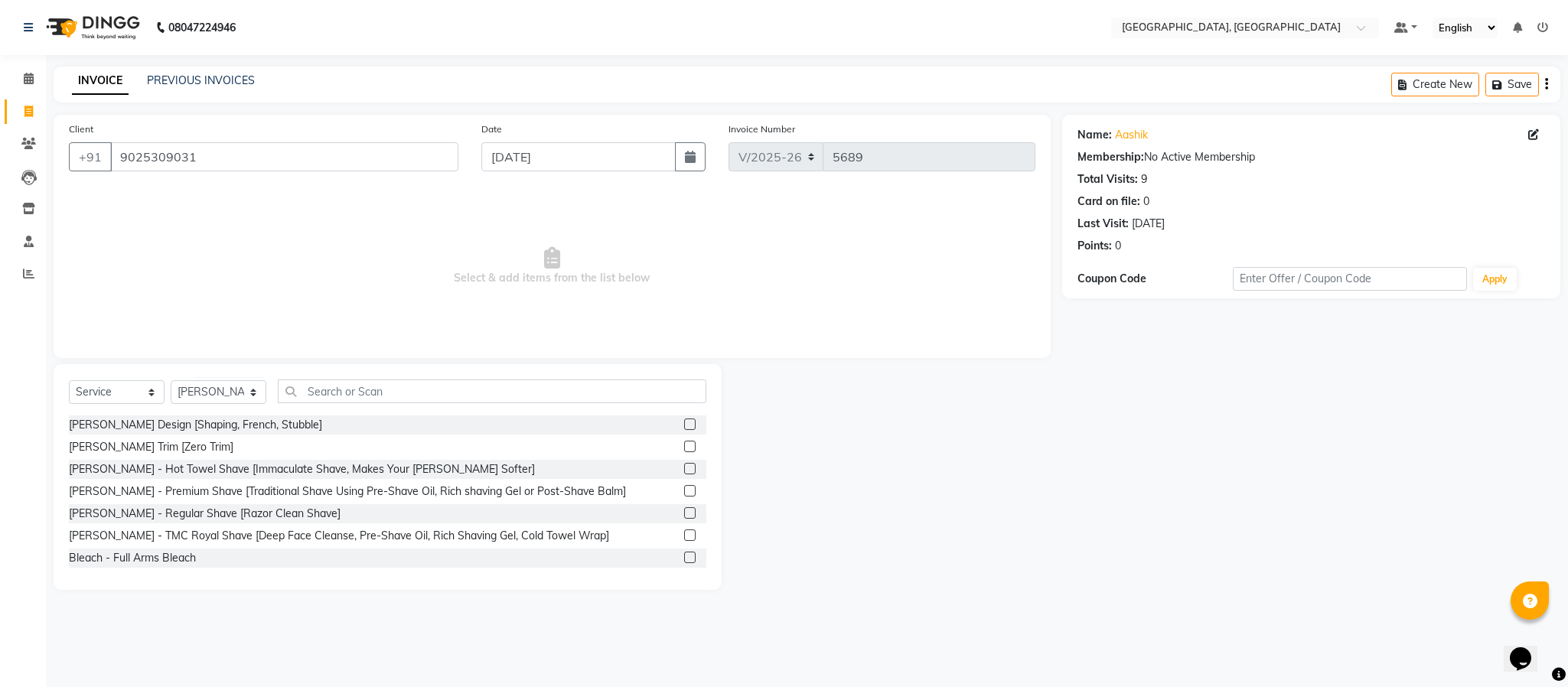
click at [476, 404] on div "Select Service Product Membership Package Voucher Prepaid Gift Card Select Styl…" at bounding box center [387, 397] width 637 height 36
click at [482, 391] on input "text" at bounding box center [492, 391] width 428 height 24
drag, startPoint x: 656, startPoint y: 422, endPoint x: 673, endPoint y: 422, distance: 17.0
click at [659, 422] on div "[PERSON_NAME] Design [Shaping, French, Stubble]" at bounding box center [387, 425] width 637 height 19
click at [684, 422] on div at bounding box center [695, 425] width 22 height 19
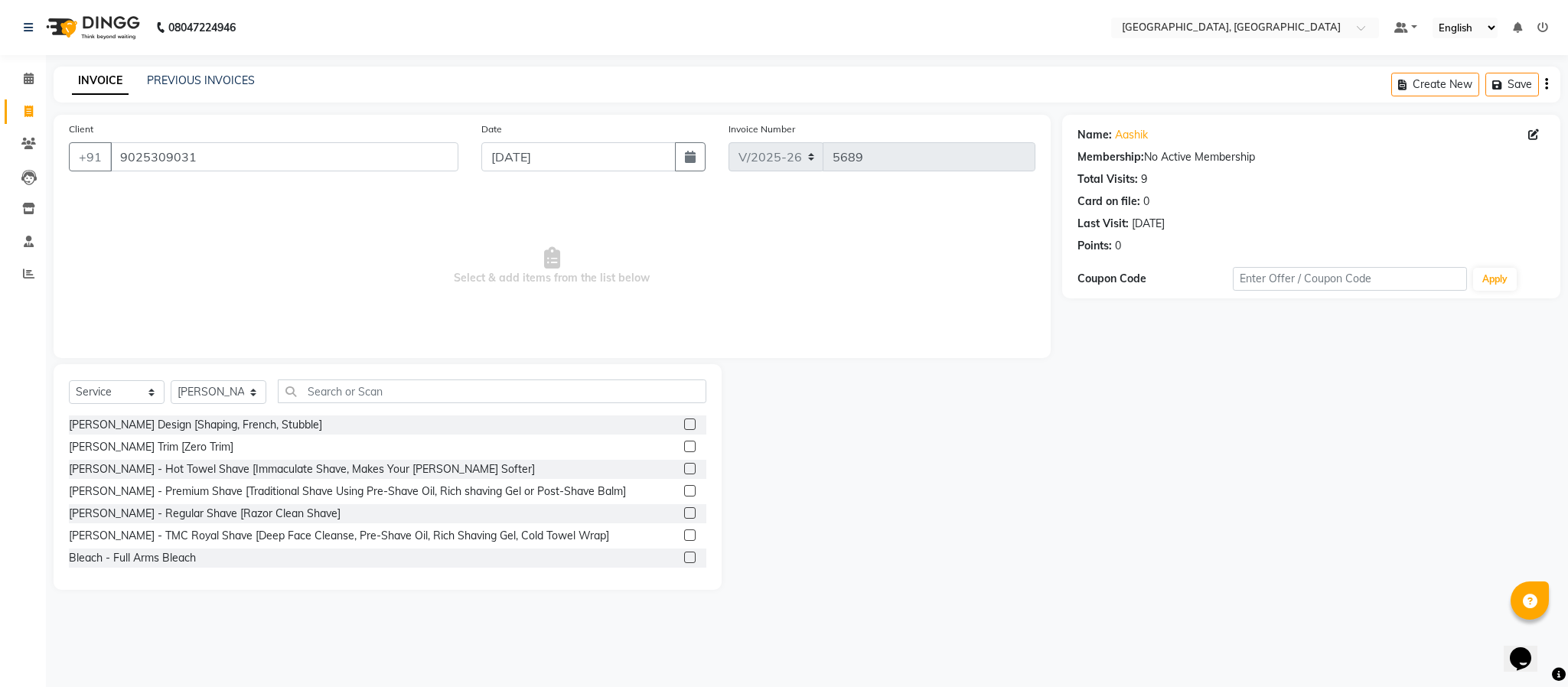
click at [684, 426] on label at bounding box center [689, 424] width 11 height 11
click at [684, 426] on input "checkbox" at bounding box center [689, 425] width 10 height 10
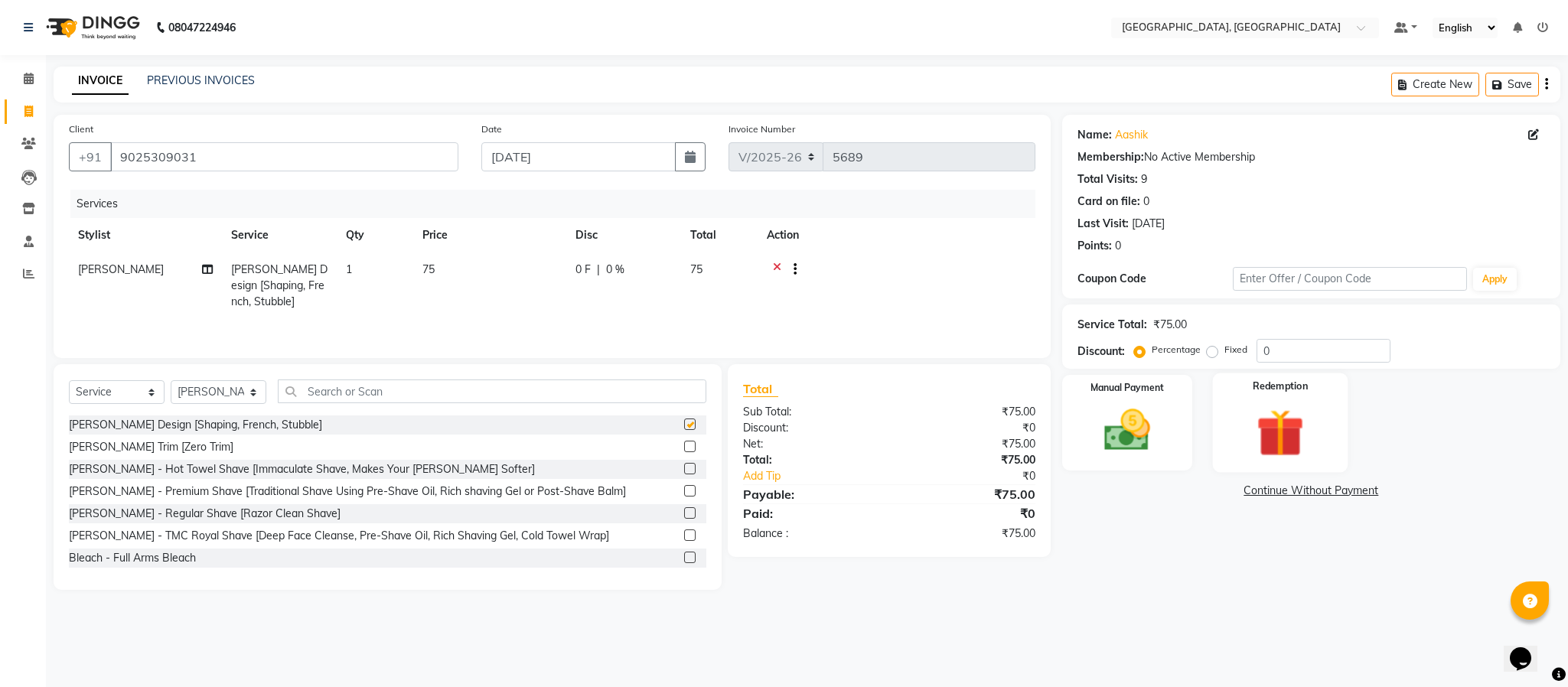
checkbox input "false"
click at [1136, 427] on img at bounding box center [1127, 431] width 78 height 55
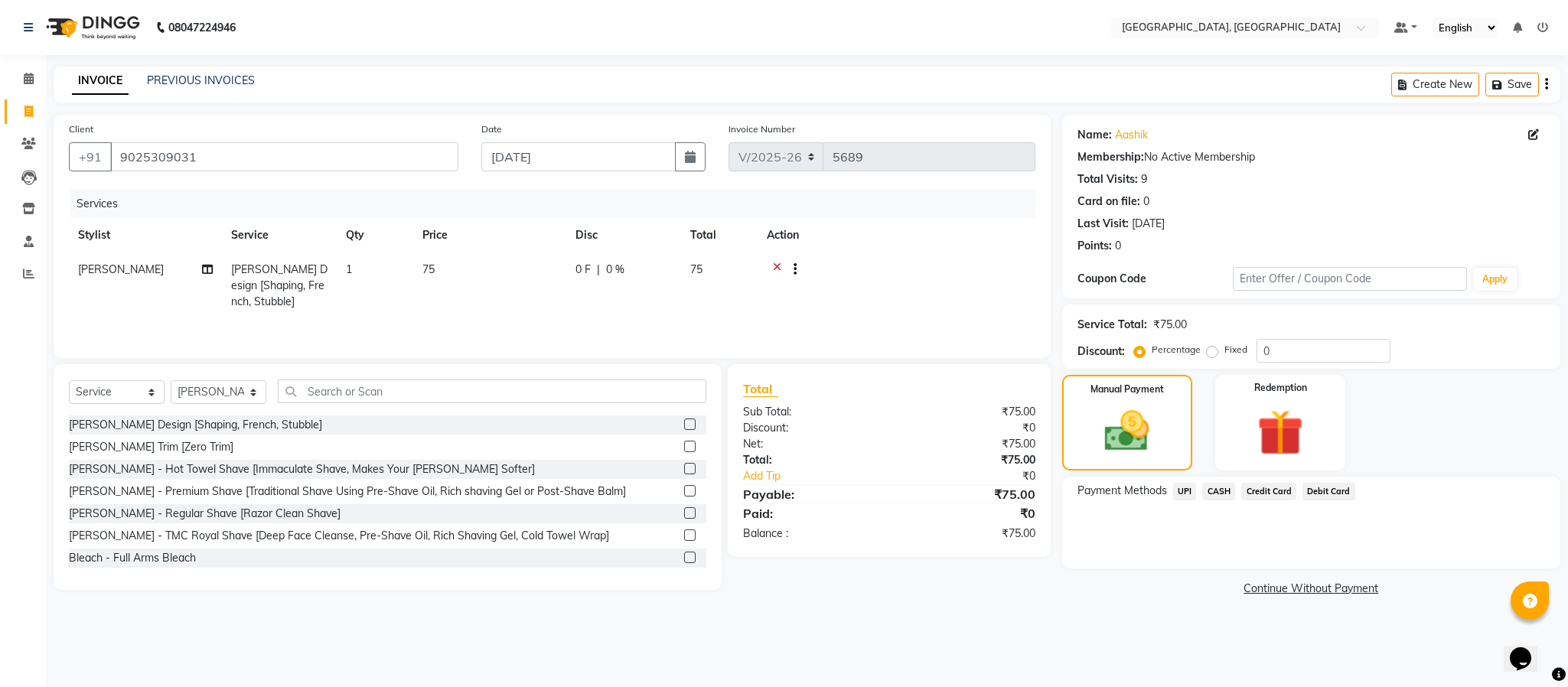
click at [1183, 494] on span "UPI" at bounding box center [1185, 491] width 24 height 17
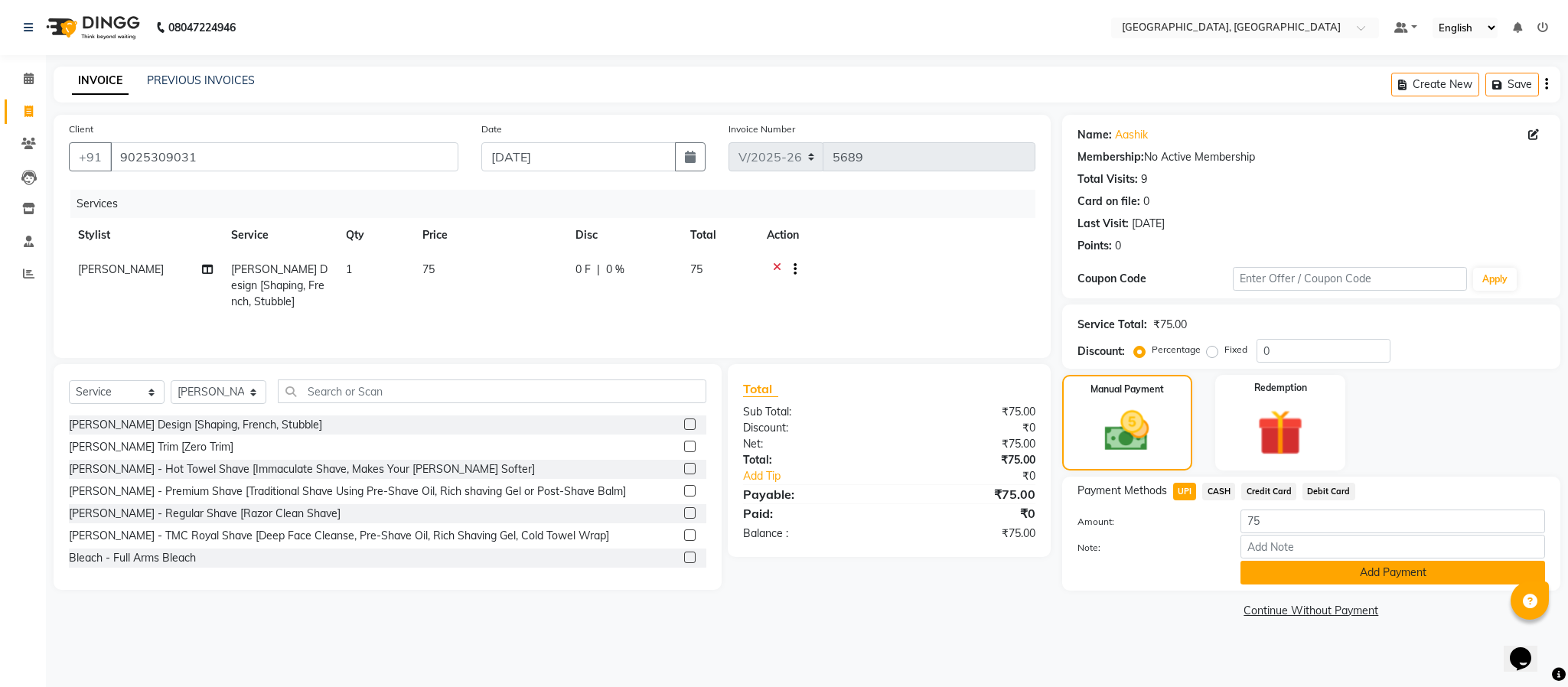
click at [1281, 570] on button "Add Payment" at bounding box center [1393, 573] width 304 height 24
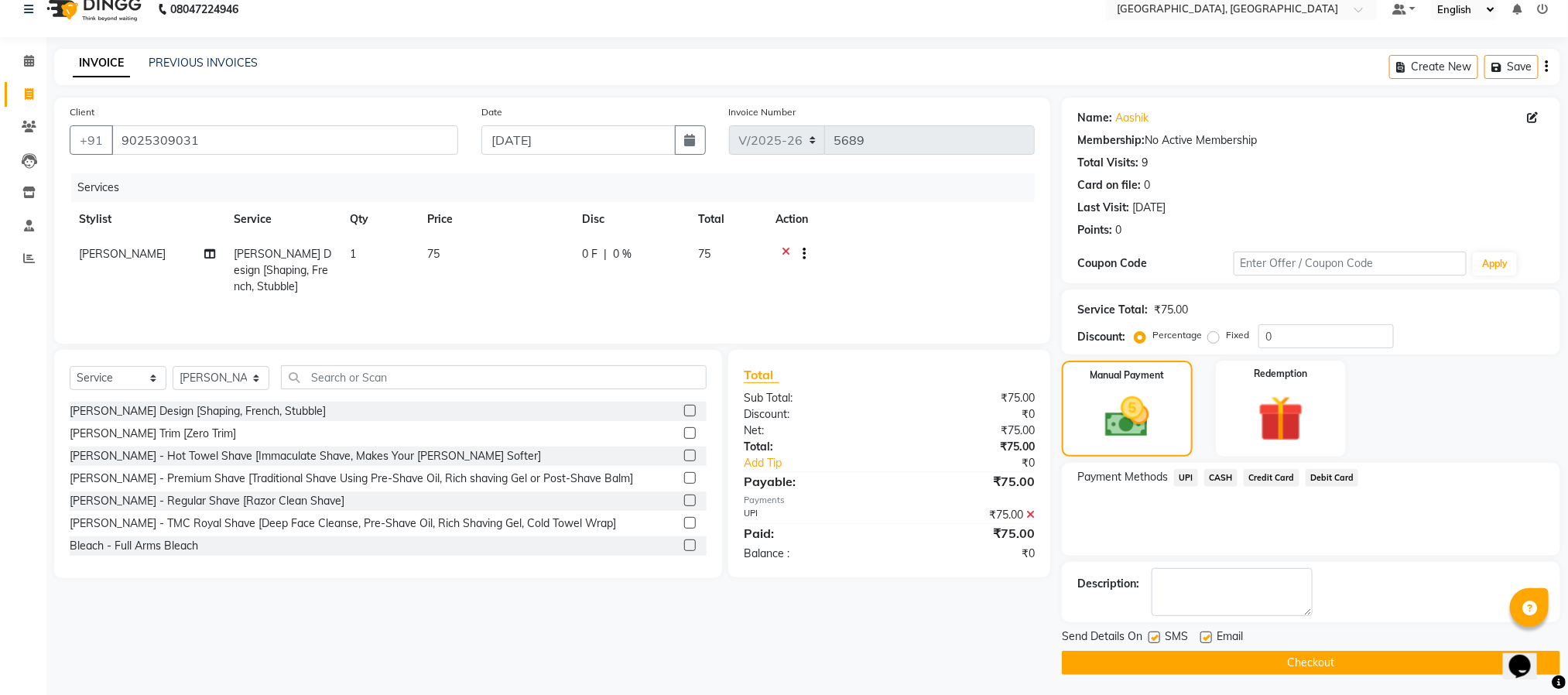
scroll to position [23, 0]
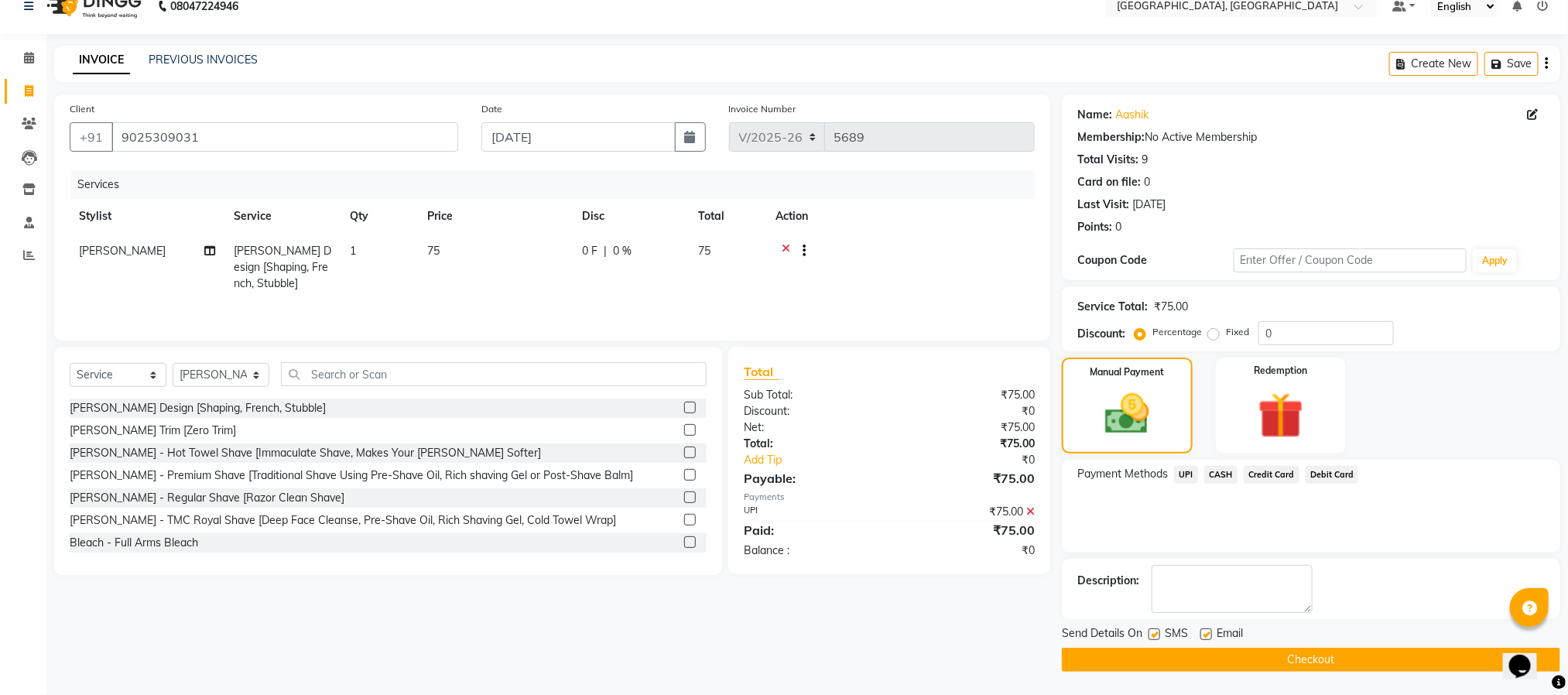
click at [1341, 665] on button "Checkout" at bounding box center [1311, 660] width 499 height 24
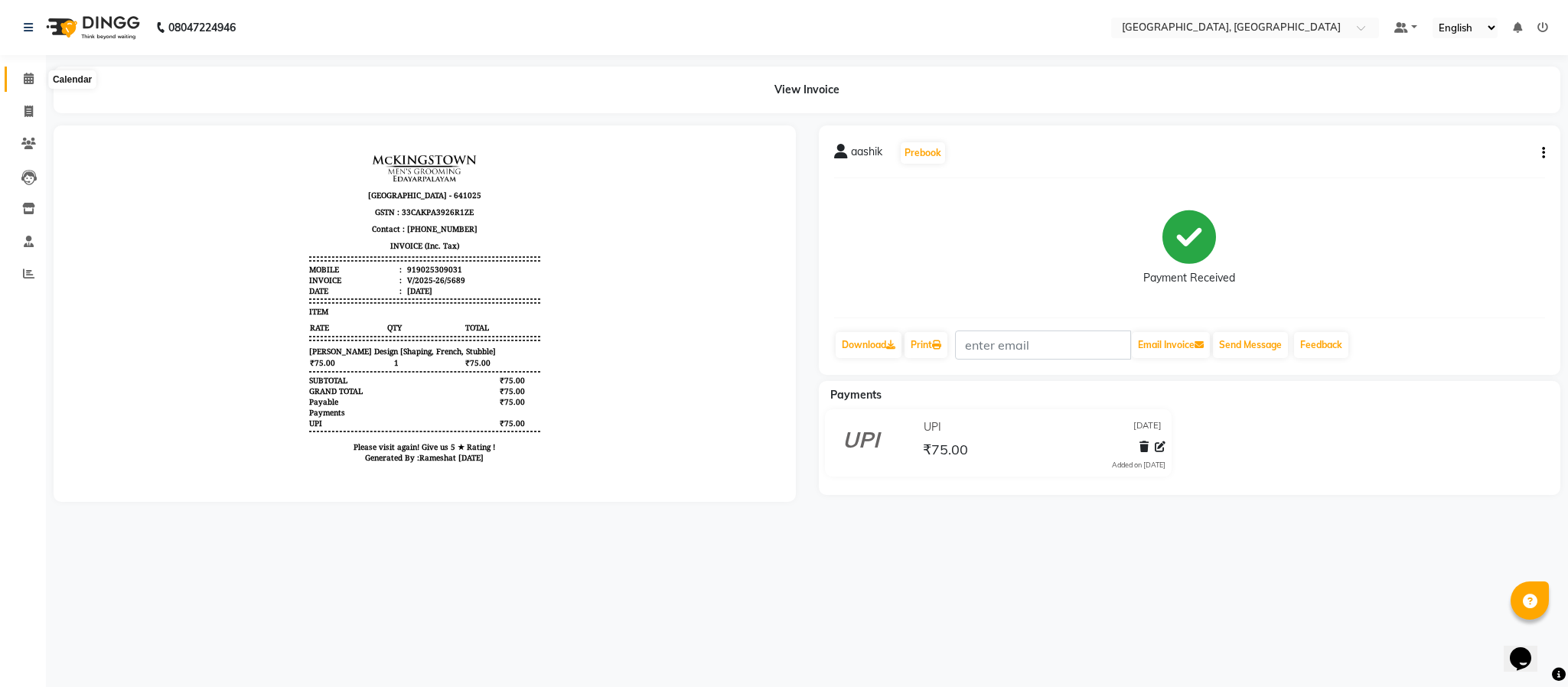
click at [24, 77] on span at bounding box center [28, 79] width 27 height 17
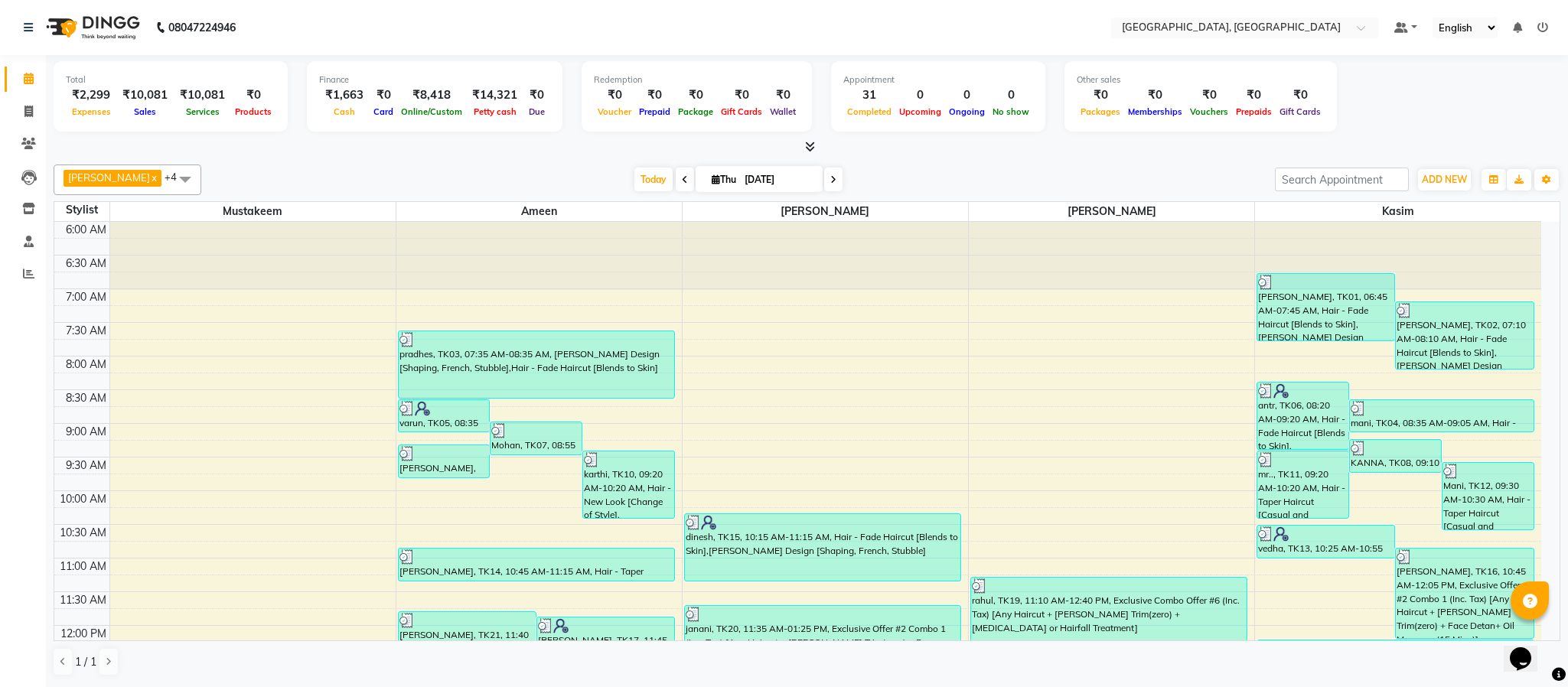
click at [587, 302] on td at bounding box center [825, 297] width 1431 height 17
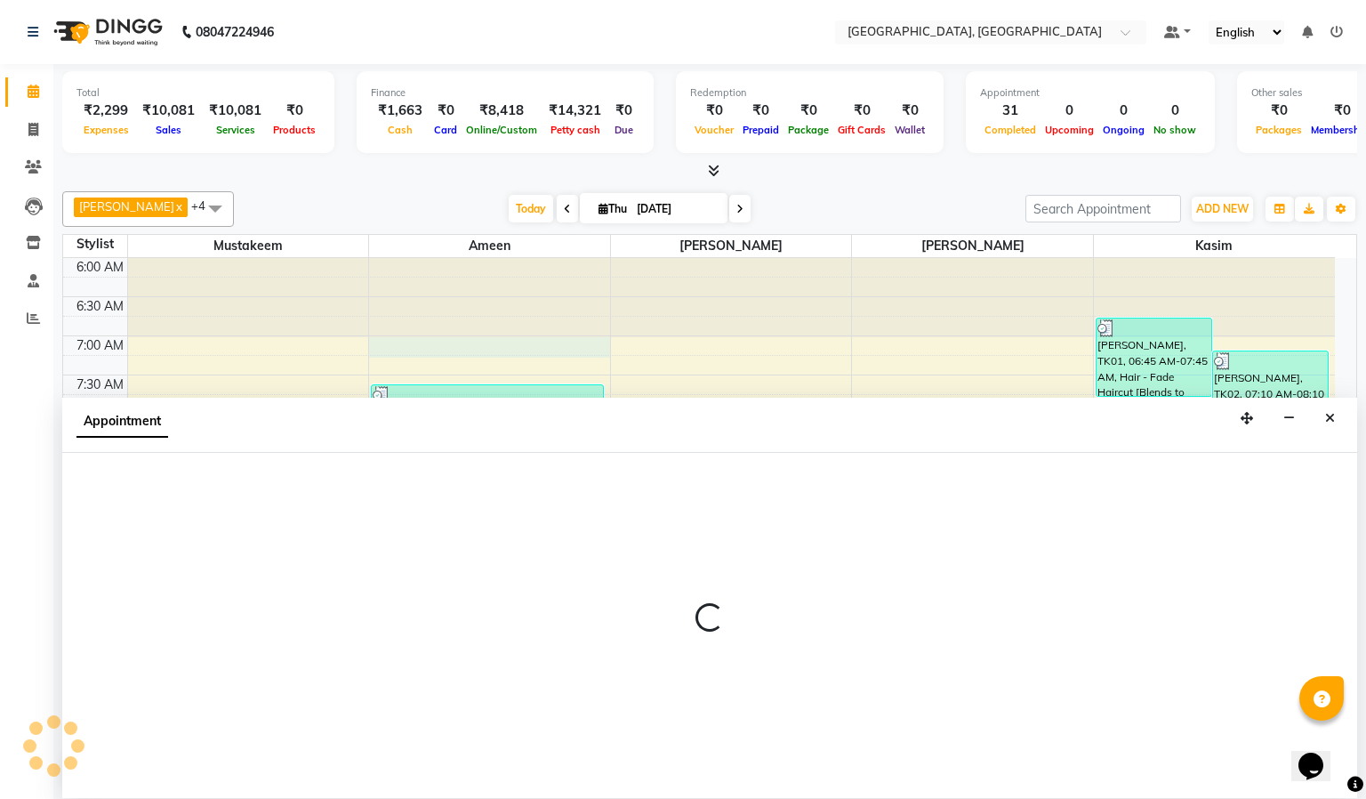
select select "59056"
select select "420"
select select "tentative"
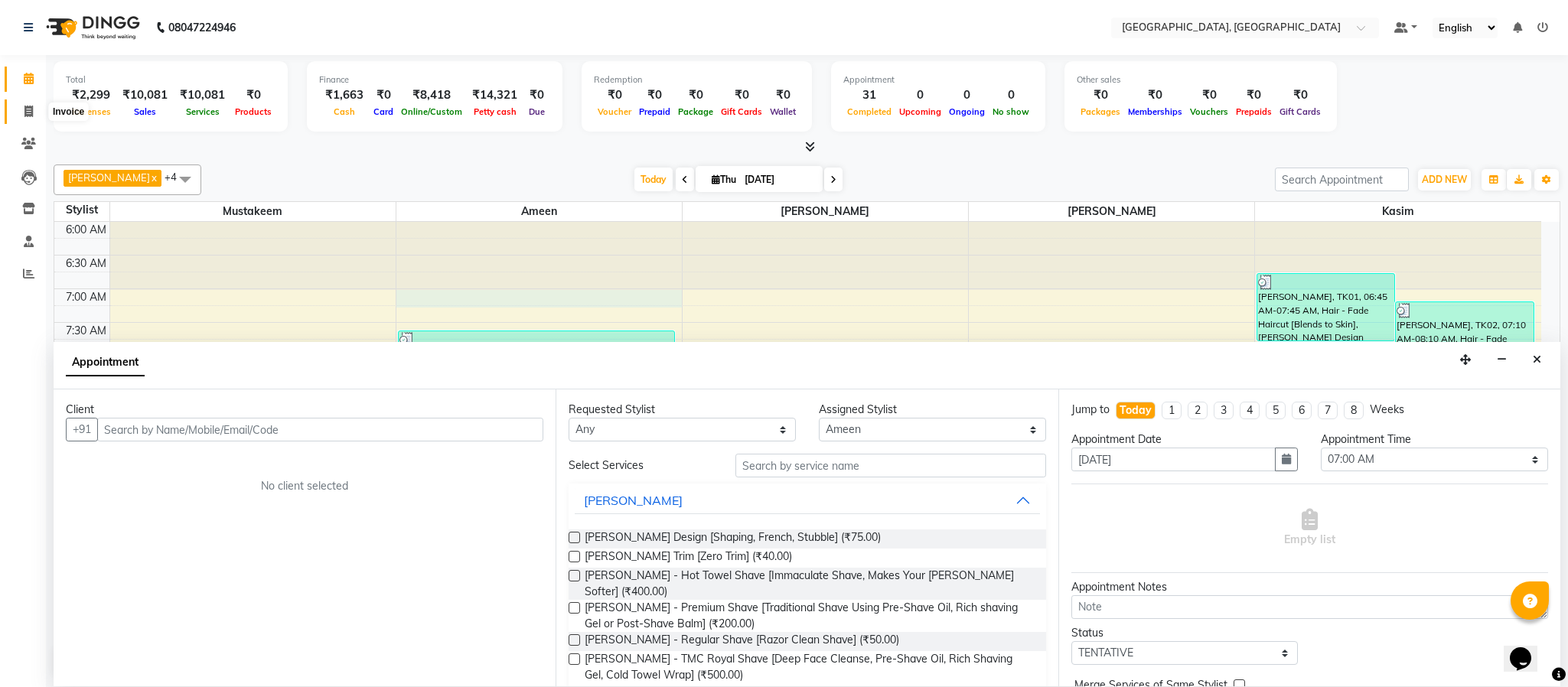
click at [30, 113] on icon at bounding box center [28, 111] width 9 height 11
select select "4977"
select select "service"
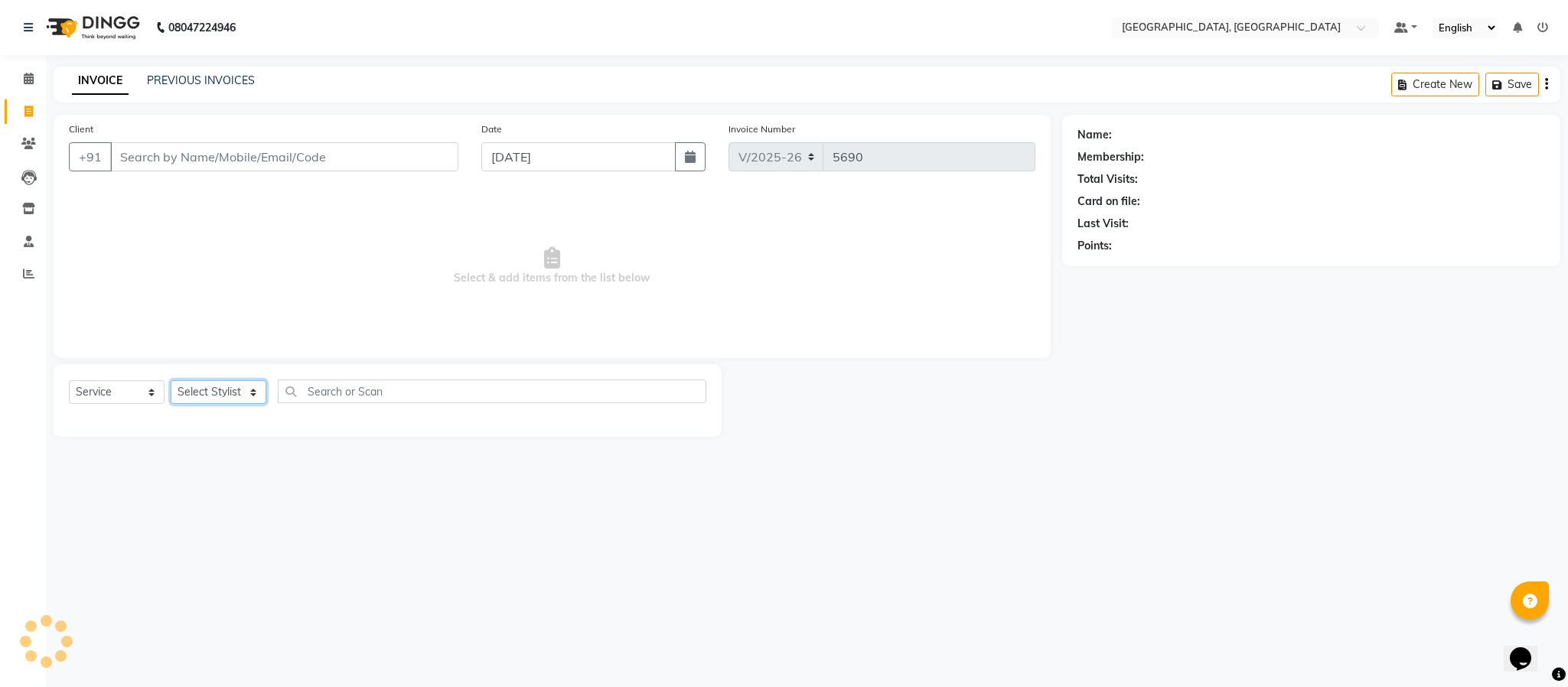
click at [205, 402] on select "Select Stylist" at bounding box center [218, 392] width 95 height 24
select select "66371"
click at [170, 381] on select "Select Stylist Ameen House Keeping [PERSON_NAME] [PERSON_NAME] Prathiswar [PERS…" at bounding box center [218, 392] width 95 height 24
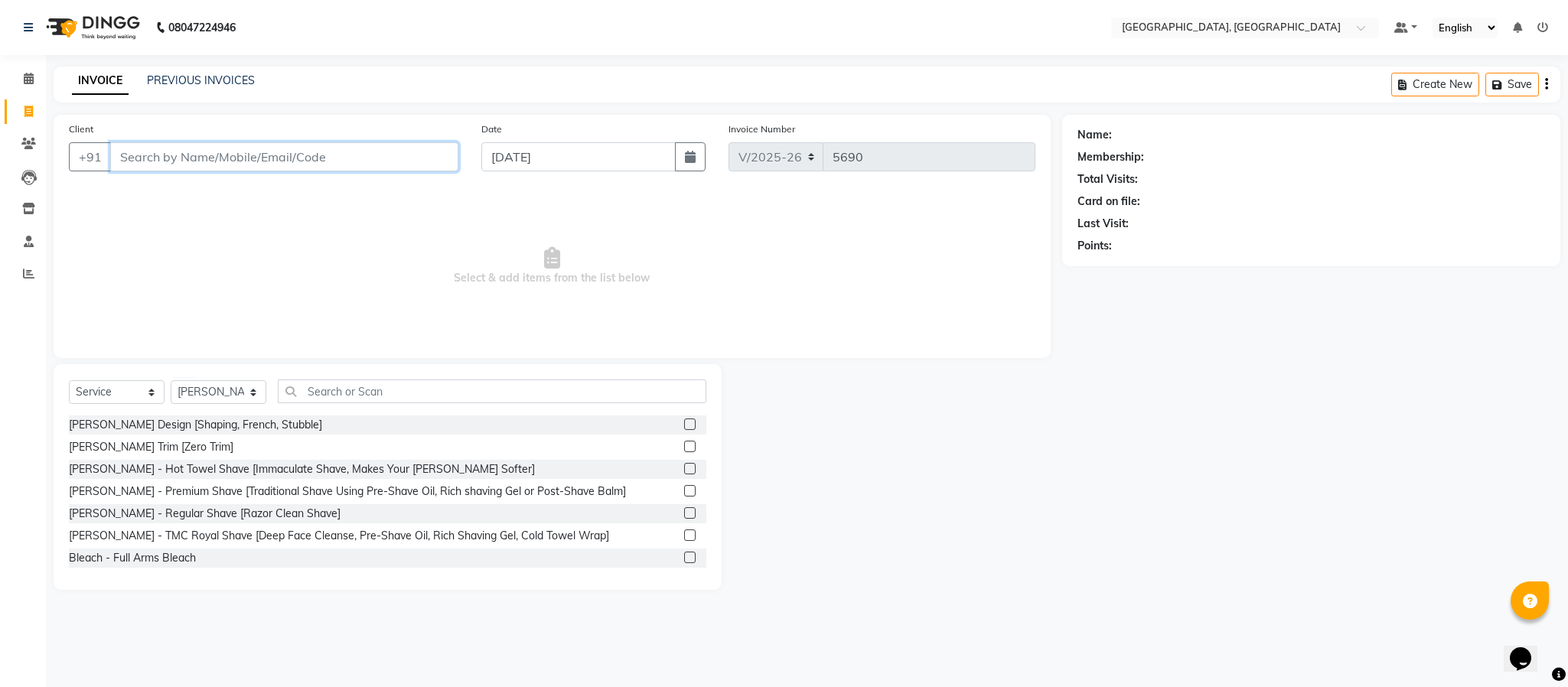
click at [317, 162] on input "Client" at bounding box center [284, 156] width 348 height 29
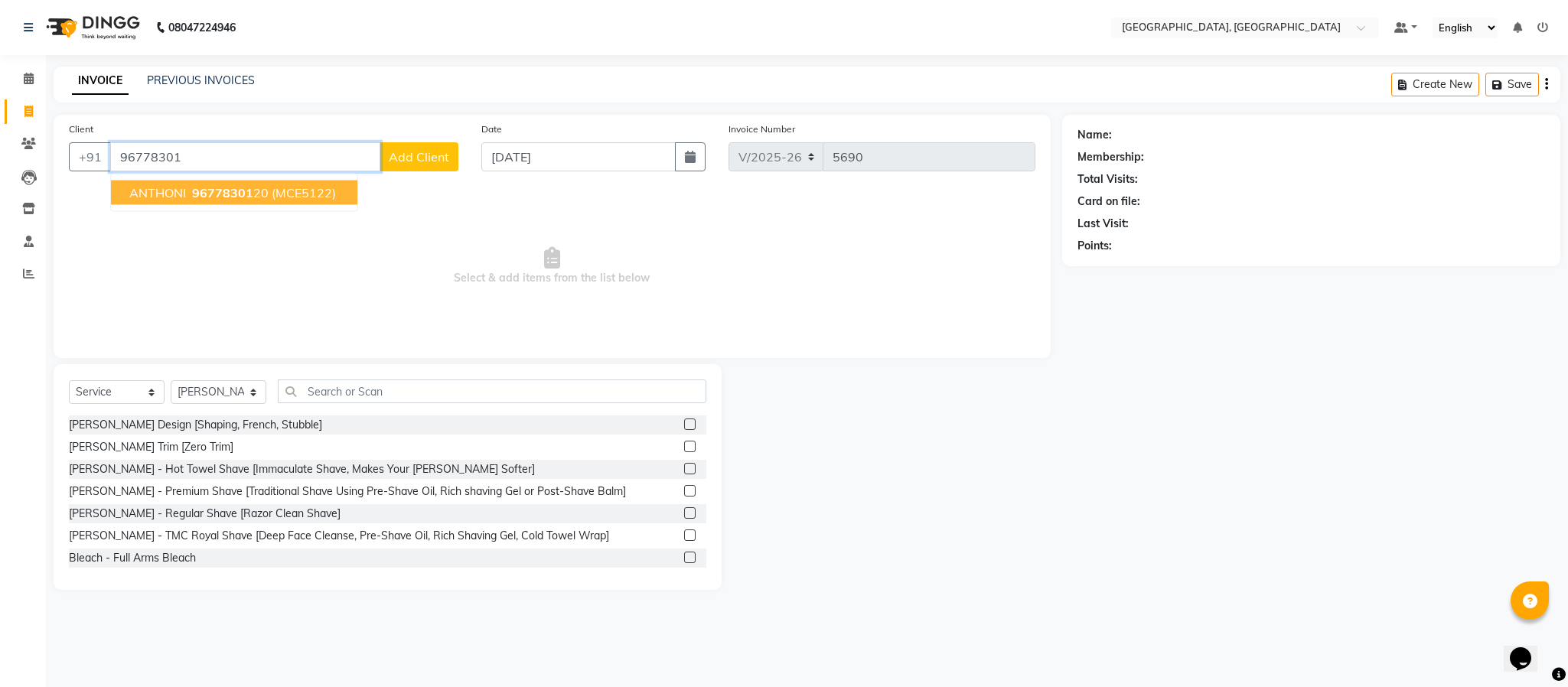
click at [329, 191] on span "(MCE5122)" at bounding box center [304, 193] width 65 height 15
type input "9677830120"
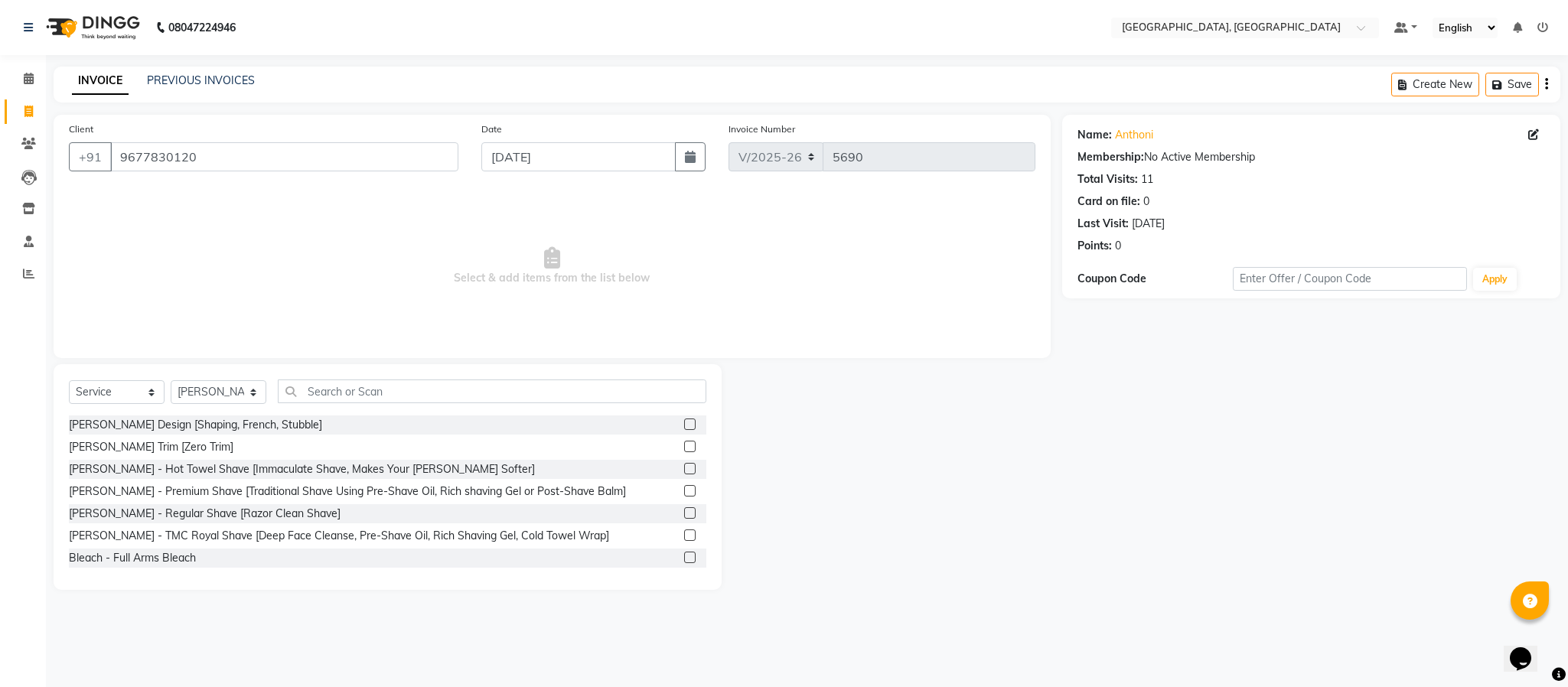
click at [684, 419] on label at bounding box center [689, 424] width 11 height 11
click at [684, 420] on input "checkbox" at bounding box center [689, 425] width 10 height 10
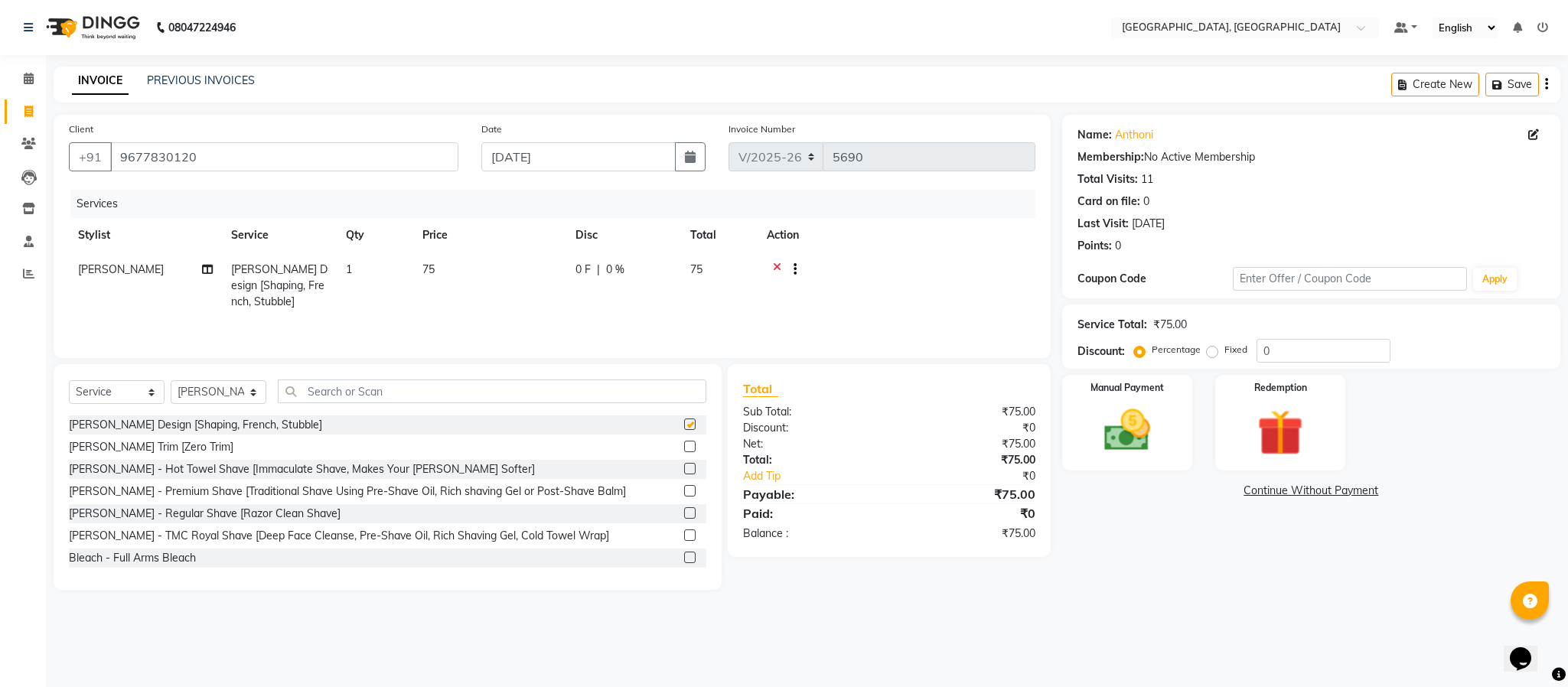
checkbox input "false"
click at [625, 397] on input "text" at bounding box center [492, 391] width 428 height 24
type input "t"
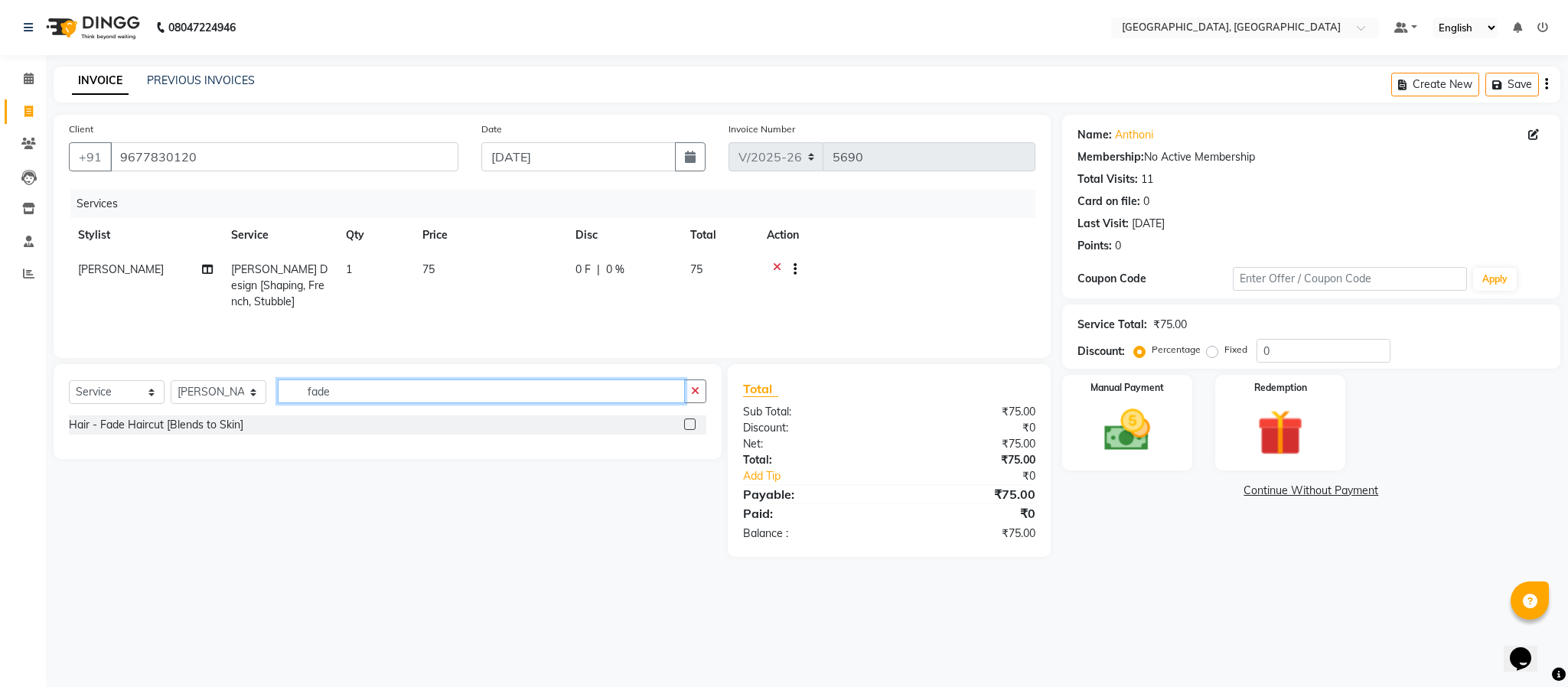
type input "fade"
click at [686, 429] on label at bounding box center [689, 424] width 11 height 11
click at [686, 429] on input "checkbox" at bounding box center [689, 425] width 10 height 10
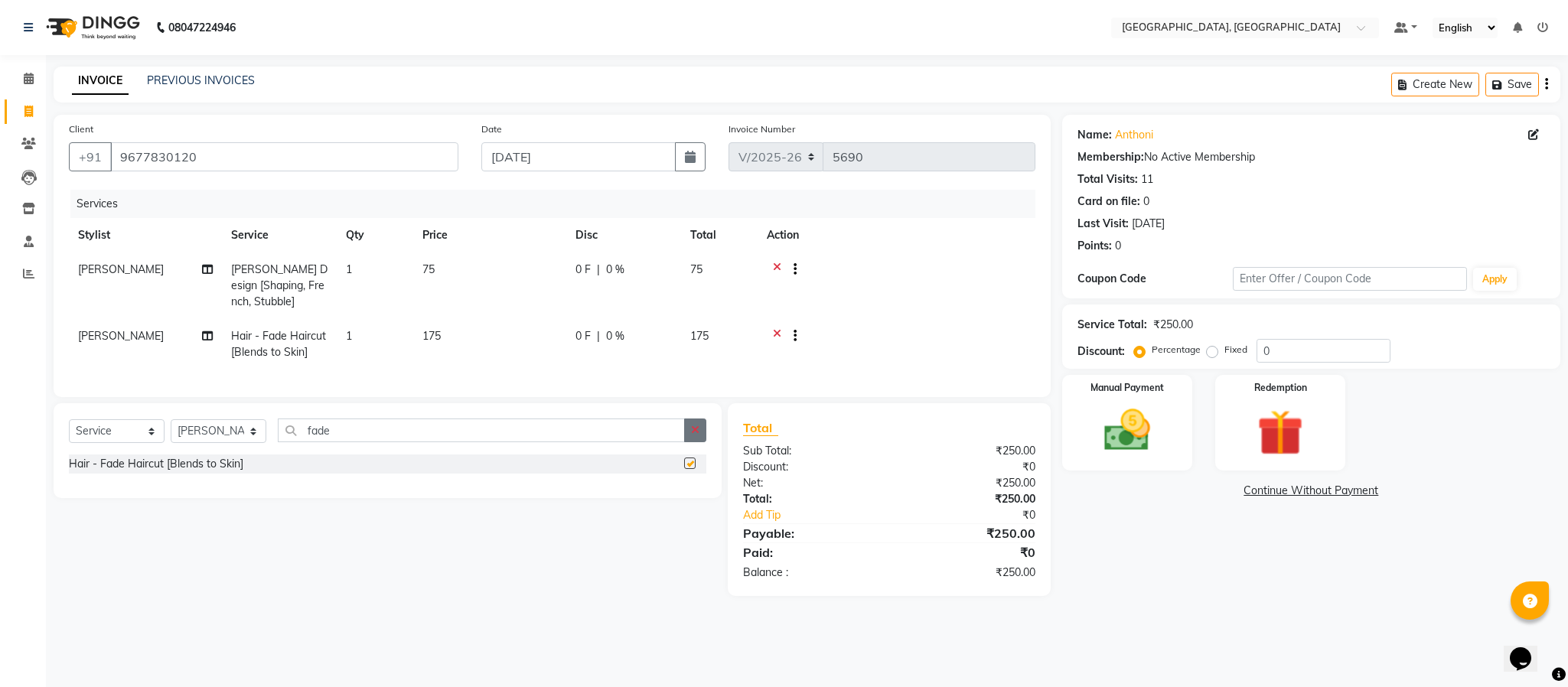
checkbox input "false"
click at [694, 435] on icon "button" at bounding box center [695, 430] width 9 height 10
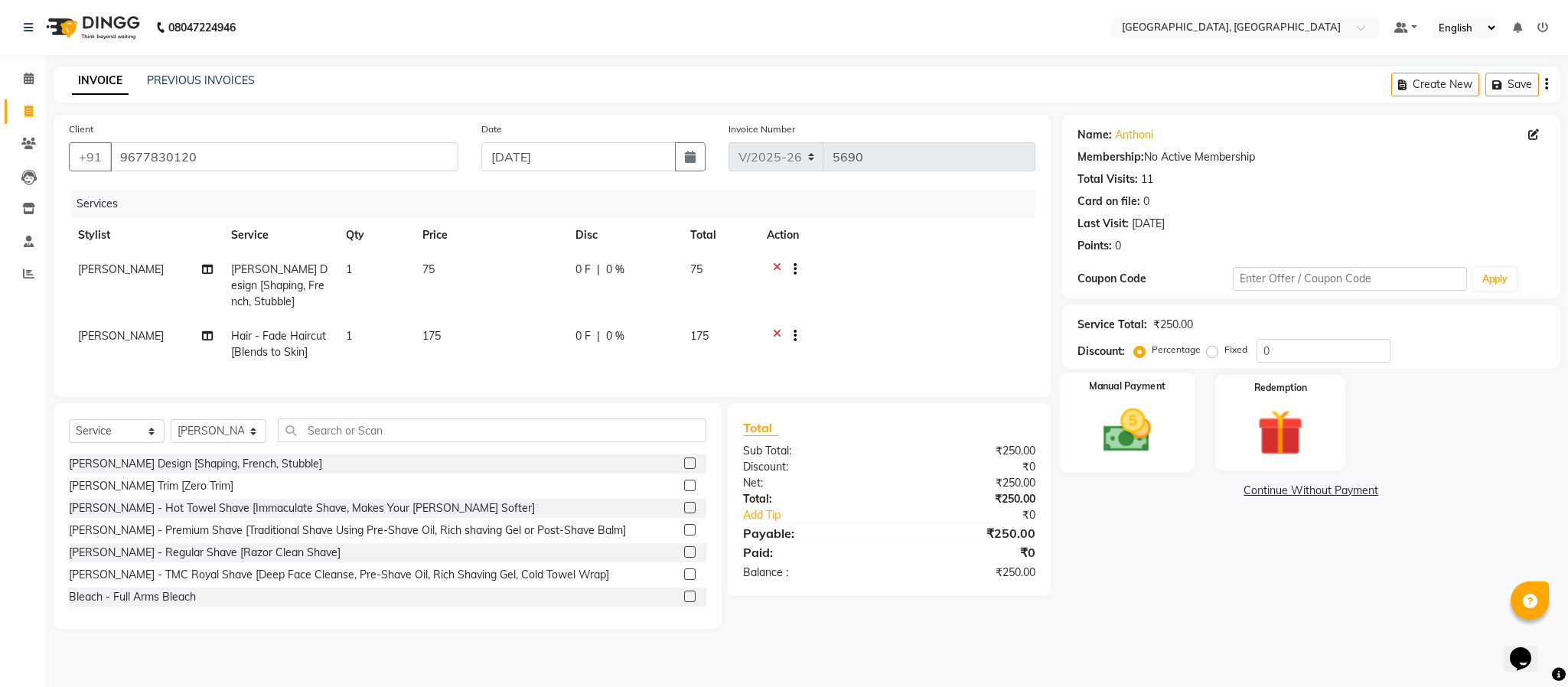
click at [1165, 432] on img at bounding box center [1127, 431] width 78 height 55
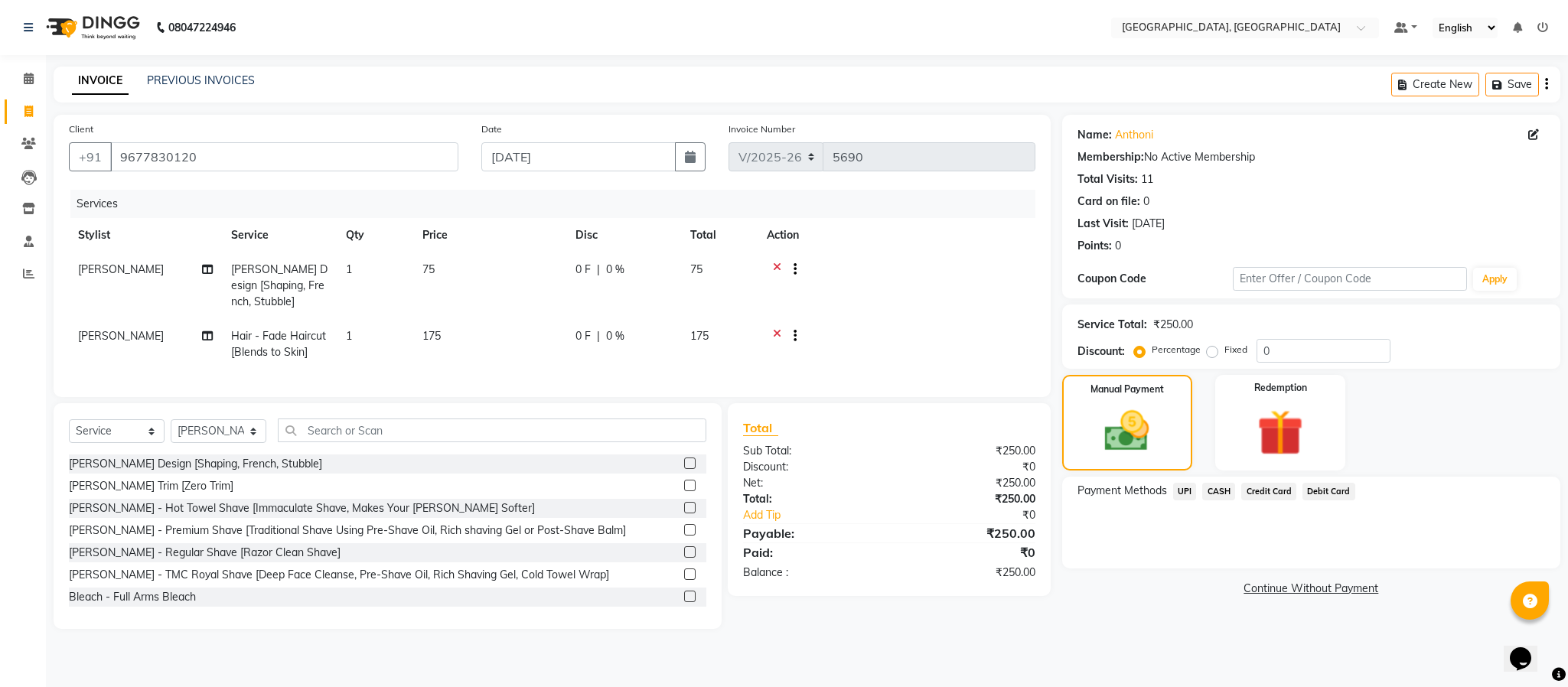
click at [1178, 488] on span "UPI" at bounding box center [1185, 491] width 24 height 17
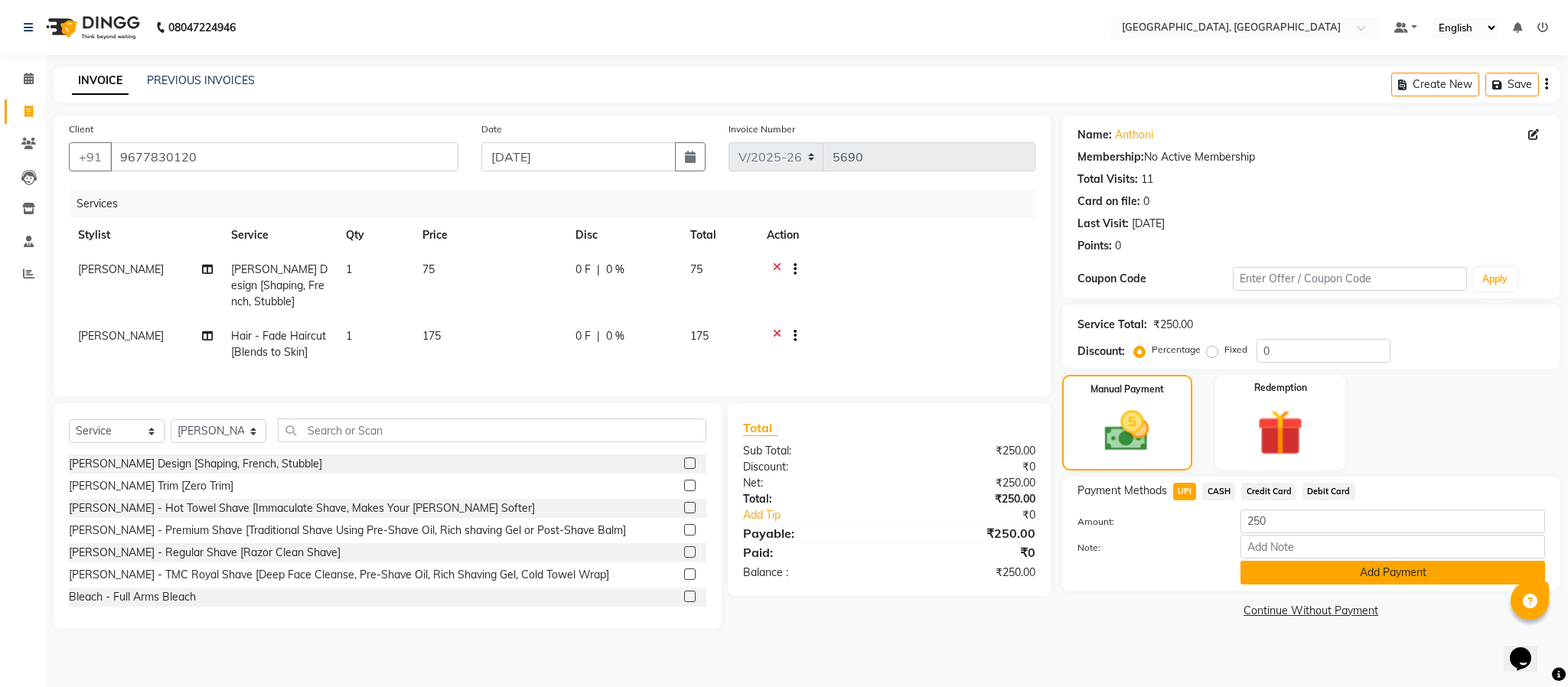
click at [1430, 577] on button "Add Payment" at bounding box center [1393, 573] width 304 height 24
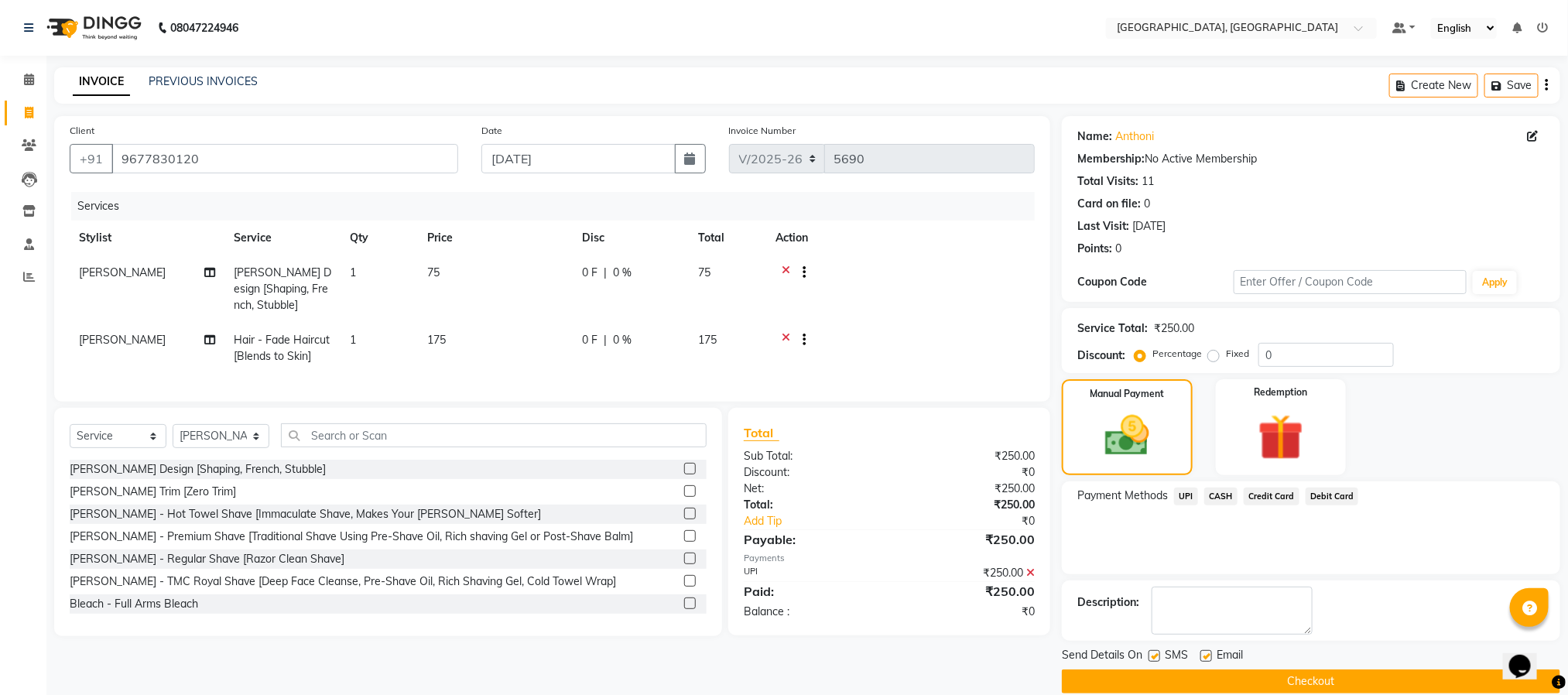
scroll to position [23, 0]
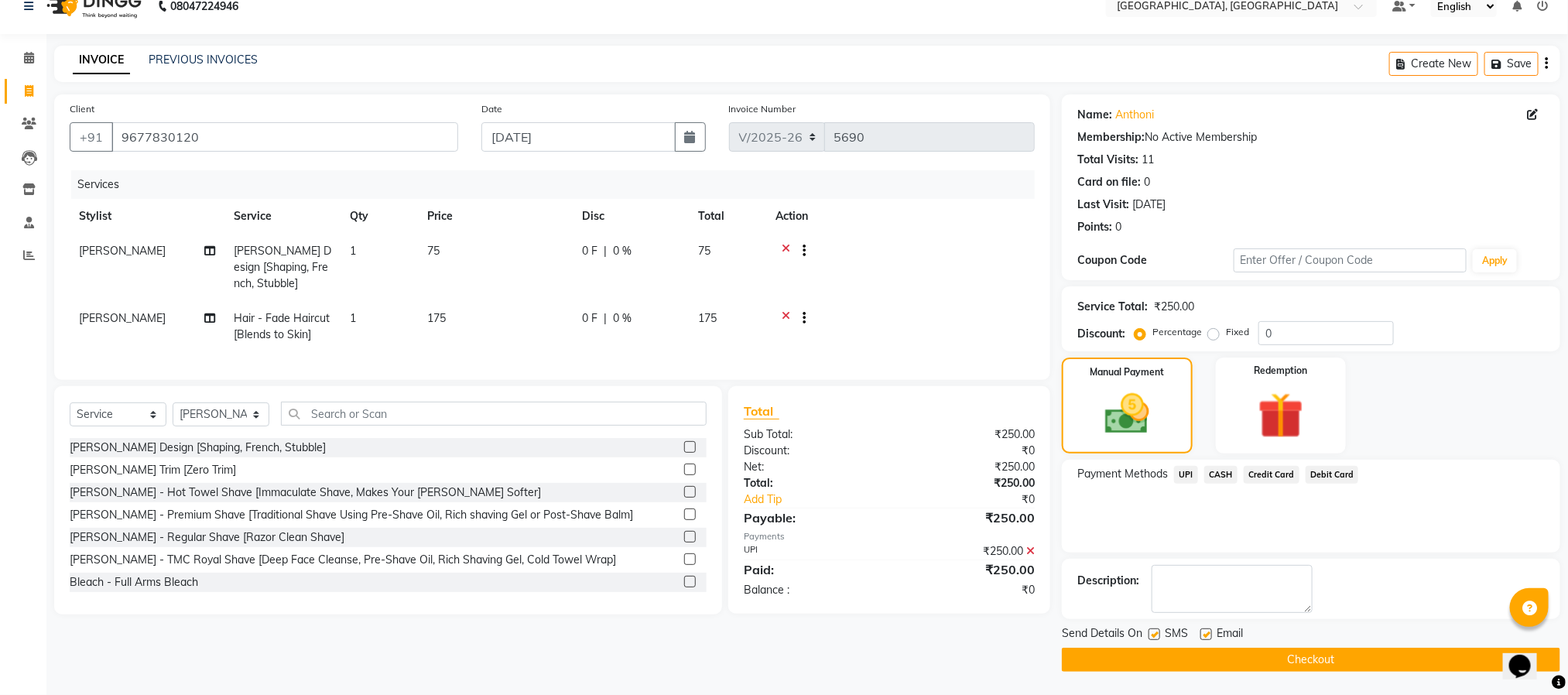
click at [1424, 663] on button "Checkout" at bounding box center [1311, 660] width 499 height 24
